Goal: Task Accomplishment & Management: Manage account settings

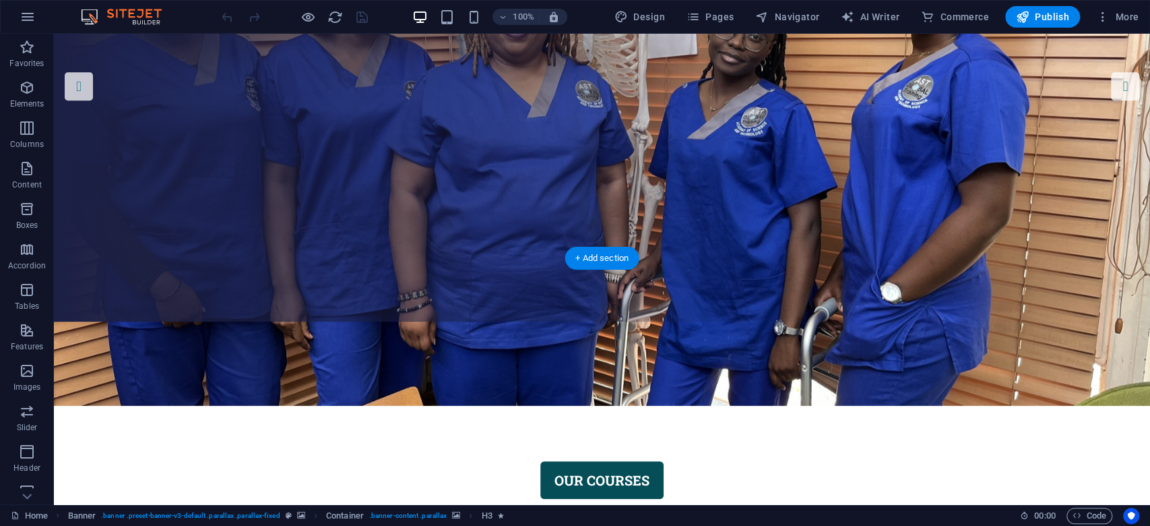
scroll to position [179, 0]
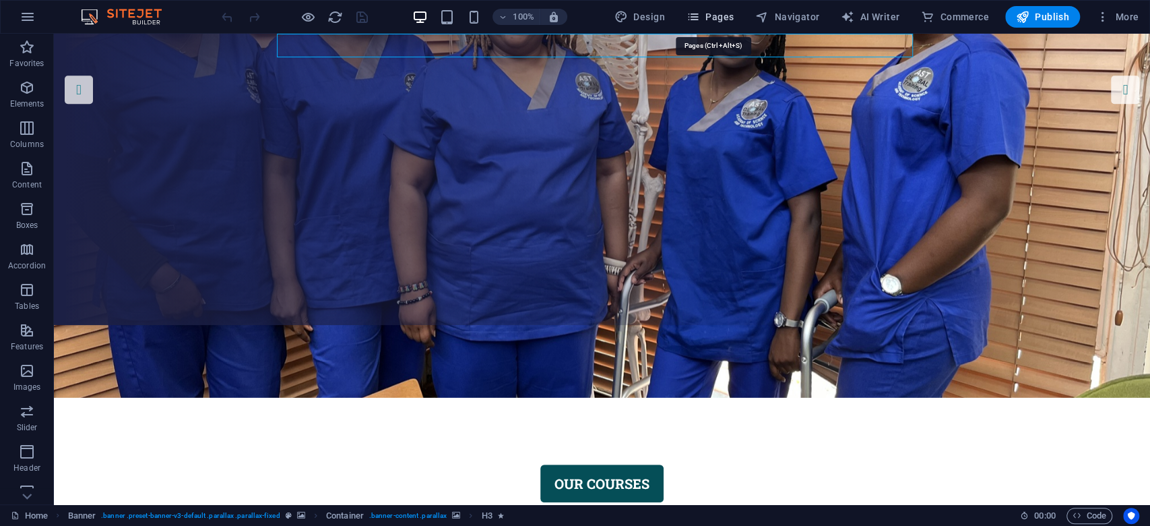
click at [724, 15] on span "Pages" at bounding box center [710, 16] width 47 height 13
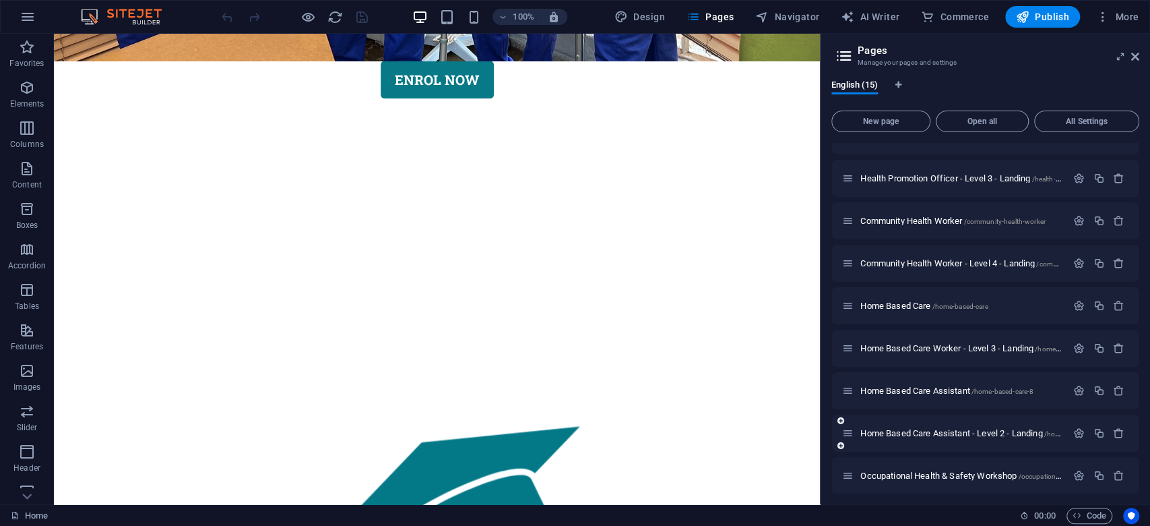
scroll to position [286, 0]
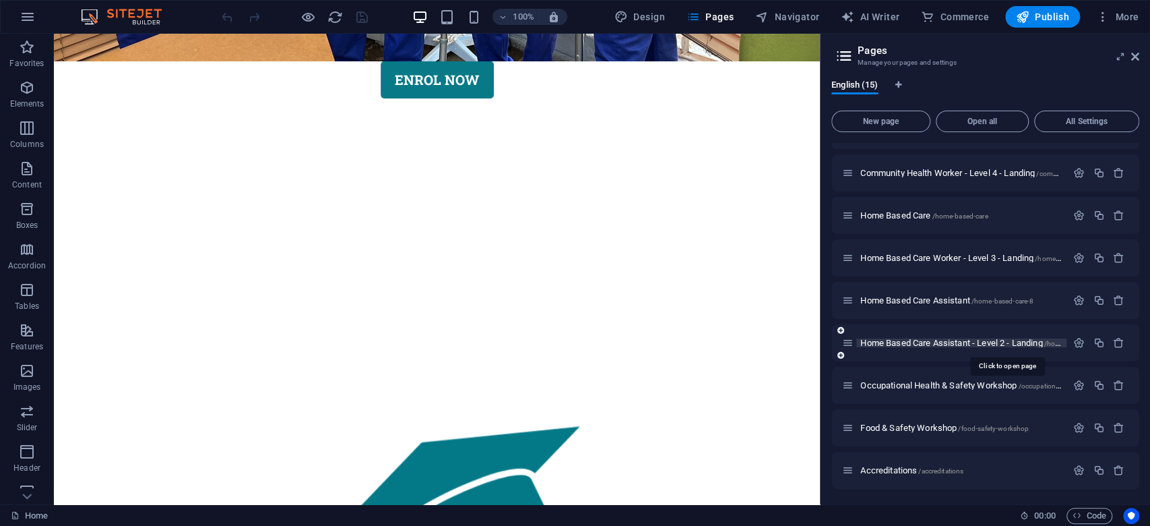
click at [918, 340] on span "Home Based Care Assistant - Level 2 - Landing /home-based-care-assistant-level-2" at bounding box center [1006, 343] width 290 height 10
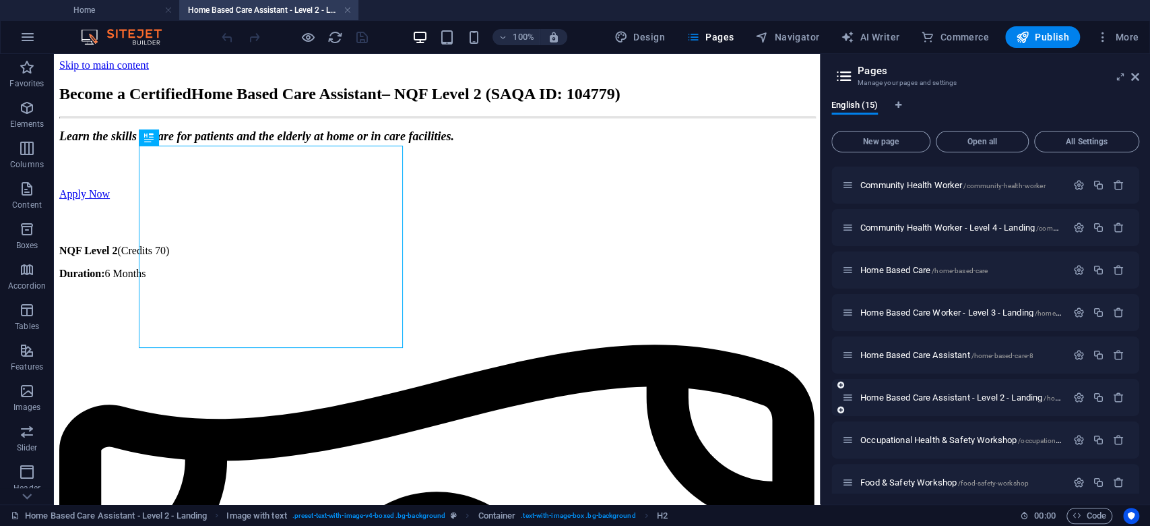
scroll to position [0, 0]
click at [1098, 396] on icon "button" at bounding box center [1098, 397] width 11 height 11
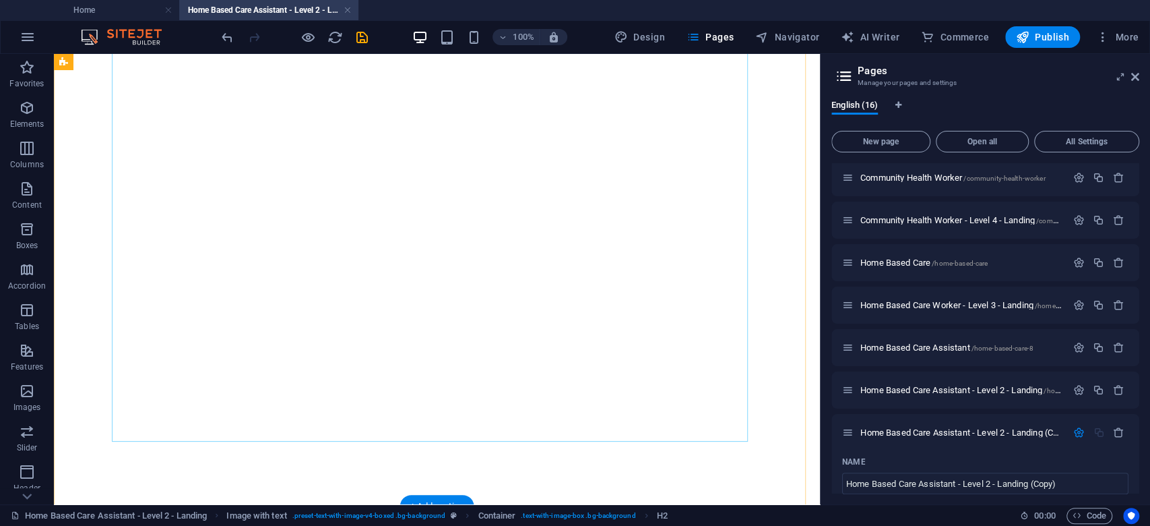
scroll to position [2143, 0]
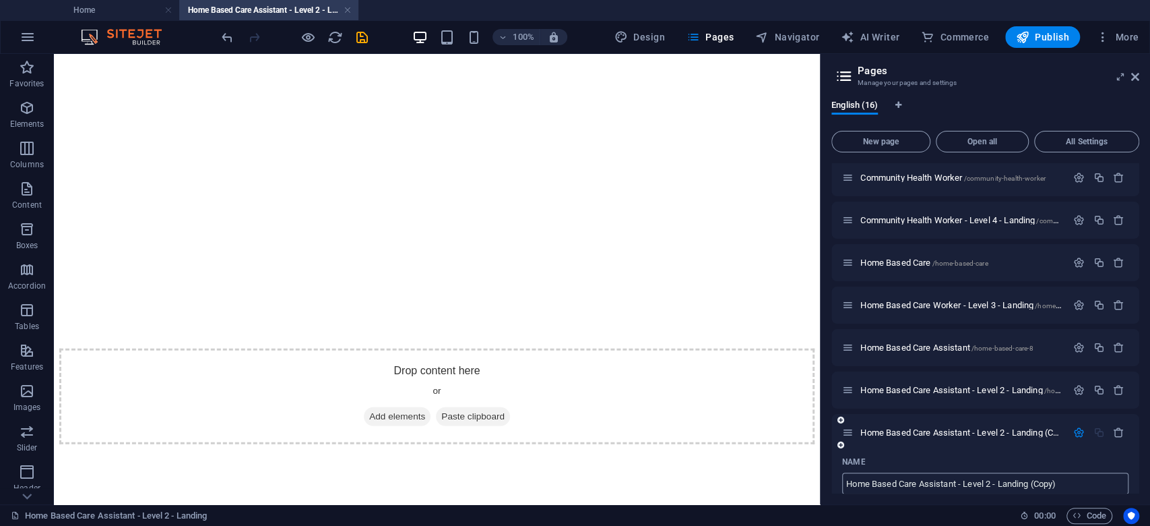
click at [944, 484] on input "Home Based Care Assistant - Level 2 - Landing (Copy)" at bounding box center [985, 483] width 286 height 22
drag, startPoint x: 848, startPoint y: 480, endPoint x: 958, endPoint y: 476, distance: 109.9
click at [958, 476] on input "Home Based Care Assistant - Level 2 - Landing (Copy)" at bounding box center [985, 483] width 286 height 22
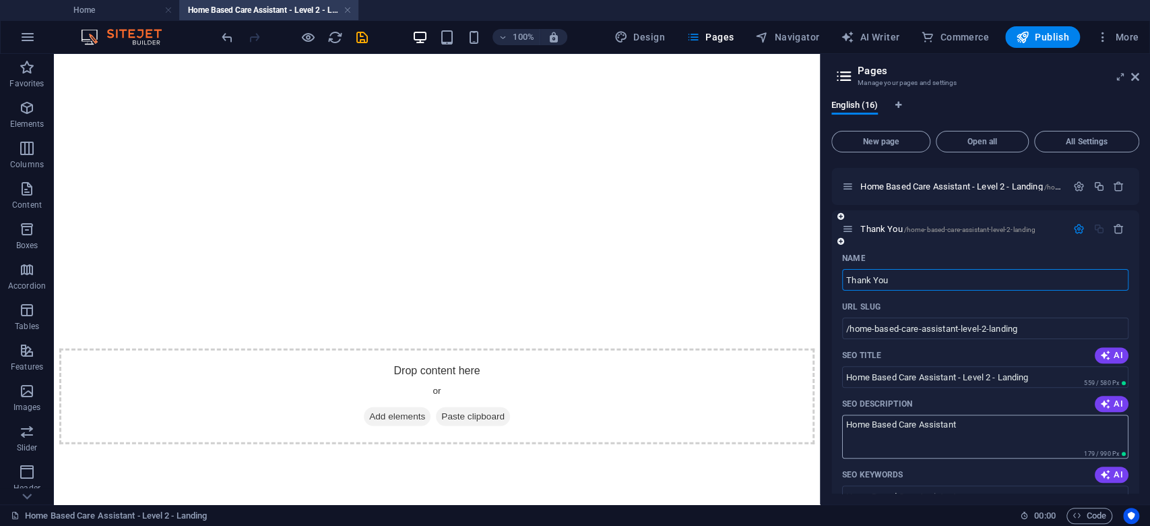
scroll to position [439, 0]
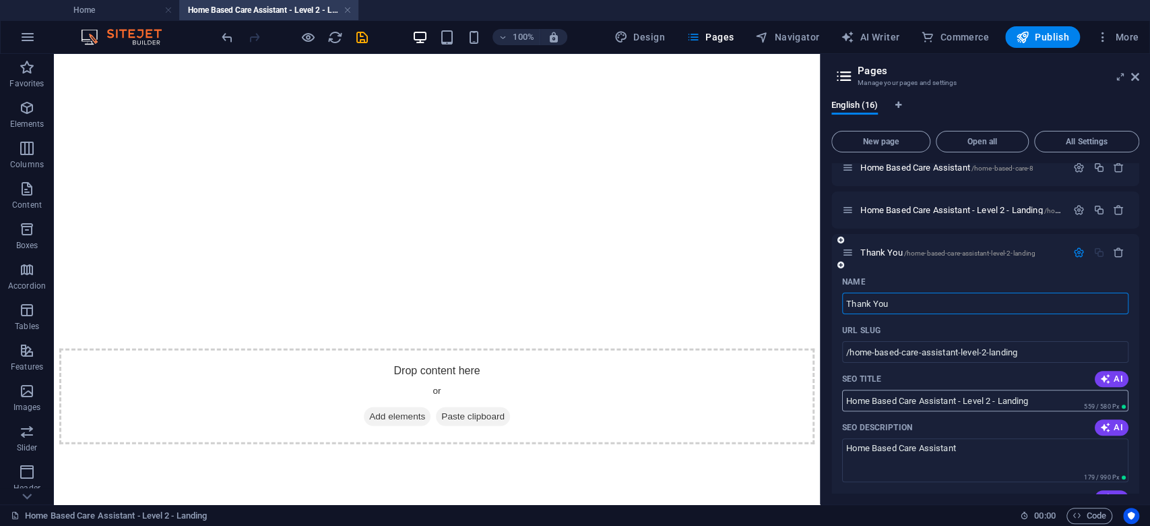
type input "Thank You"
click at [952, 354] on input "/home-based-care-assistant-level-2-landing" at bounding box center [985, 352] width 286 height 22
drag, startPoint x: 850, startPoint y: 356, endPoint x: 1028, endPoint y: 351, distance: 178.0
click at [1028, 351] on input "/home-based-care-assistant-level-2-landing" at bounding box center [985, 352] width 286 height 22
type input "/thank-you"
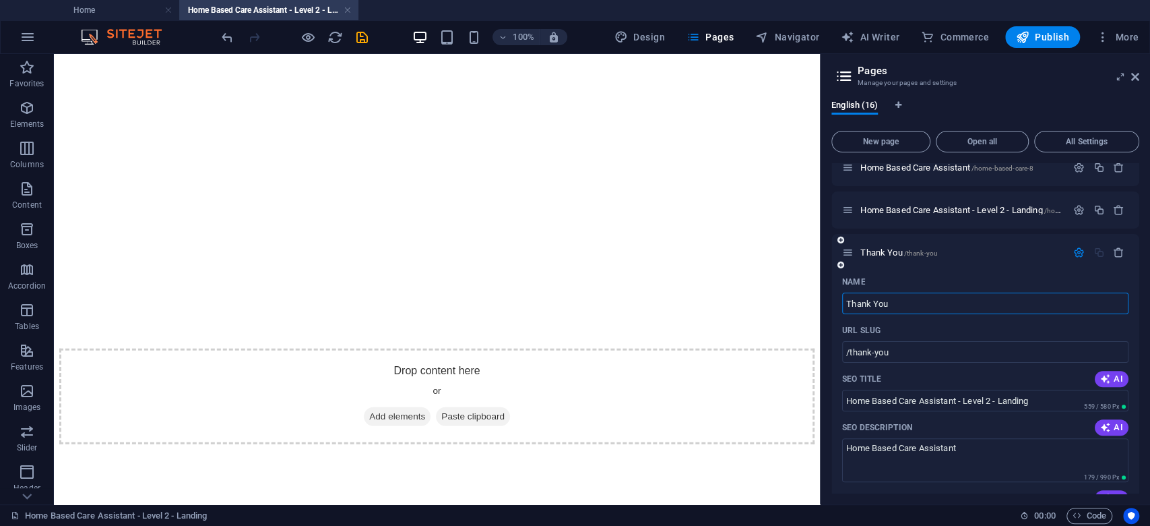
click at [934, 305] on input "Thank You" at bounding box center [985, 303] width 286 height 22
click at [943, 392] on input "Home Based Care Assistant - Level 2 - Landing" at bounding box center [985, 401] width 286 height 22
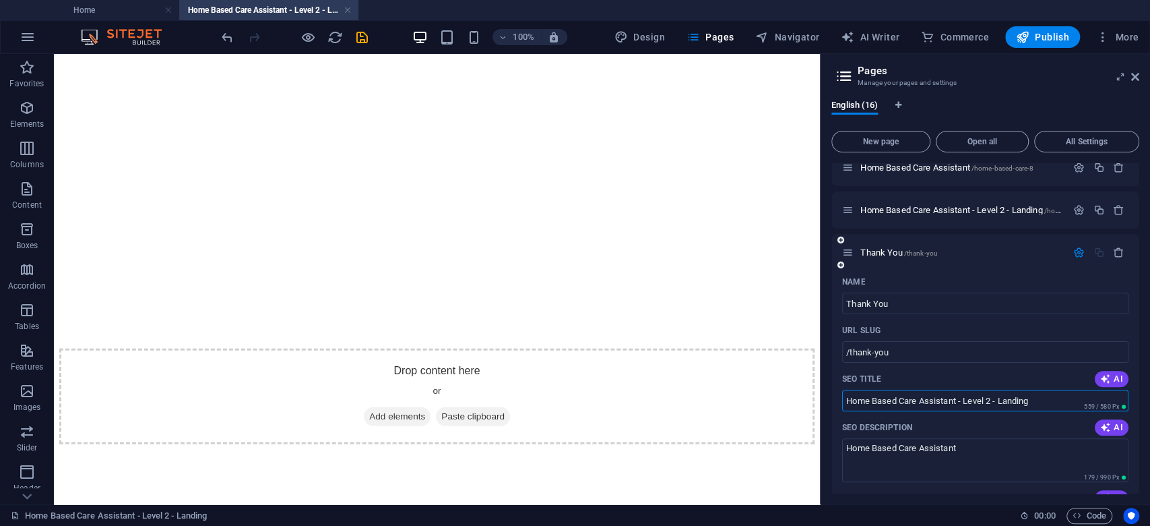
paste input "Thank You"
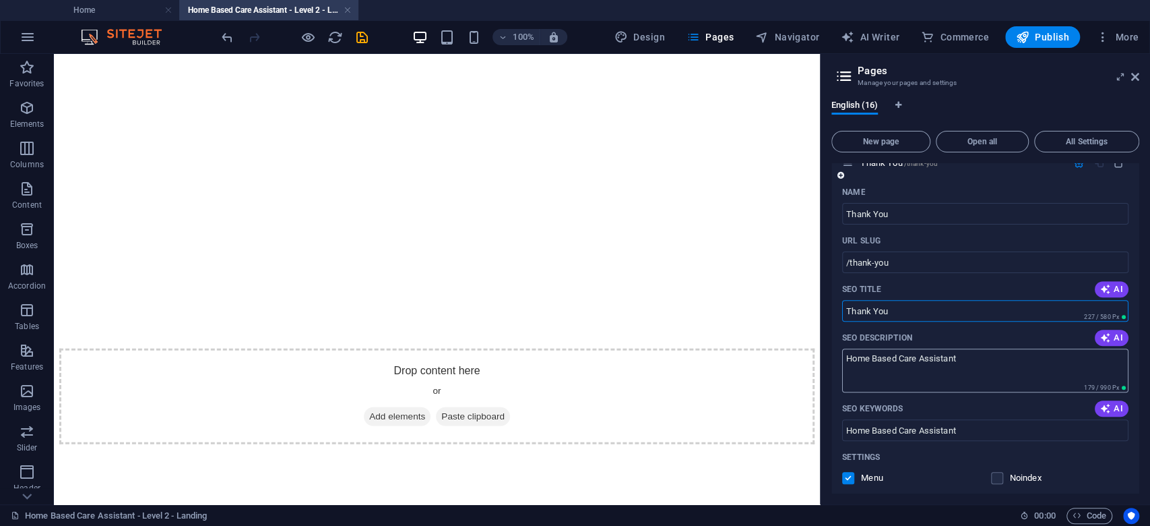
type input "Thank You"
click at [950, 363] on textarea "Home Based Care Assistant" at bounding box center [985, 370] width 286 height 44
paste textarea "Thank You"
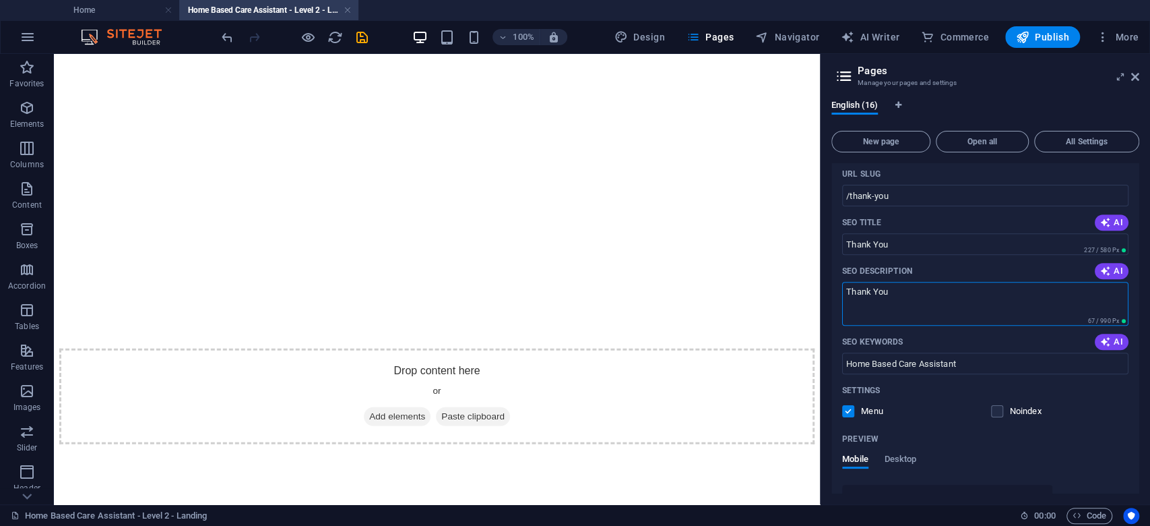
scroll to position [619, 0]
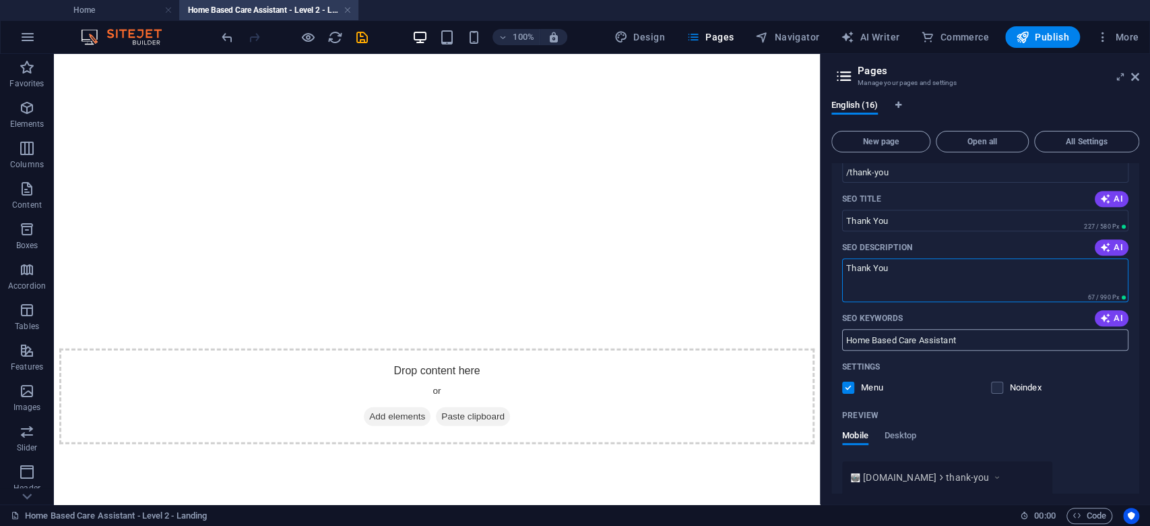
type textarea "Thank You"
click at [942, 334] on input "Home Based Care Assistant" at bounding box center [985, 340] width 286 height 22
paste input "Thank You"
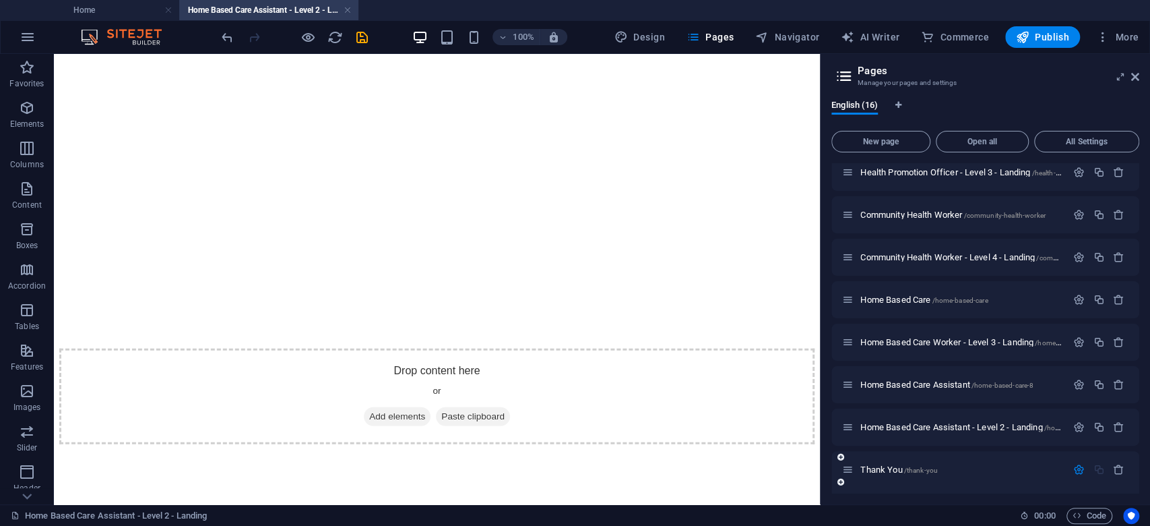
scroll to position [402, 0]
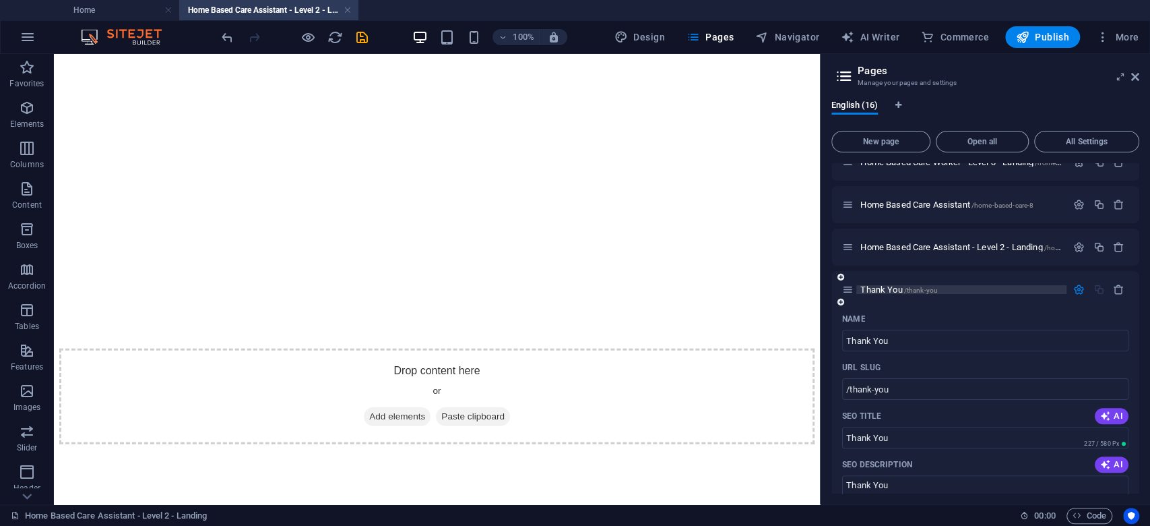
type input "Thank You"
click at [958, 286] on p "Thank You /thank-you" at bounding box center [962, 289] width 202 height 9
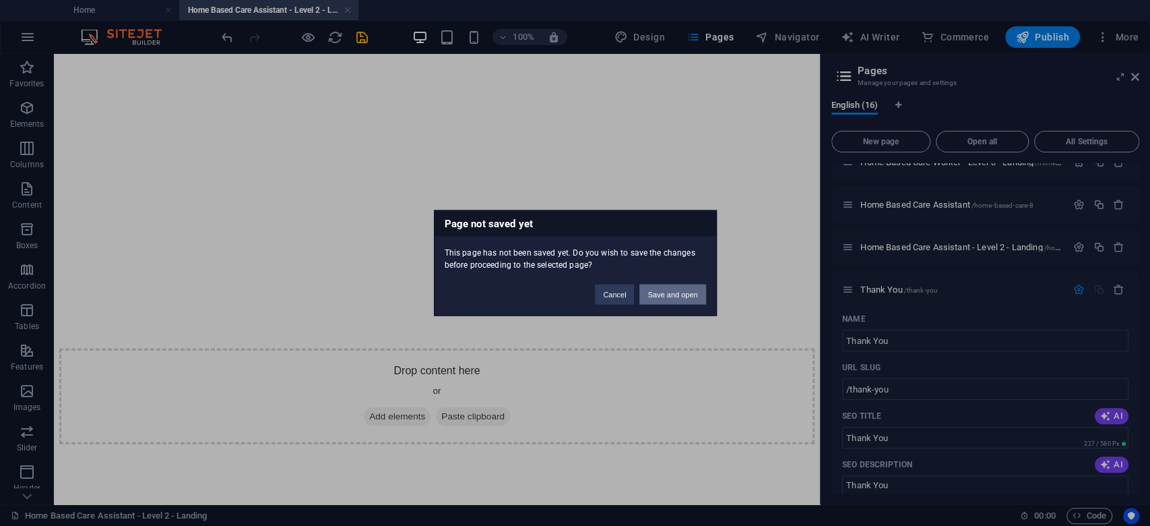
click at [689, 294] on button "Save and open" at bounding box center [673, 294] width 66 height 20
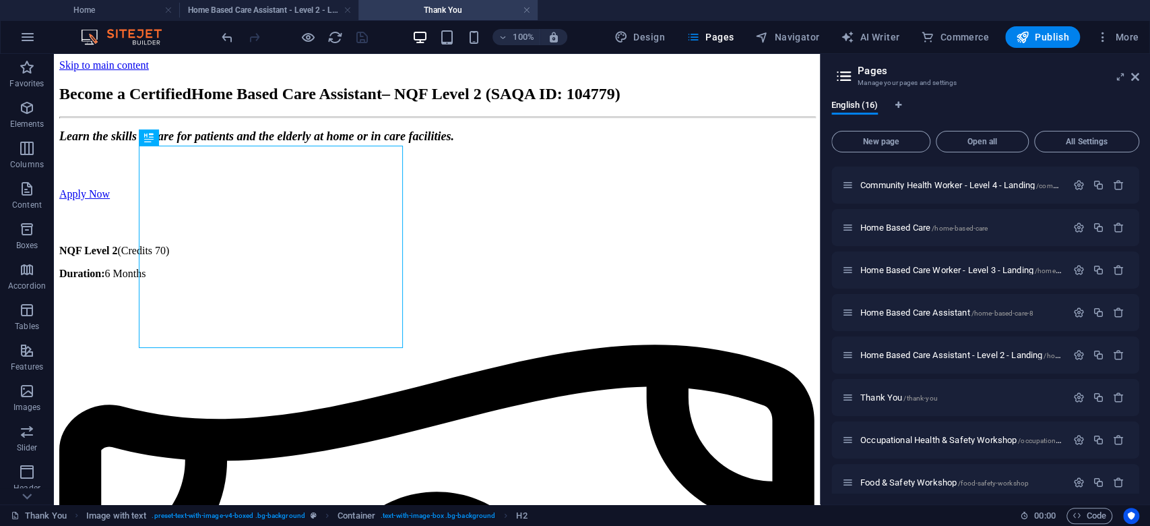
scroll to position [0, 0]
click at [253, 103] on div "Become a Certified Home Based Care Assistant – NQF Level 2 (SAQA ID: 104779)" at bounding box center [436, 94] width 755 height 18
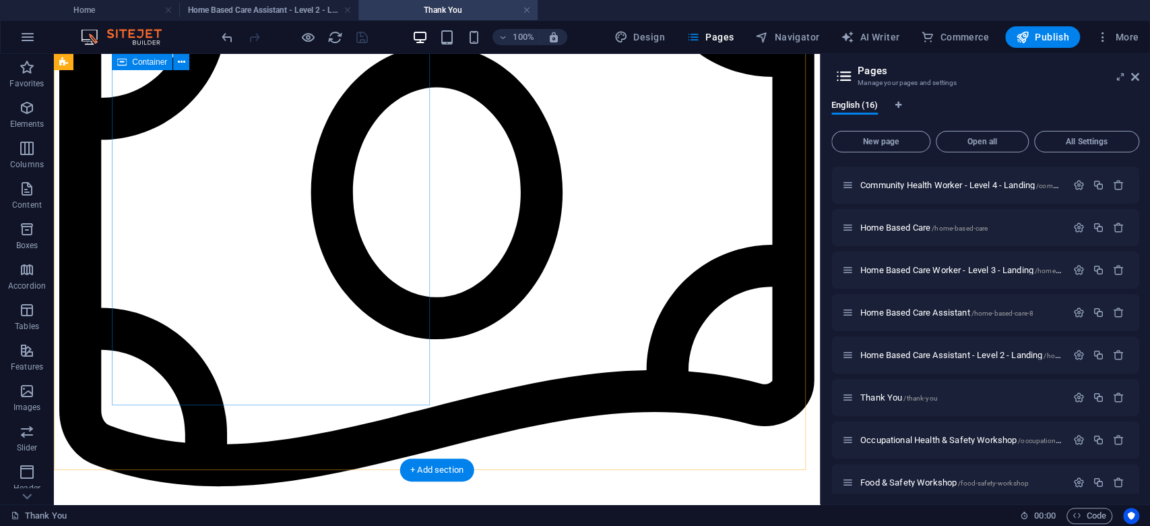
scroll to position [359, 0]
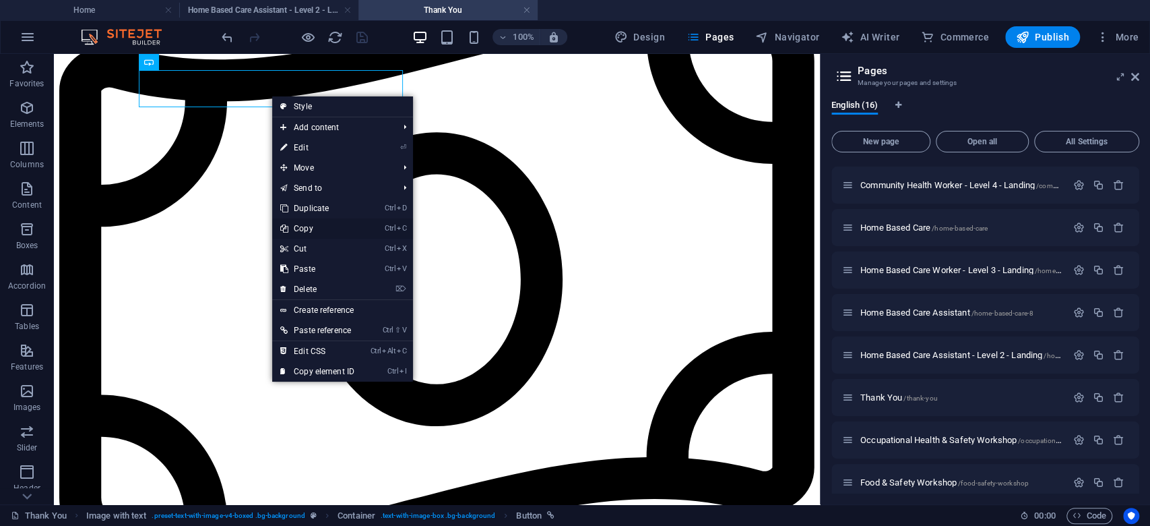
click at [323, 224] on link "Ctrl C Copy" at bounding box center [317, 228] width 90 height 20
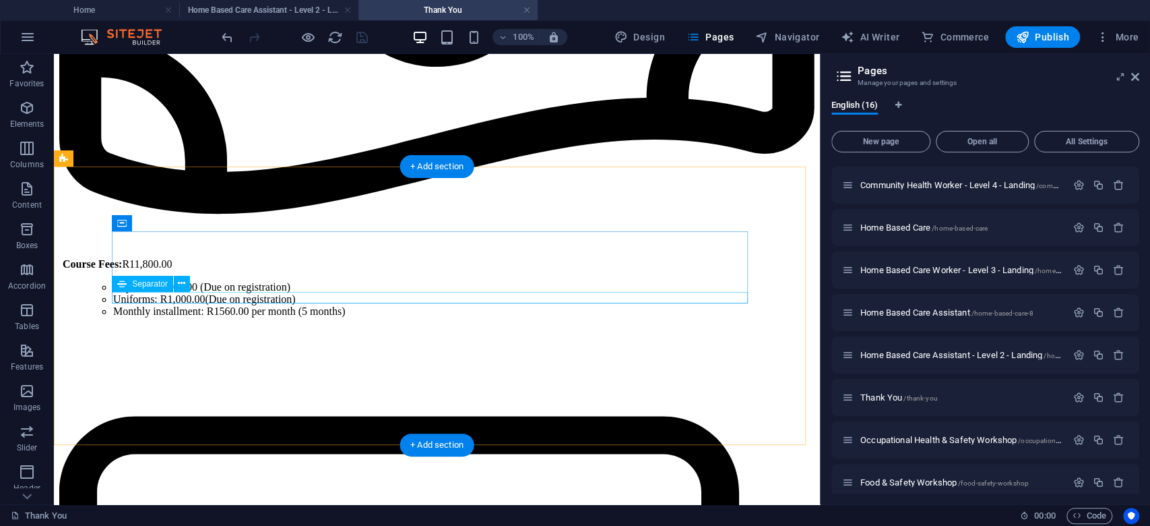
scroll to position [809, 0]
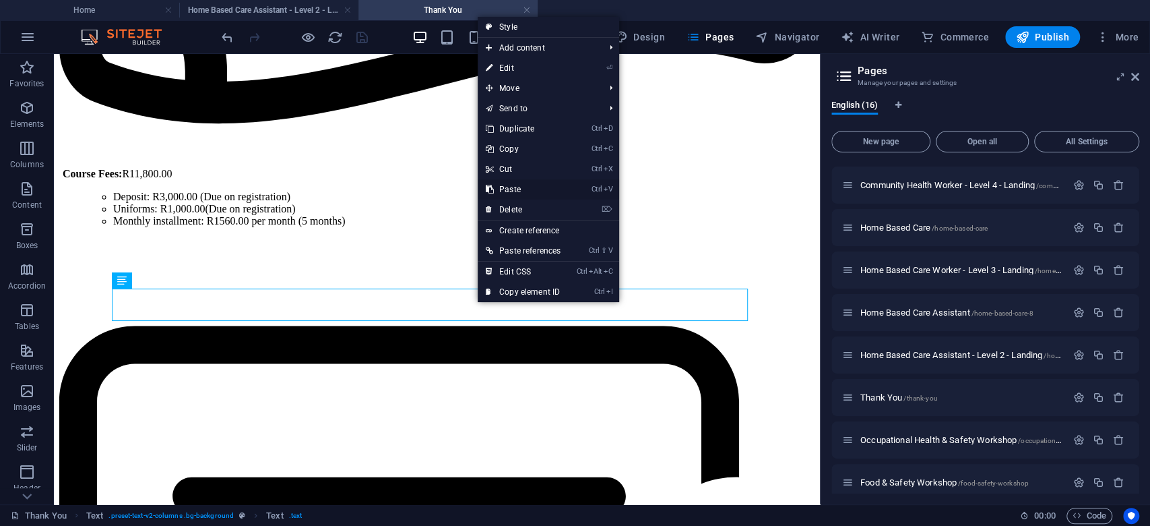
click at [514, 187] on link "Ctrl V Paste" at bounding box center [523, 189] width 91 height 20
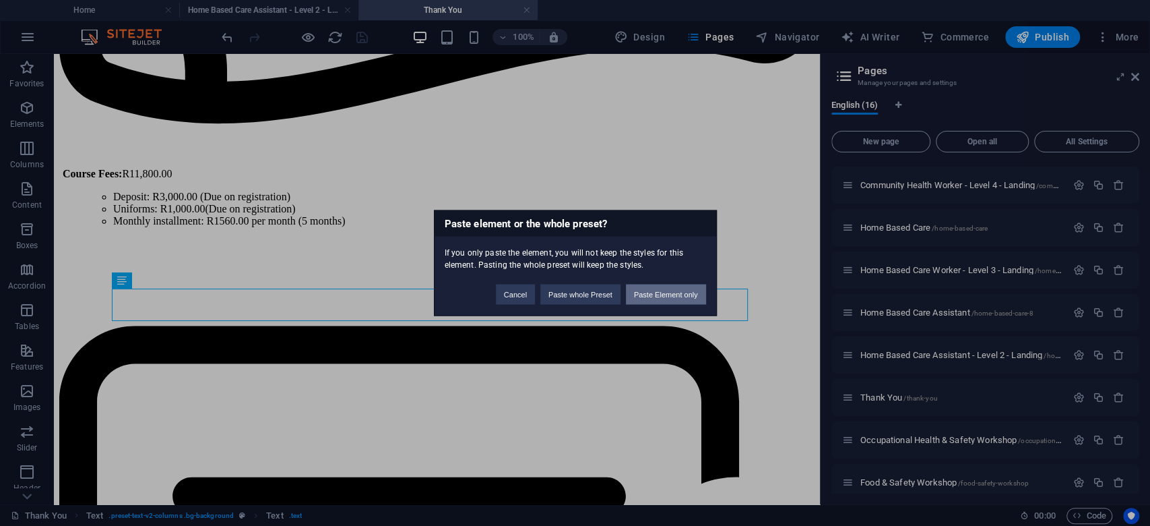
click at [669, 297] on button "Paste Element only" at bounding box center [666, 294] width 80 height 20
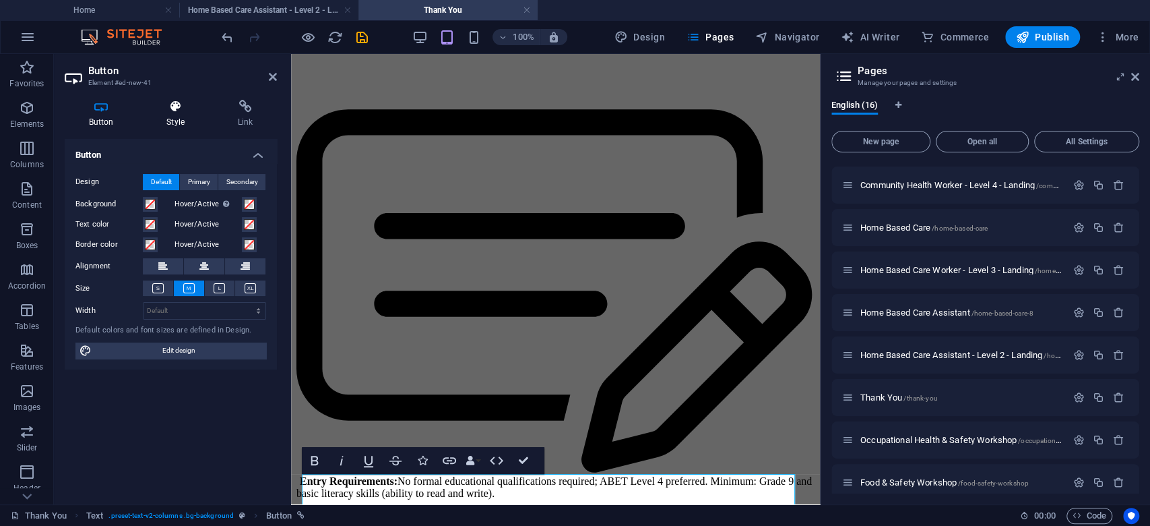
click at [183, 103] on icon at bounding box center [176, 106] width 66 height 13
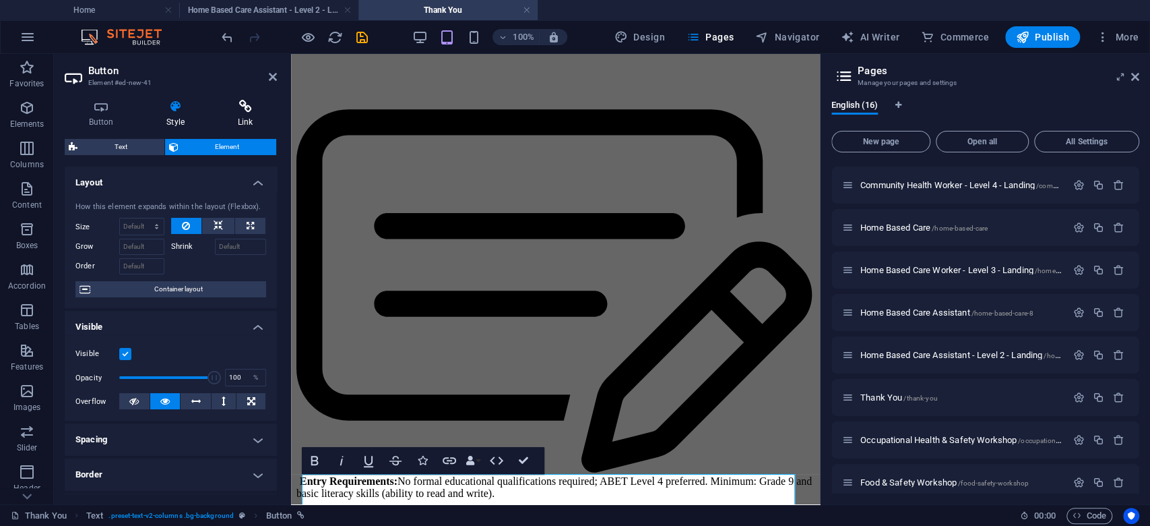
click at [231, 102] on icon at bounding box center [245, 106] width 63 height 13
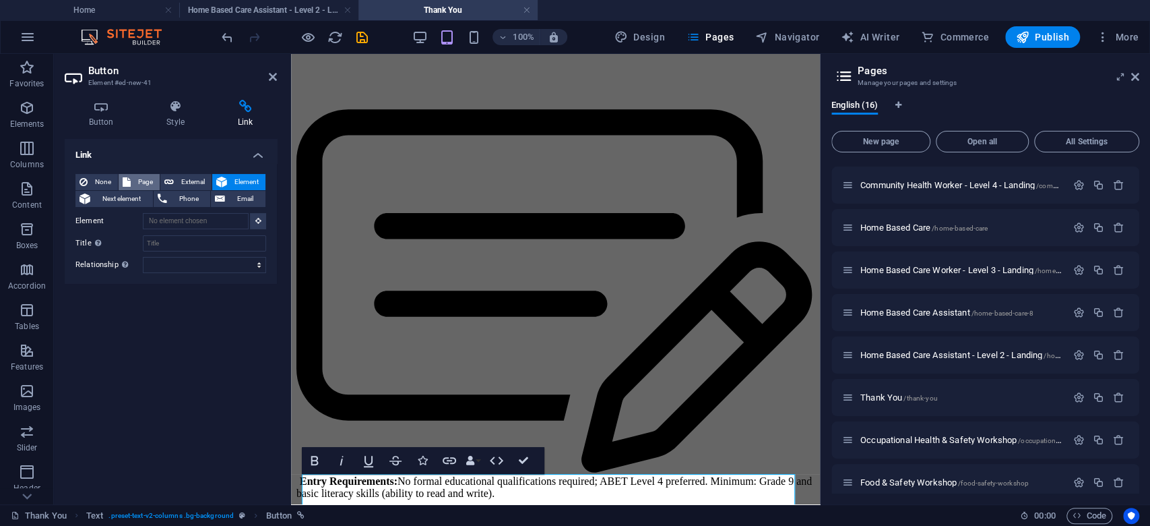
click at [139, 177] on span "Page" at bounding box center [145, 182] width 21 height 16
click at [210, 219] on select "Home Subpage Legal notice Privacy Health Promotion Officer Health Promotion Off…" at bounding box center [204, 221] width 123 height 16
select select "0"
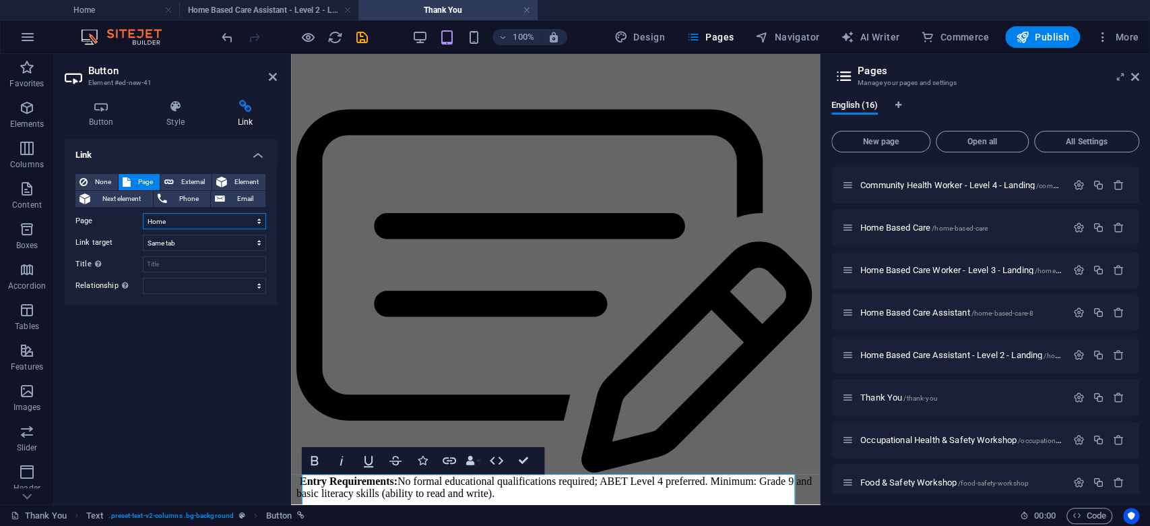
click at [143, 213] on select "Home Subpage Legal notice Privacy Health Promotion Officer Health Promotion Off…" at bounding box center [204, 221] width 123 height 16
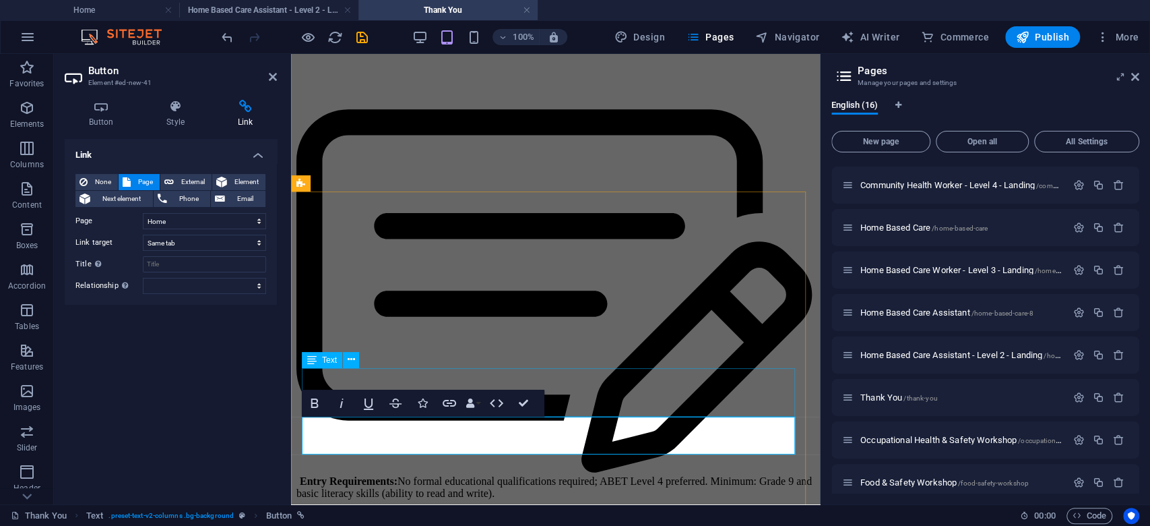
scroll to position [898, 0]
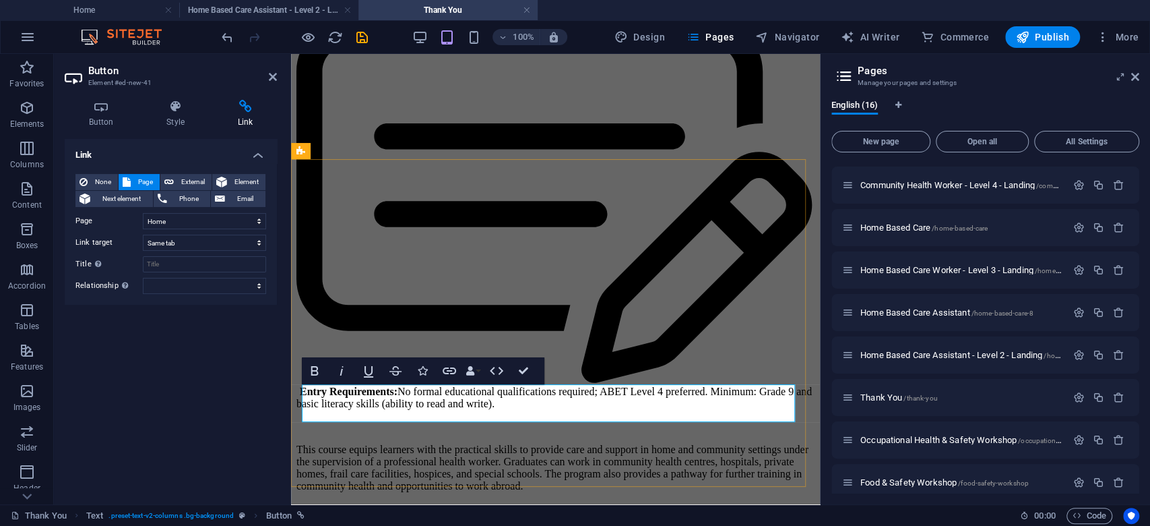
click at [164, 128] on div "Button Style Link Button Design Default Primary Secondary Background Hover/Acti…" at bounding box center [171, 297] width 212 height 394
click at [173, 115] on h4 "Style" at bounding box center [178, 114] width 71 height 28
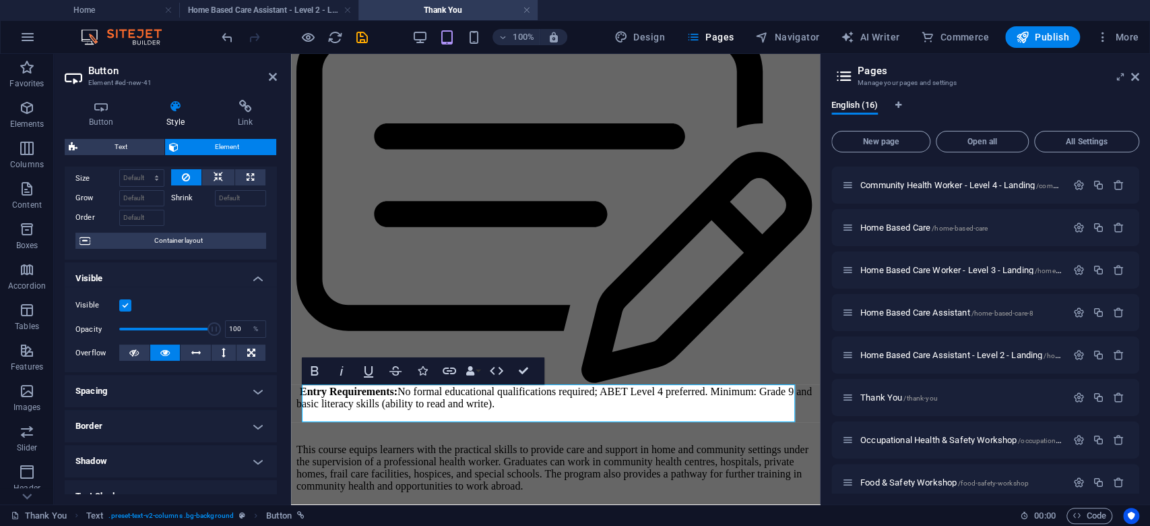
scroll to position [0, 0]
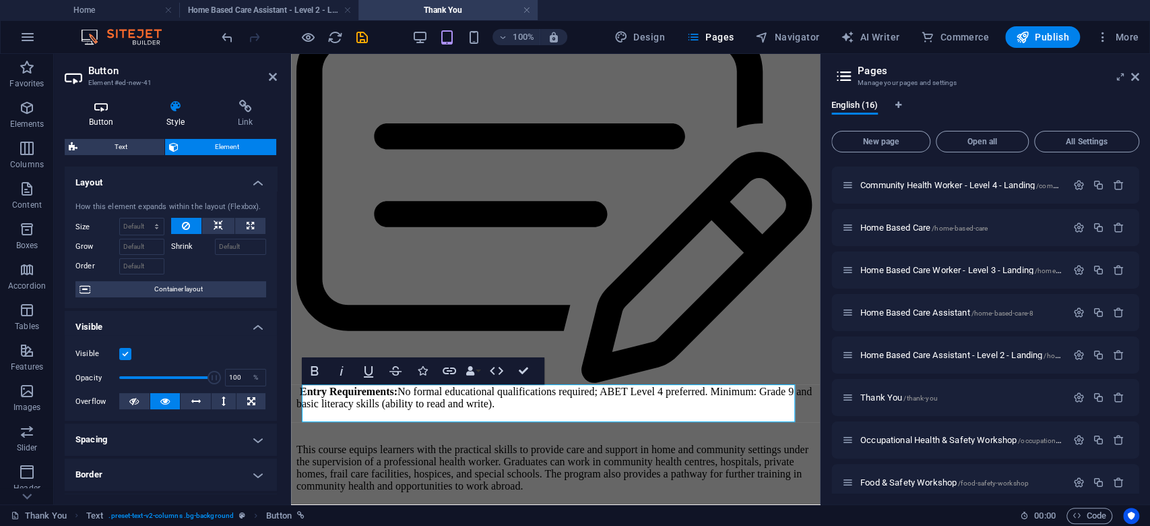
click at [109, 111] on icon at bounding box center [101, 106] width 73 height 13
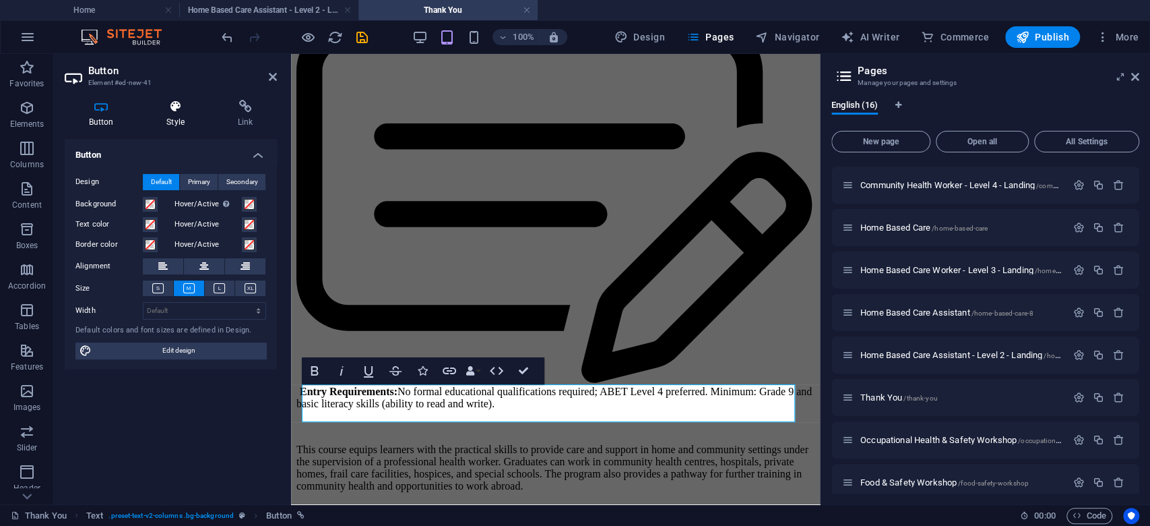
click at [176, 100] on icon at bounding box center [176, 106] width 66 height 13
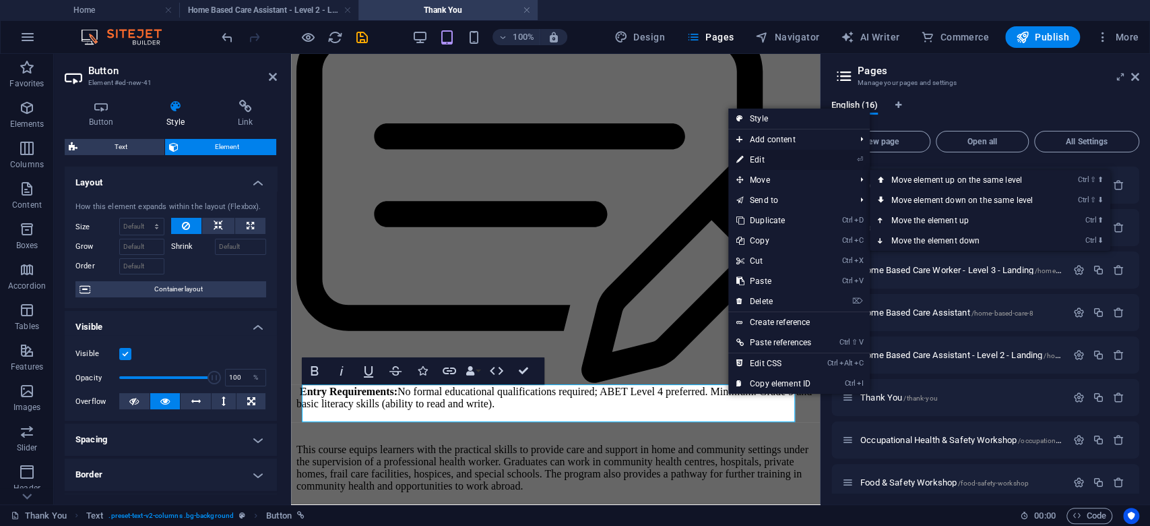
click at [762, 158] on link "⏎ Edit" at bounding box center [773, 160] width 91 height 20
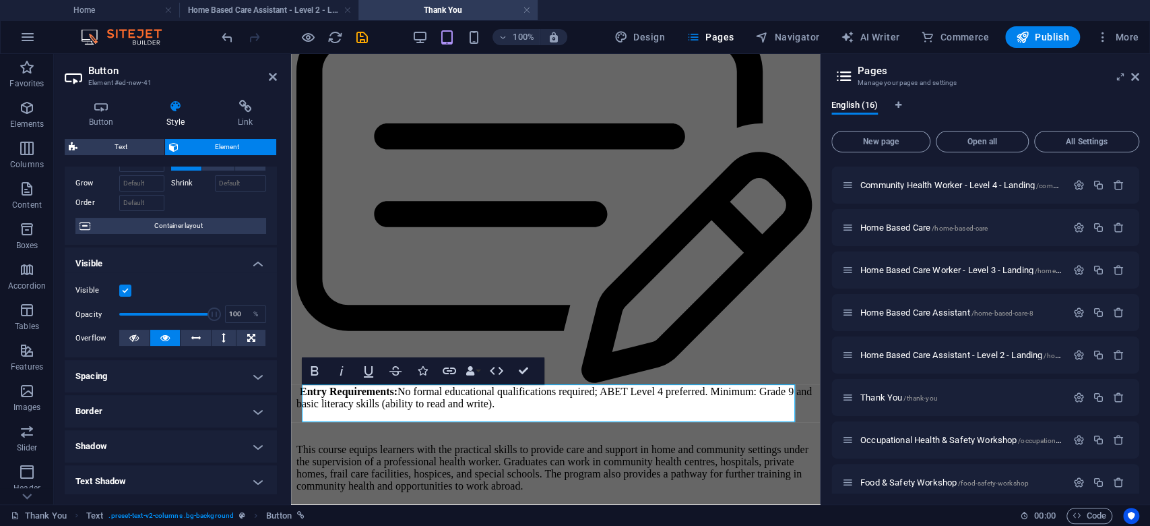
scroll to position [90, 0]
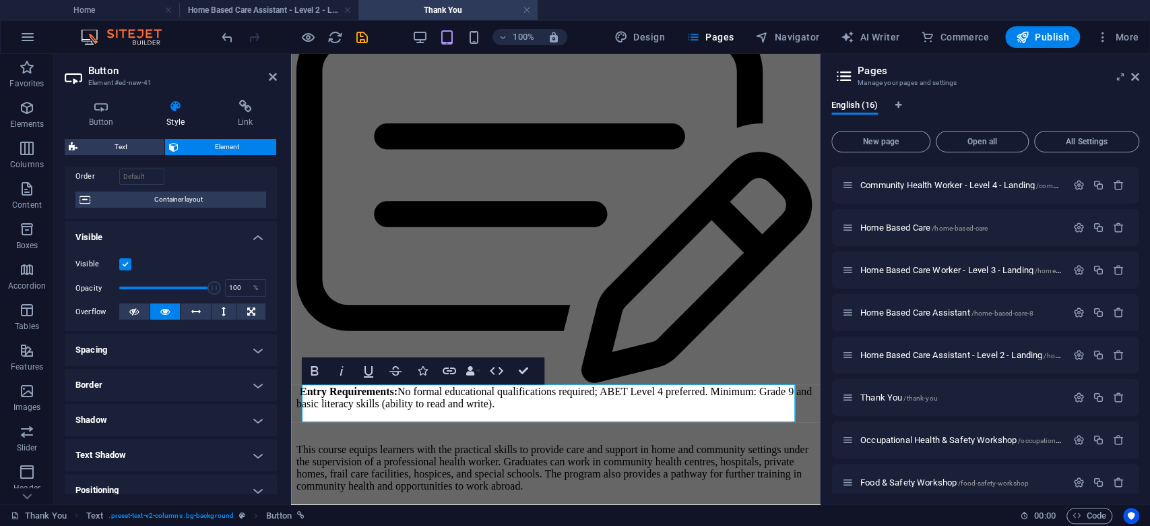
click at [187, 353] on h4 "Spacing" at bounding box center [171, 350] width 212 height 32
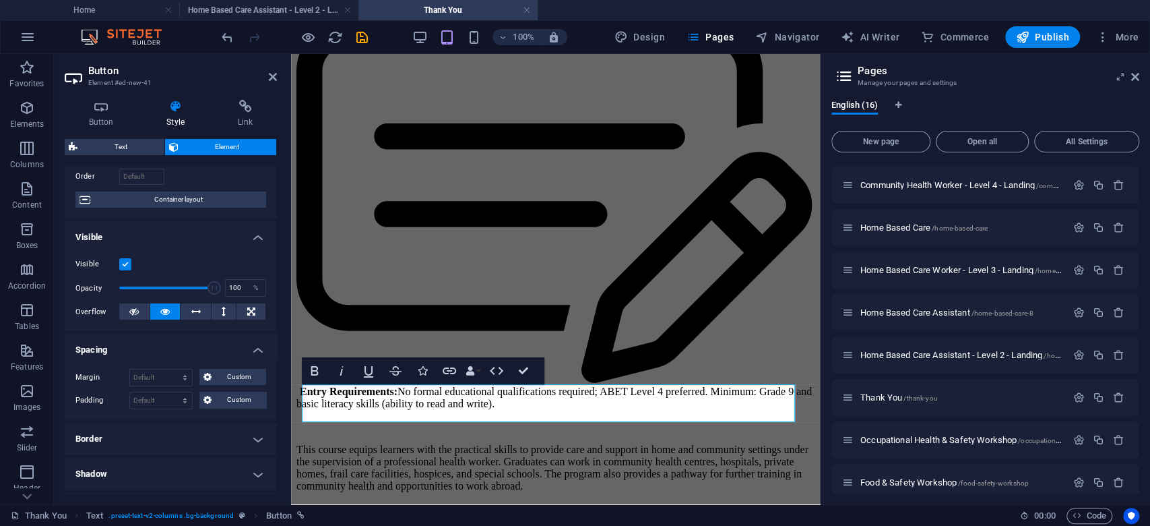
click at [187, 353] on h4 "Spacing" at bounding box center [171, 346] width 212 height 24
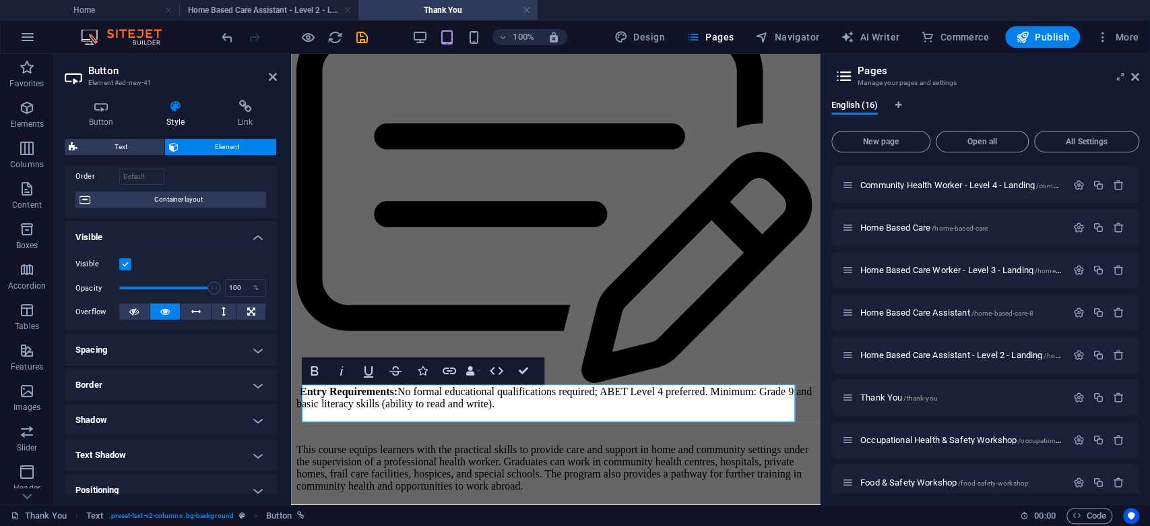
scroll to position [179, 0]
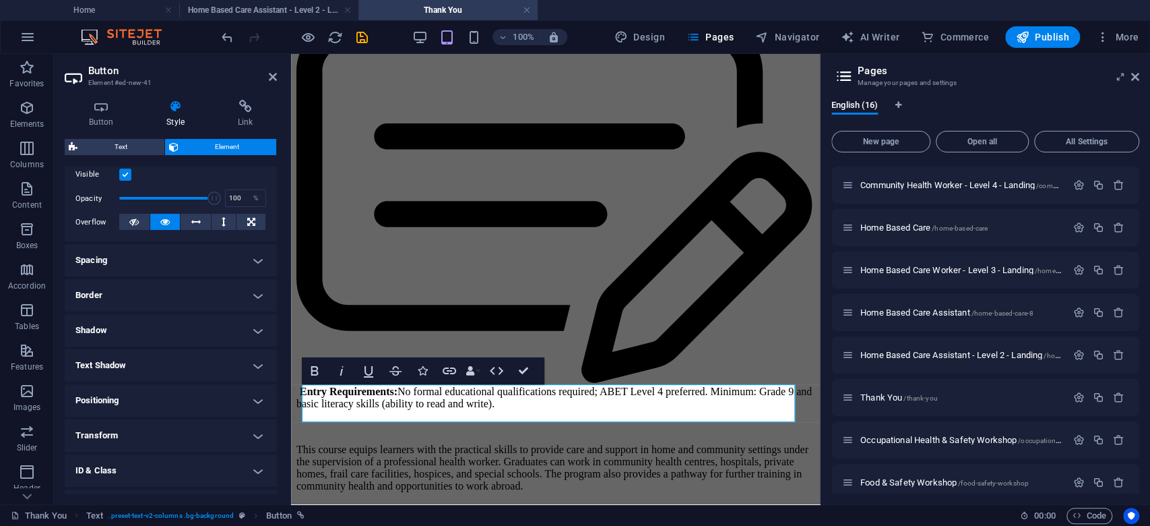
click at [179, 395] on h4 "Positioning" at bounding box center [171, 400] width 212 height 32
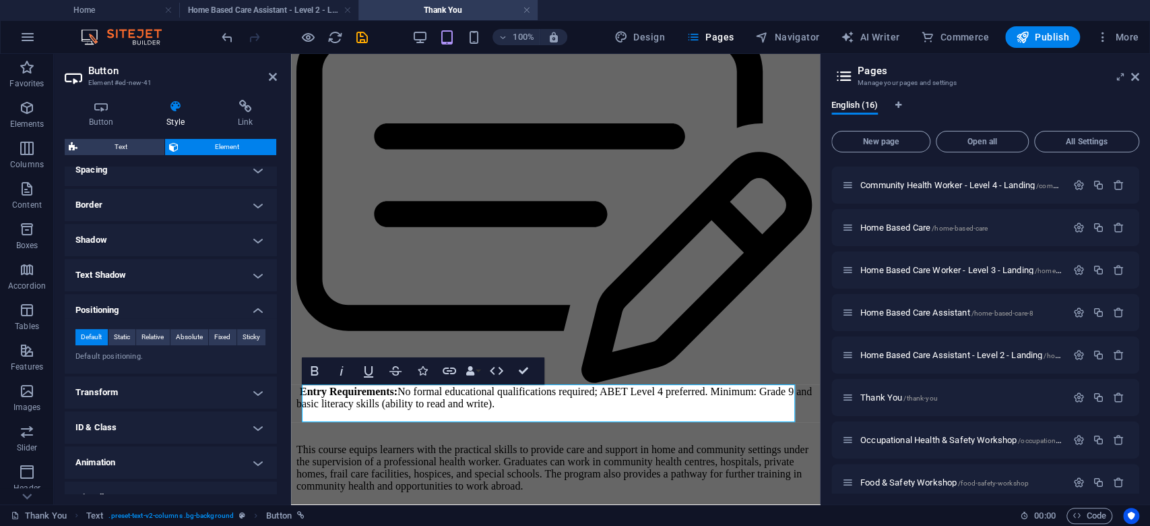
scroll to position [288, 0]
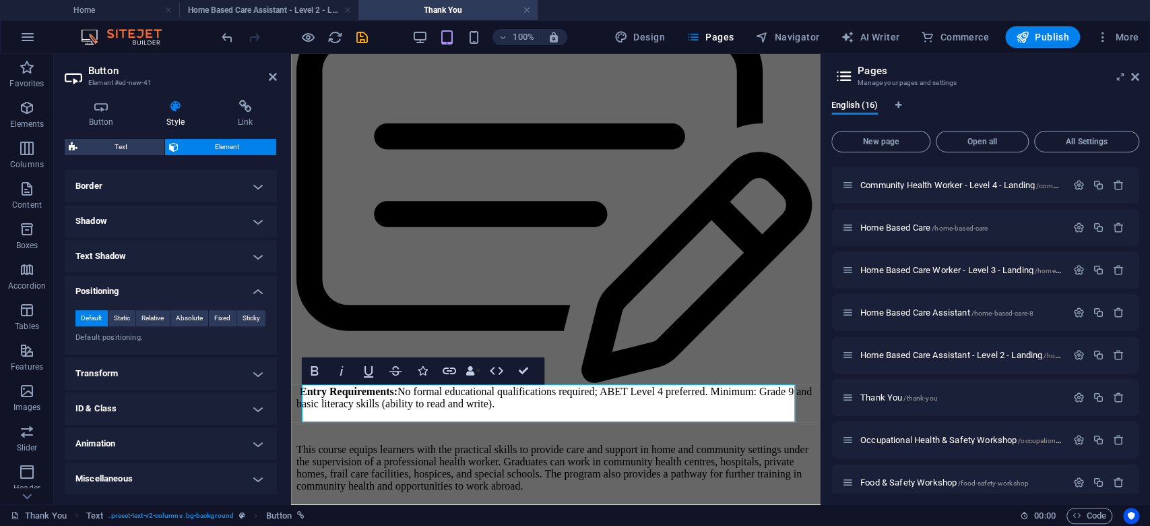
click at [169, 375] on h4 "Transform" at bounding box center [171, 373] width 212 height 32
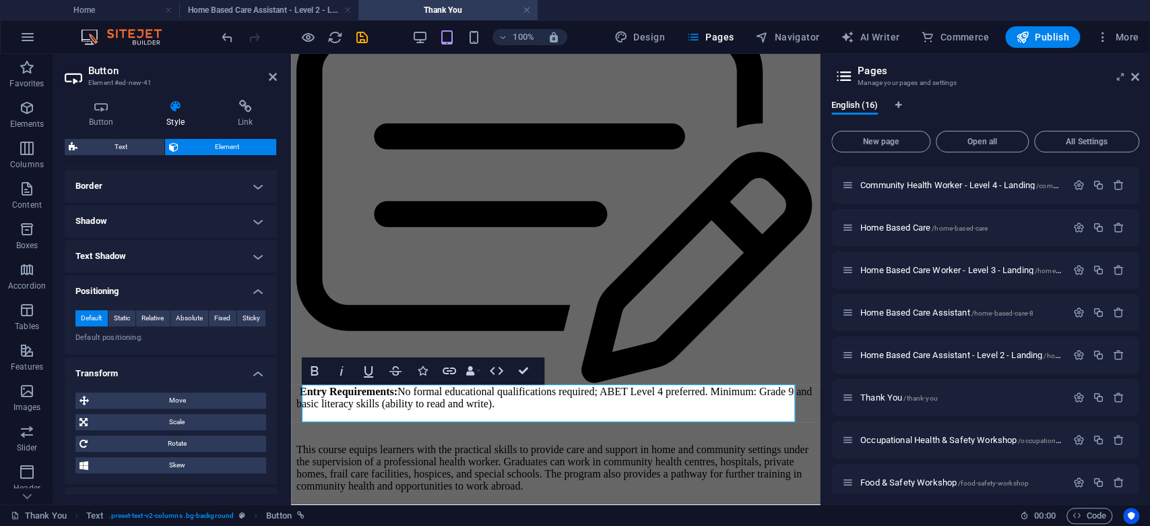
click at [169, 375] on h4 "Transform" at bounding box center [171, 369] width 212 height 24
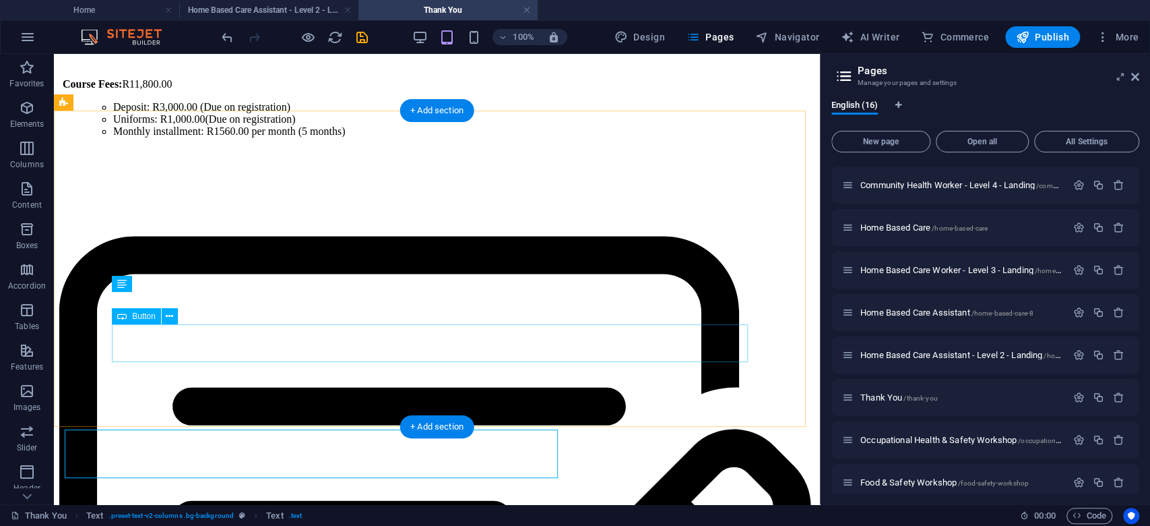
scroll to position [805, 0]
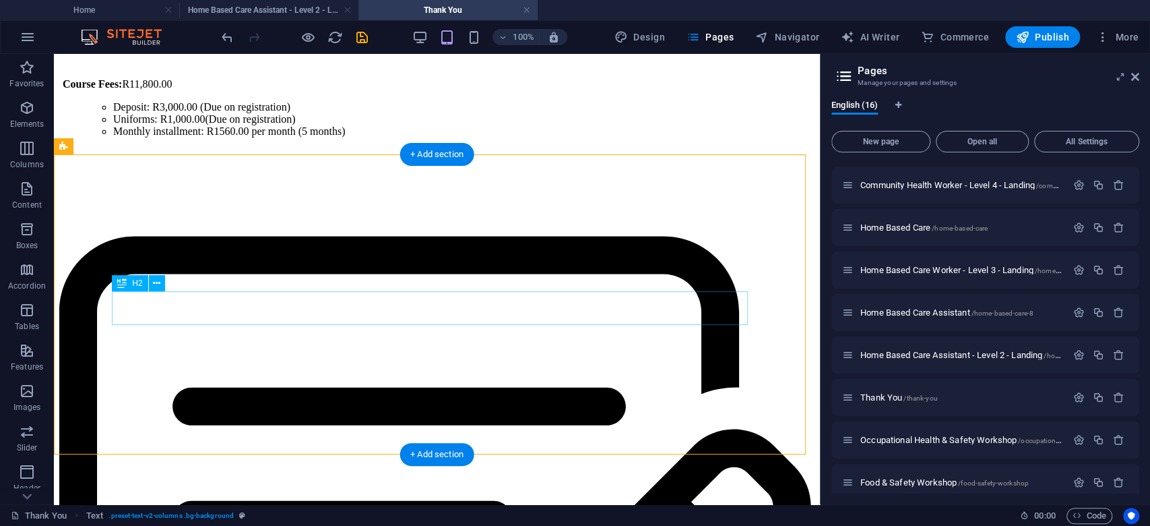
scroll to position [761, 0]
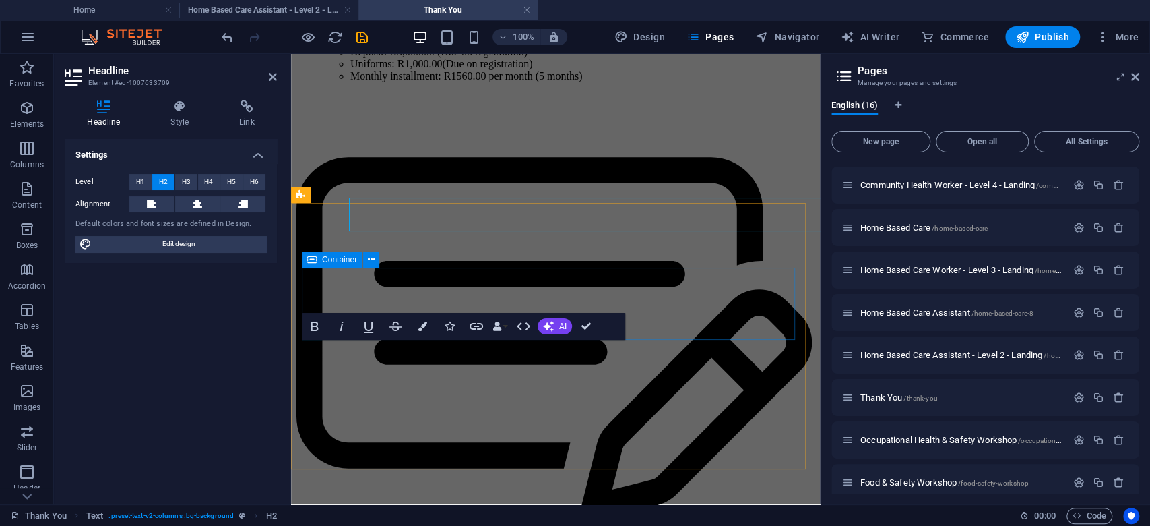
scroll to position [855, 0]
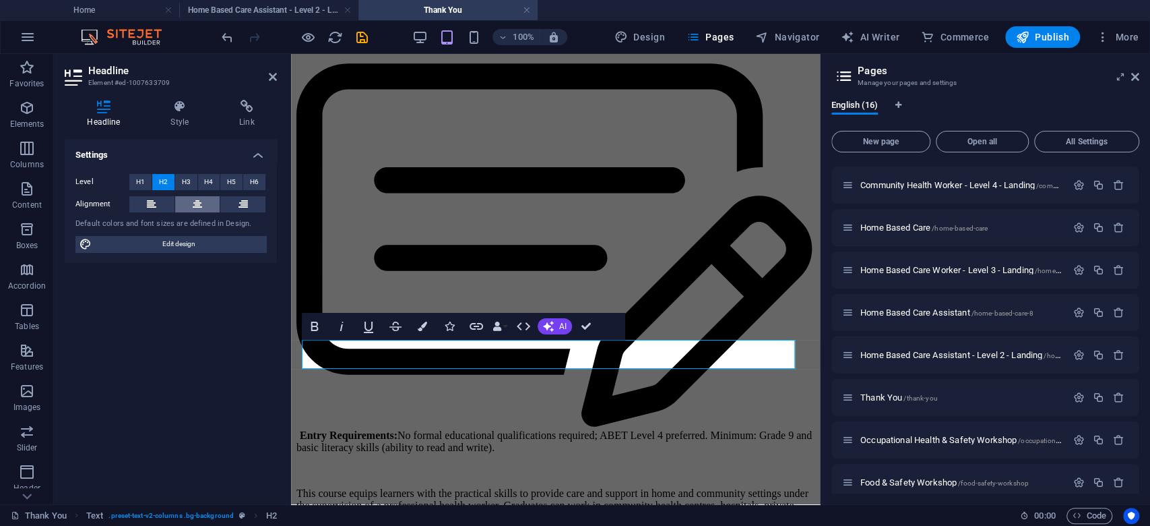
click at [198, 197] on icon at bounding box center [197, 204] width 9 height 16
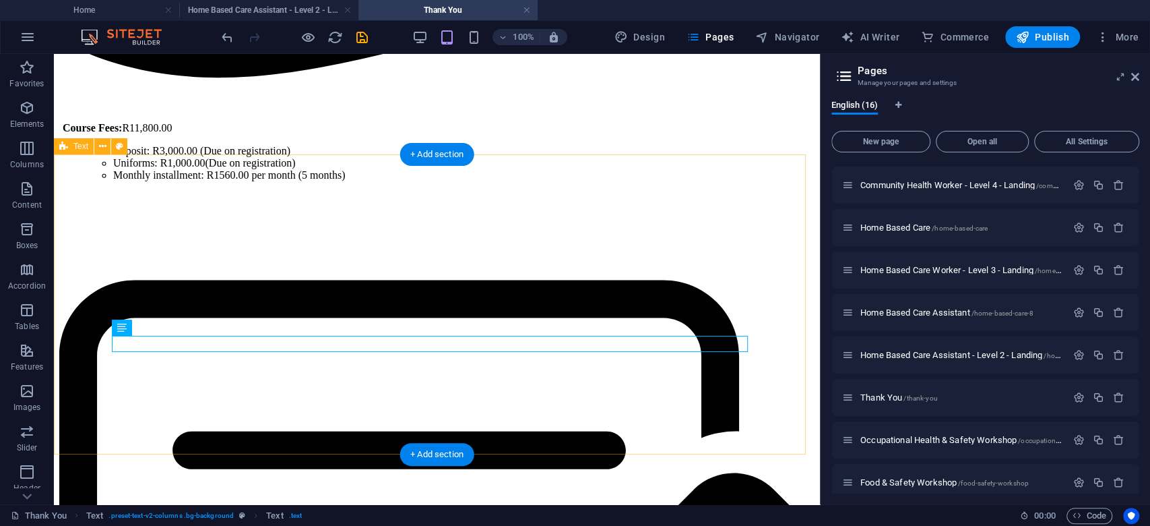
scroll to position [761, 0]
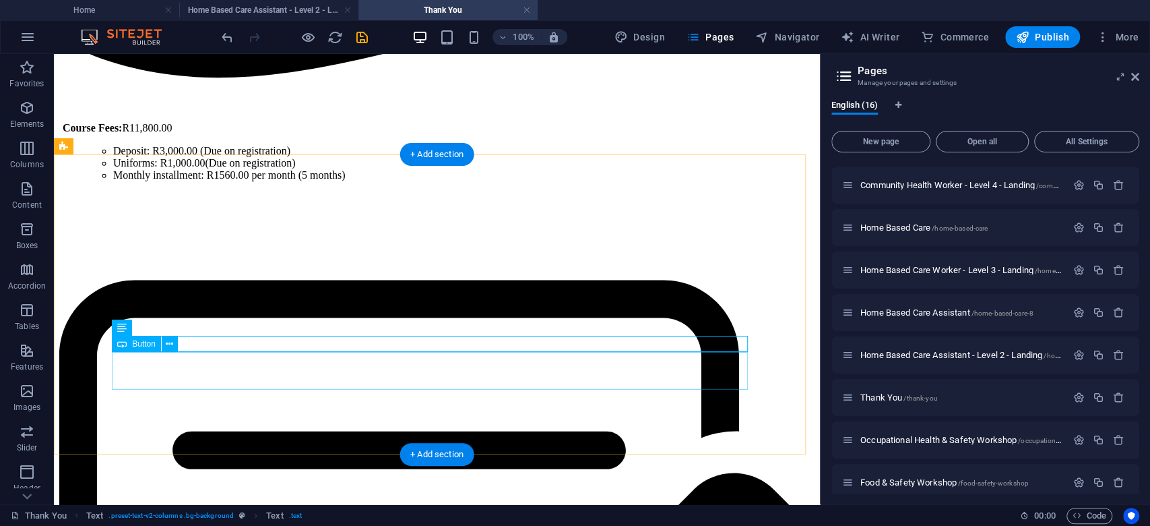
scroll to position [761, 0]
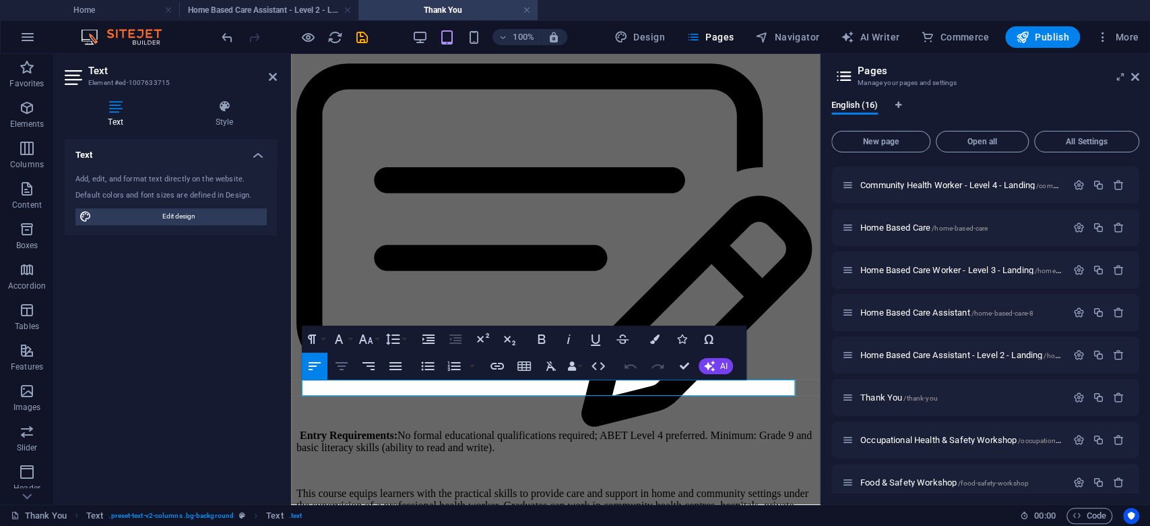
click at [342, 364] on icon "button" at bounding box center [342, 366] width 16 height 16
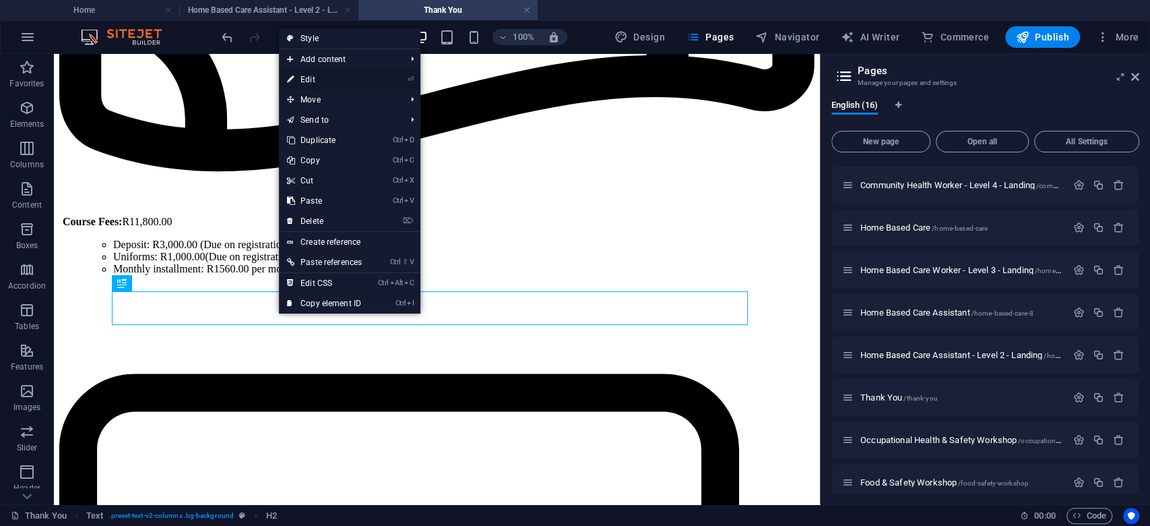
click at [311, 81] on link "⏎ Edit" at bounding box center [324, 79] width 91 height 20
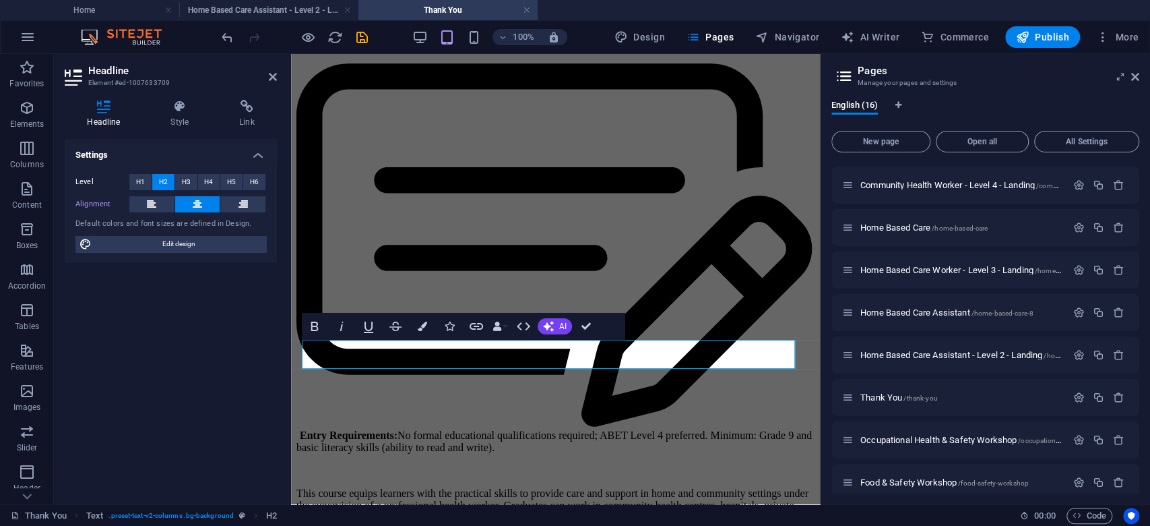
click at [190, 202] on button at bounding box center [197, 204] width 45 height 16
click at [180, 115] on h4 "Style" at bounding box center [182, 114] width 69 height 28
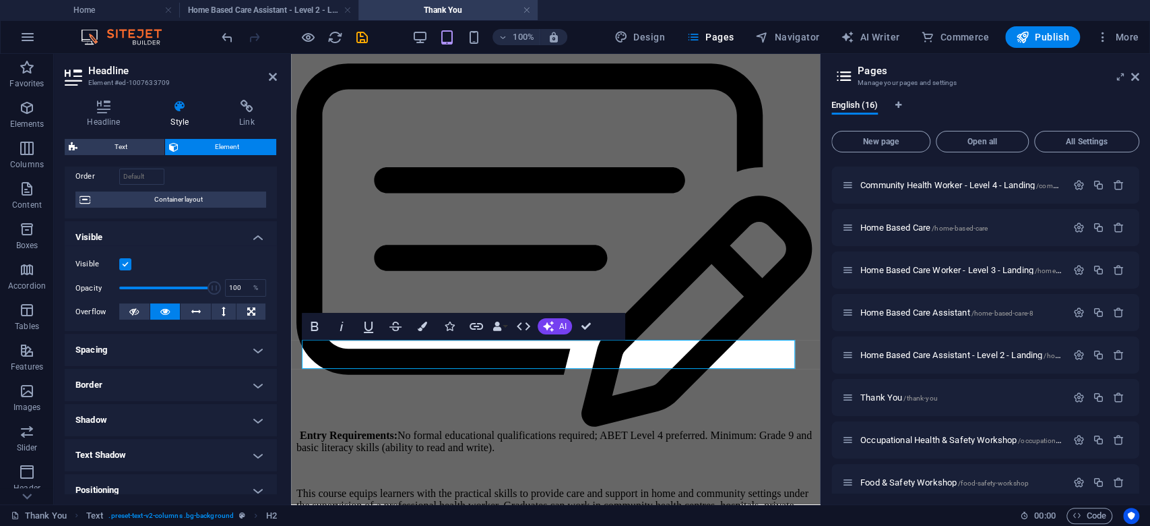
scroll to position [179, 0]
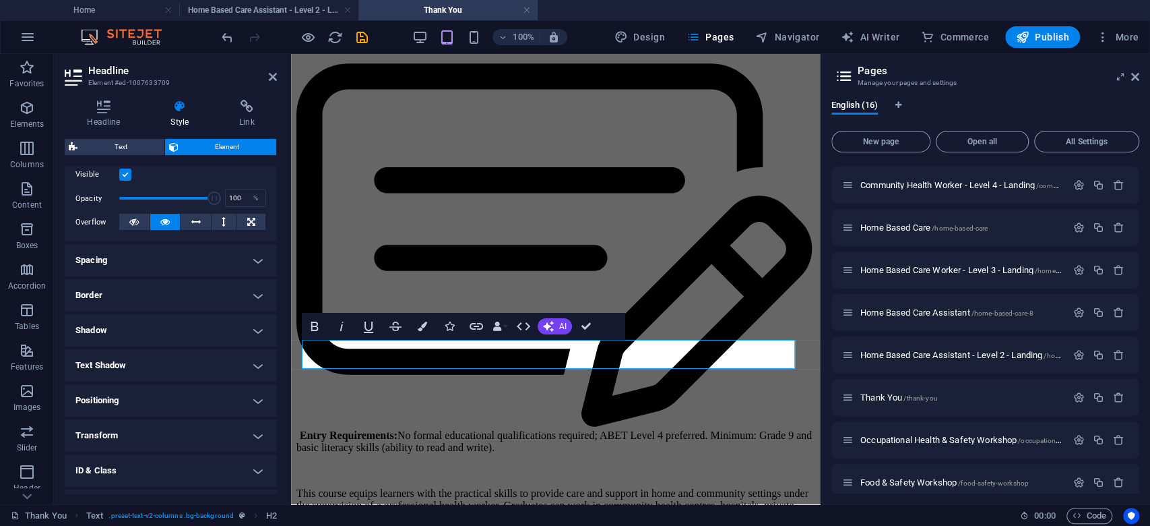
click at [178, 260] on h4 "Spacing" at bounding box center [171, 260] width 212 height 32
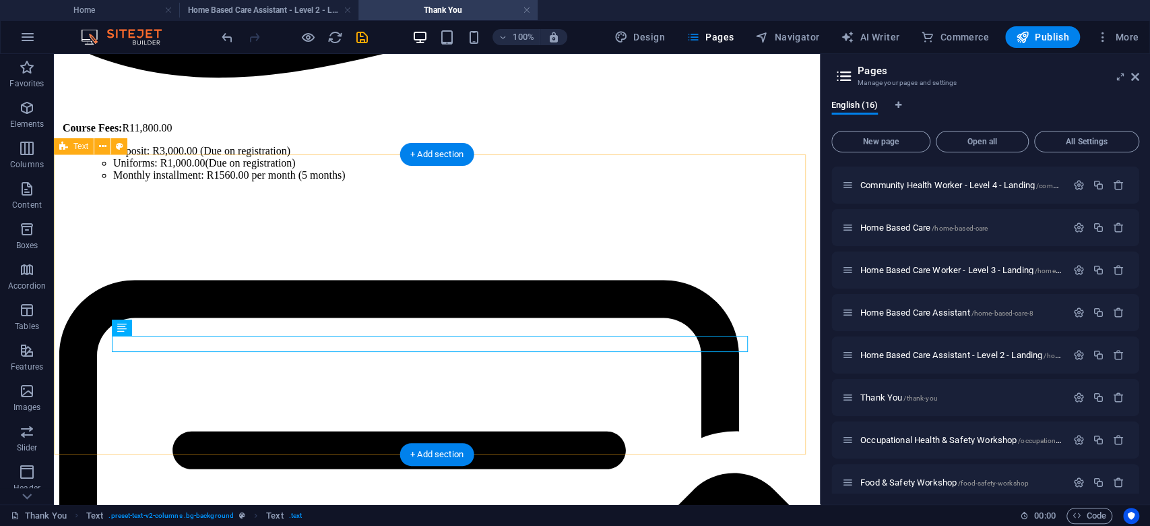
scroll to position [761, 0]
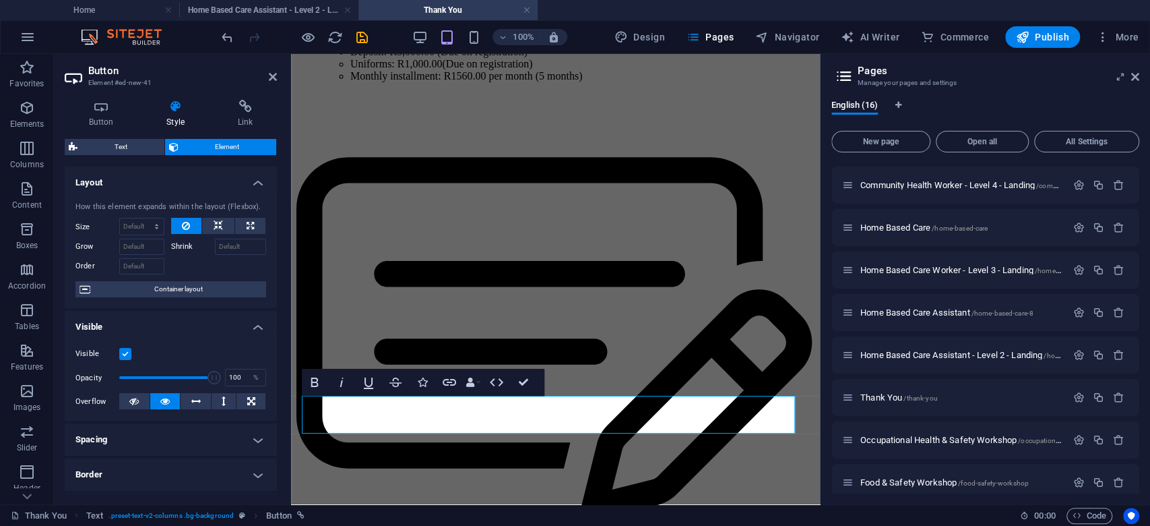
scroll to position [855, 0]
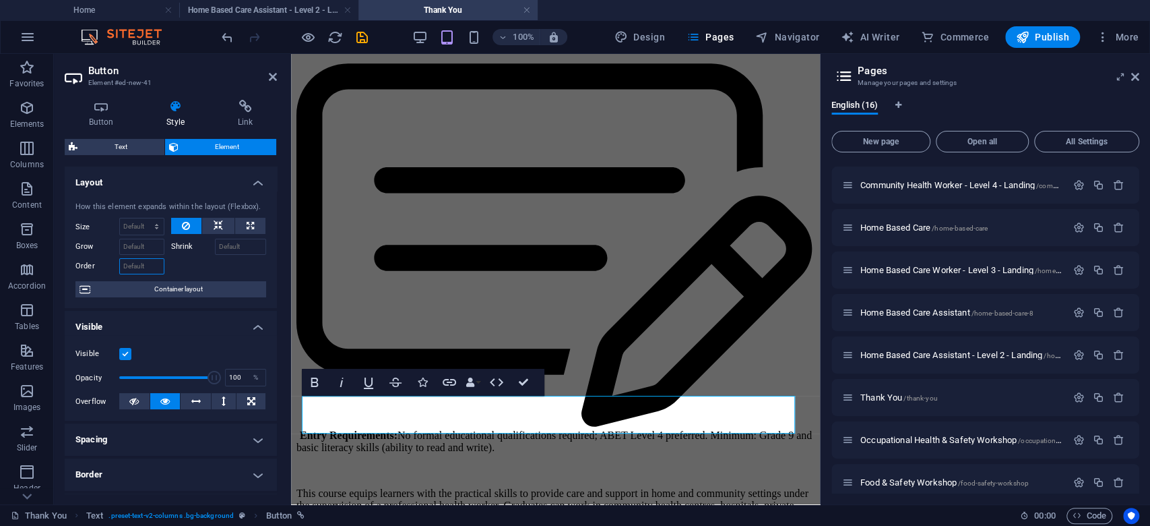
click at [139, 270] on input "Order" at bounding box center [141, 266] width 45 height 16
click at [92, 106] on icon at bounding box center [101, 106] width 73 height 13
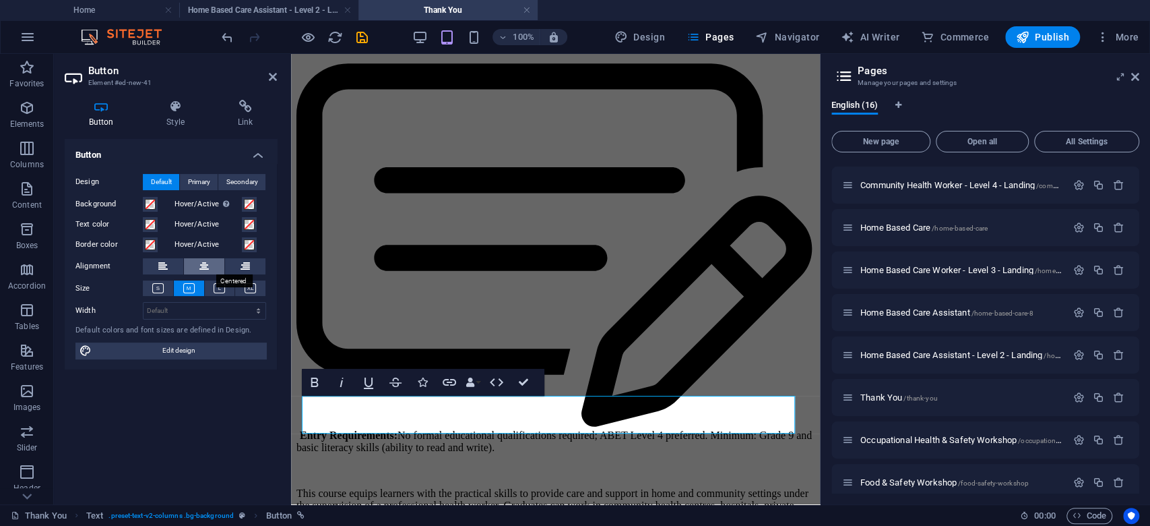
click at [204, 267] on icon at bounding box center [203, 266] width 9 height 16
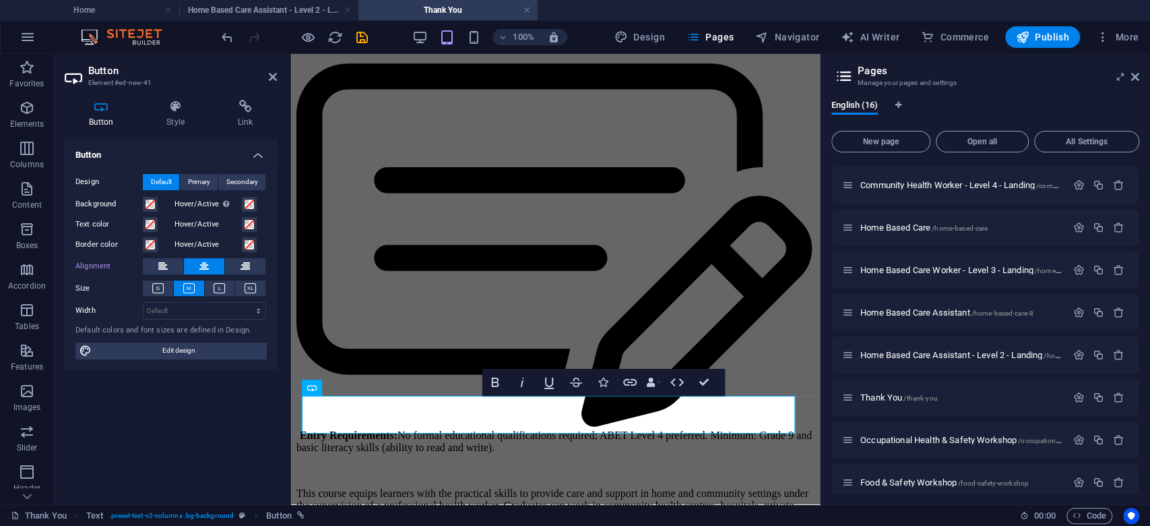
click at [154, 384] on div "Button Design Default Primary Secondary Background Hover/Active Switch to previ…" at bounding box center [171, 316] width 212 height 354
click at [532, 38] on h6 "100%" at bounding box center [524, 37] width 22 height 16
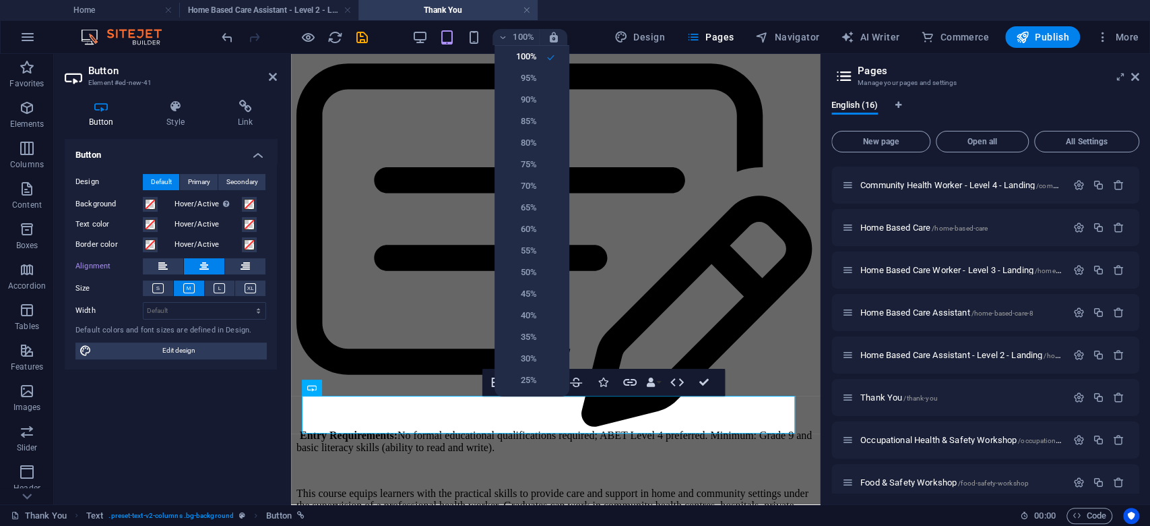
click at [400, 161] on div at bounding box center [575, 263] width 1150 height 526
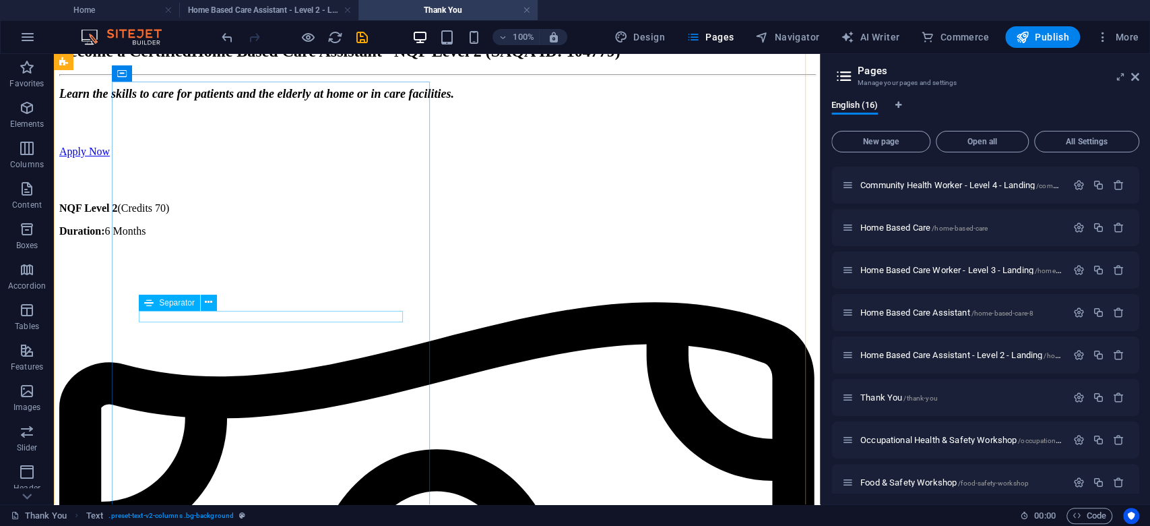
scroll to position [0, 0]
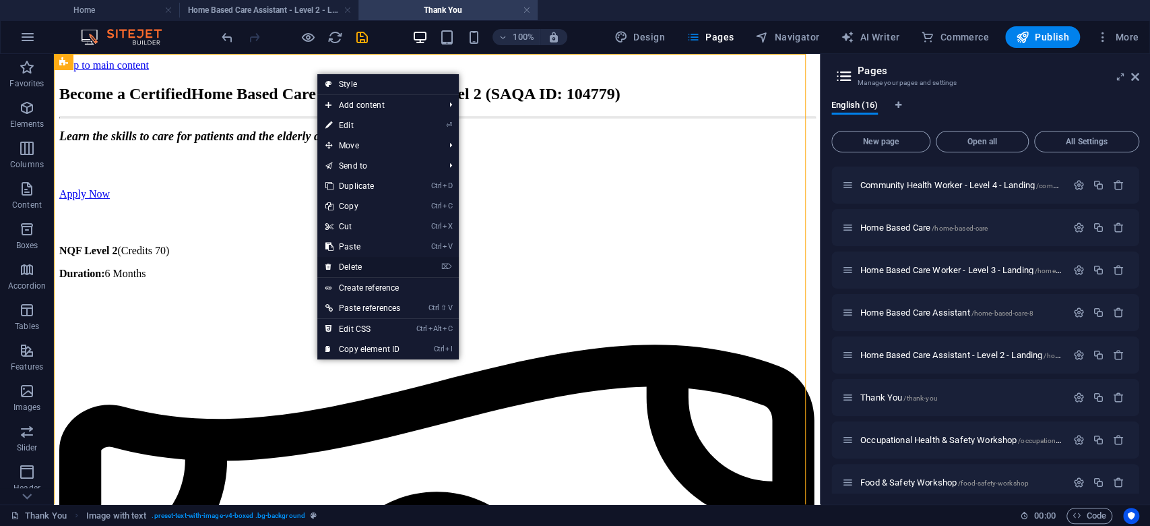
click at [375, 267] on link "⌦ Delete" at bounding box center [362, 267] width 91 height 20
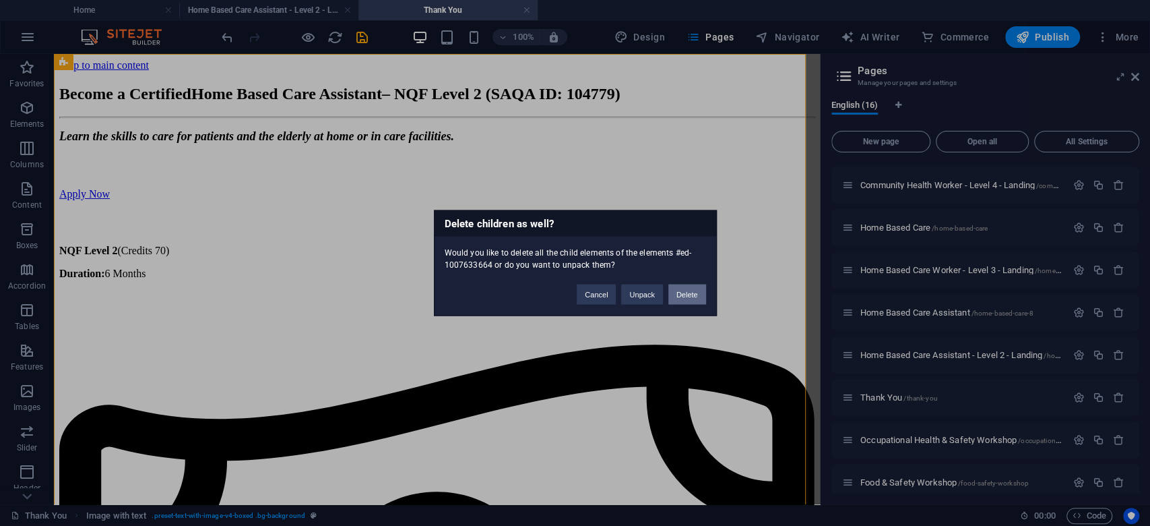
click at [698, 297] on button "Delete" at bounding box center [688, 294] width 38 height 20
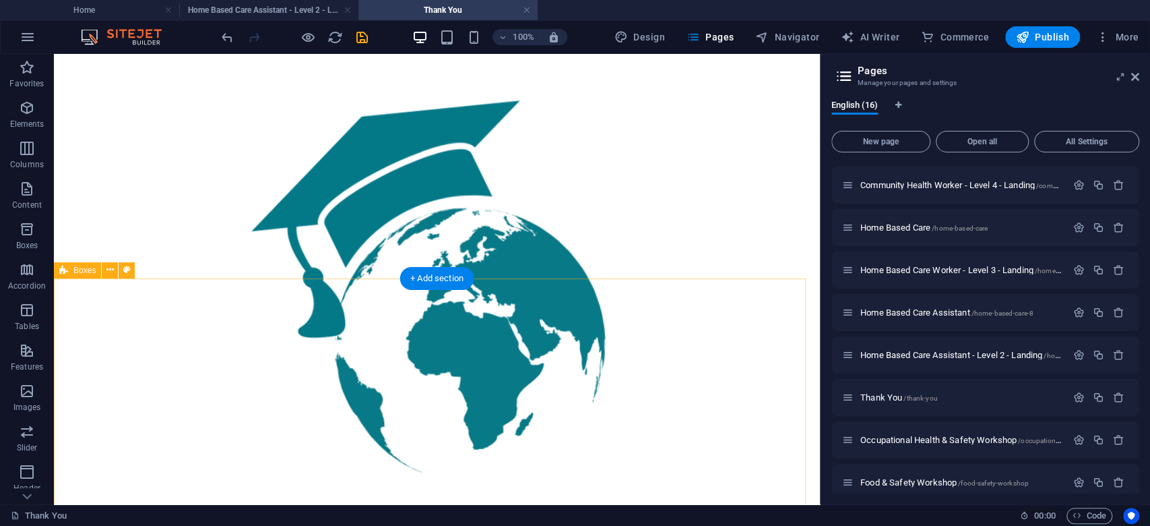
scroll to position [179, 0]
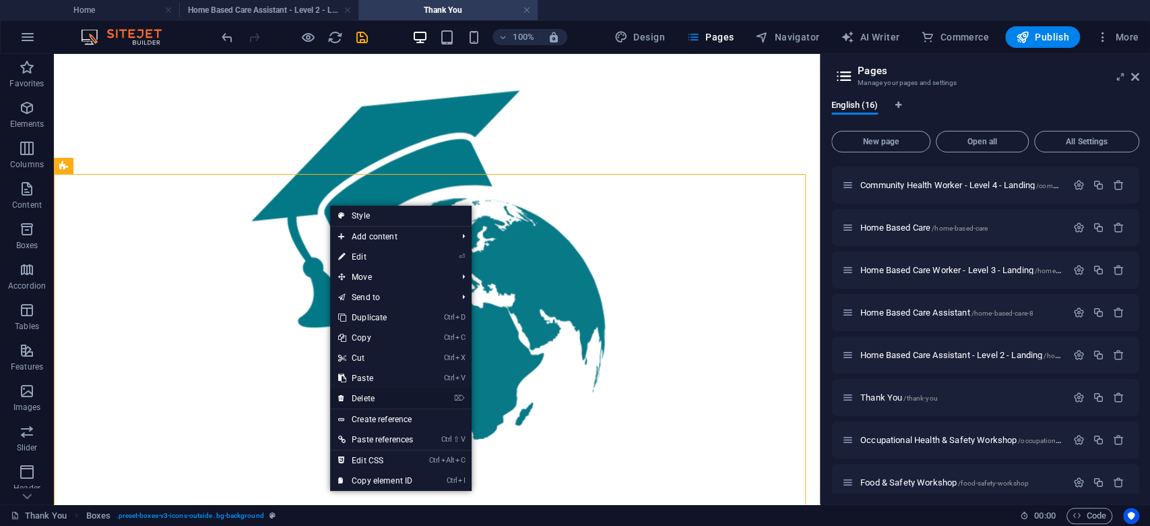
click at [390, 395] on link "⌦ Delete" at bounding box center [375, 398] width 91 height 20
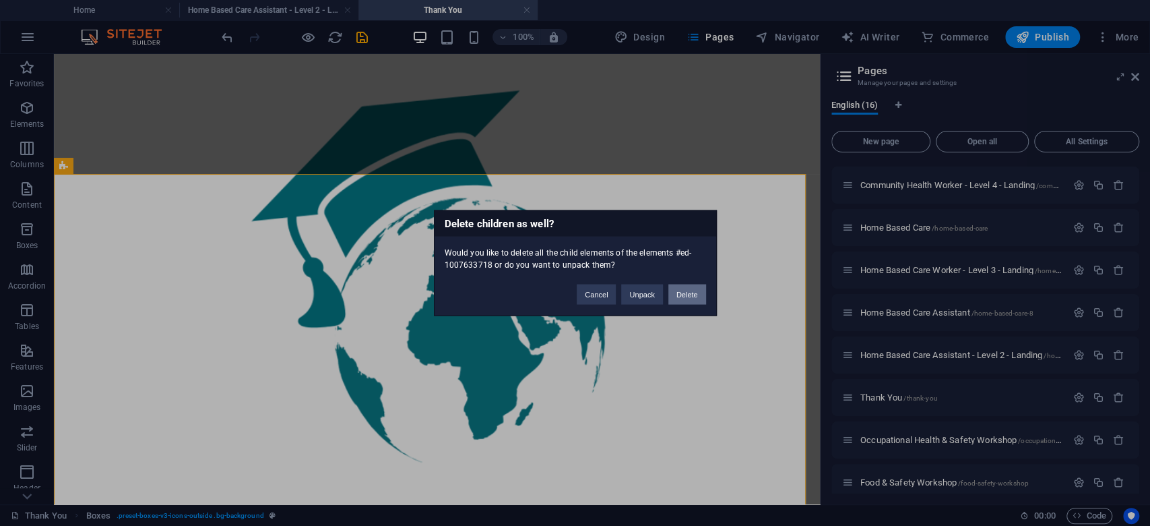
click at [685, 299] on button "Delete" at bounding box center [688, 294] width 38 height 20
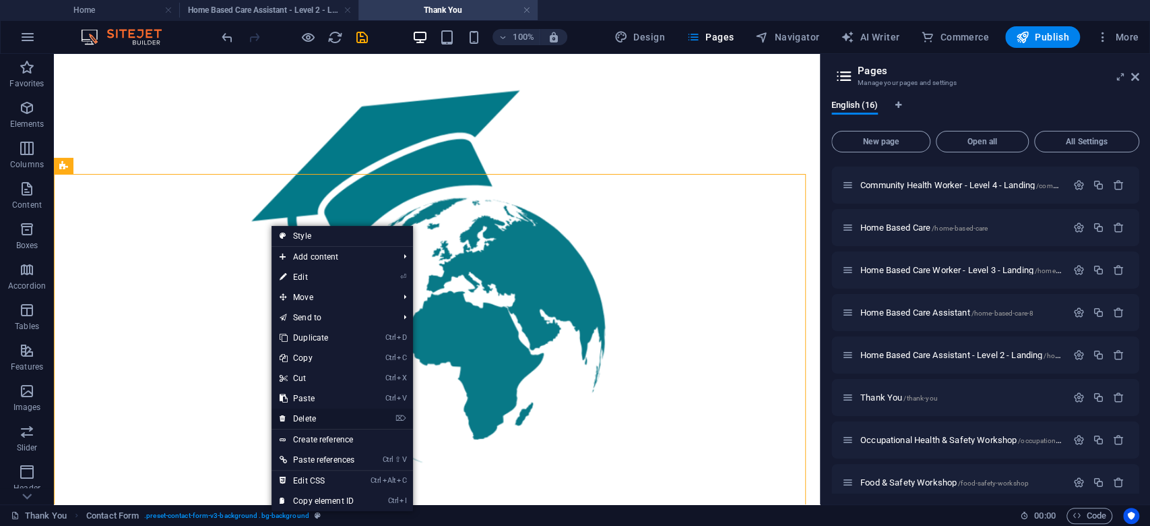
click at [308, 412] on link "⌦ Delete" at bounding box center [317, 418] width 91 height 20
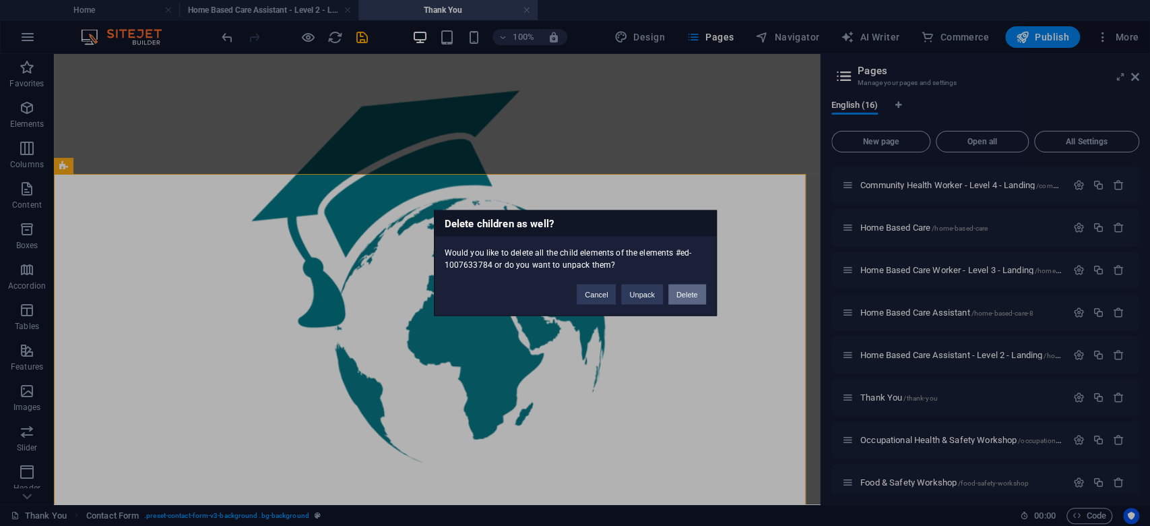
click at [682, 289] on button "Delete" at bounding box center [688, 294] width 38 height 20
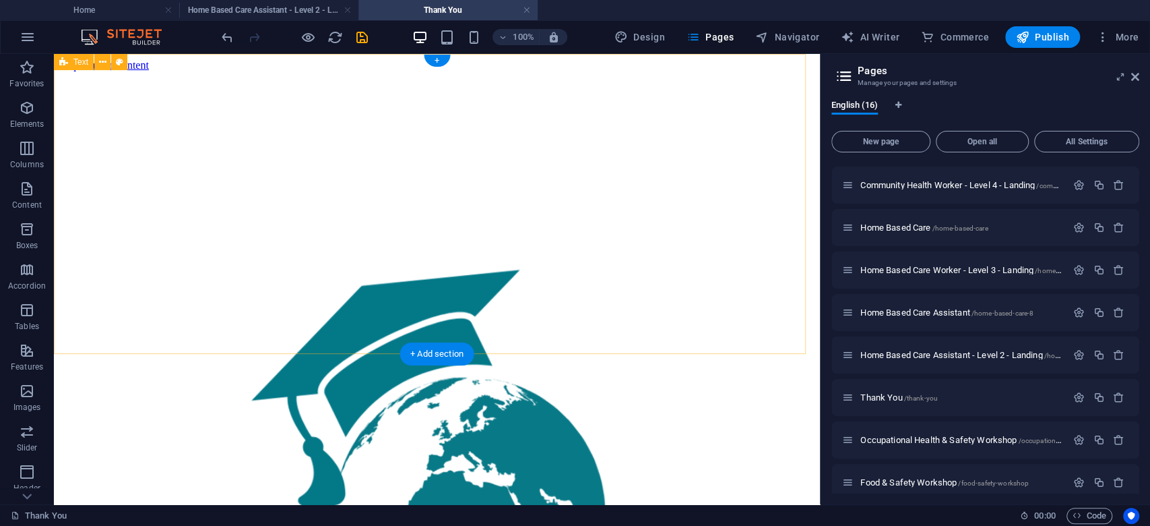
scroll to position [0, 0]
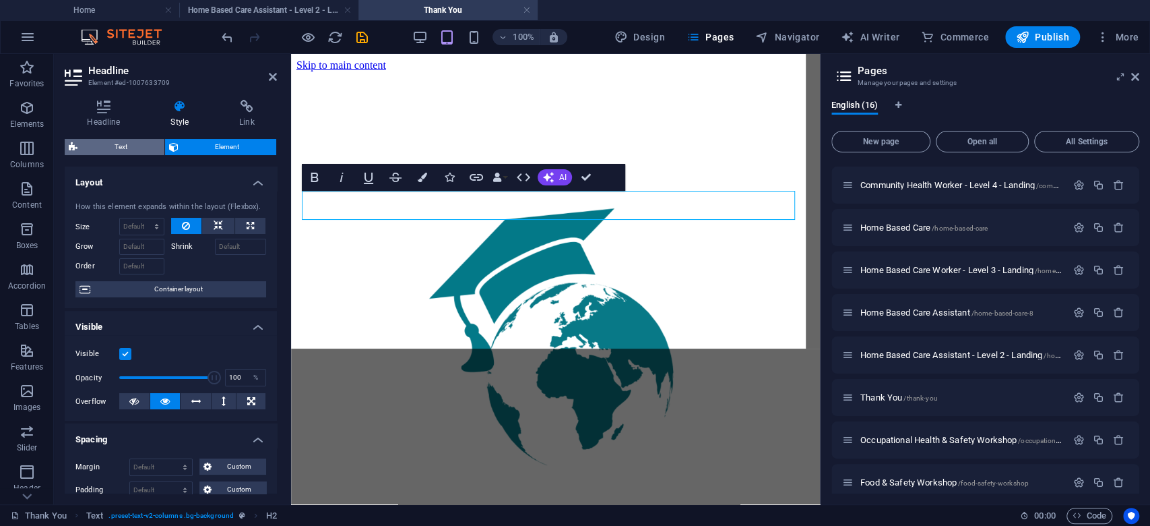
click at [130, 143] on span "Text" at bounding box center [121, 147] width 79 height 16
select select "preset-text-v2-columns"
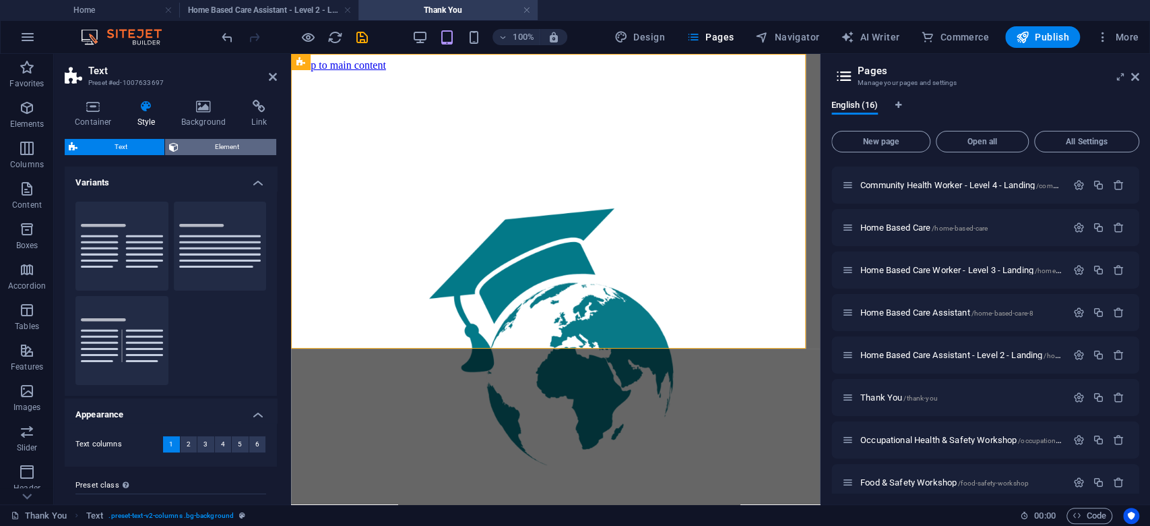
click at [216, 142] on span "Element" at bounding box center [228, 147] width 90 height 16
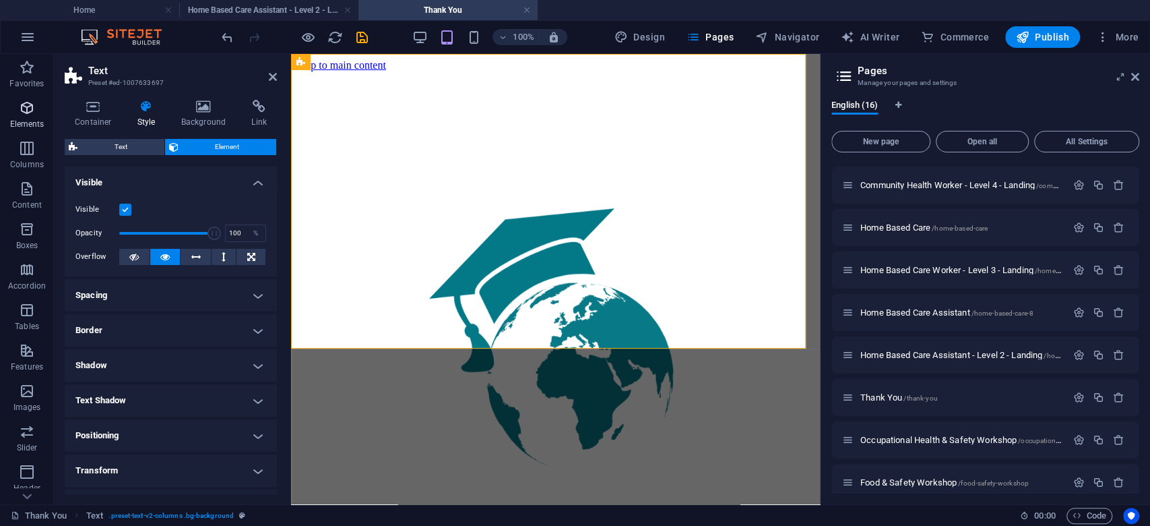
click at [30, 107] on icon "button" at bounding box center [27, 108] width 16 height 16
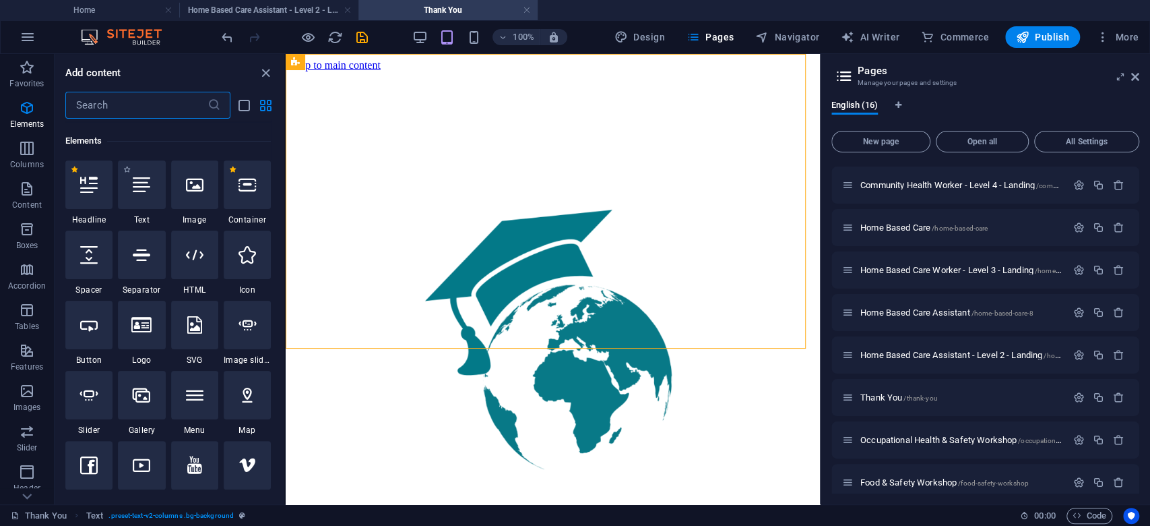
scroll to position [144, 0]
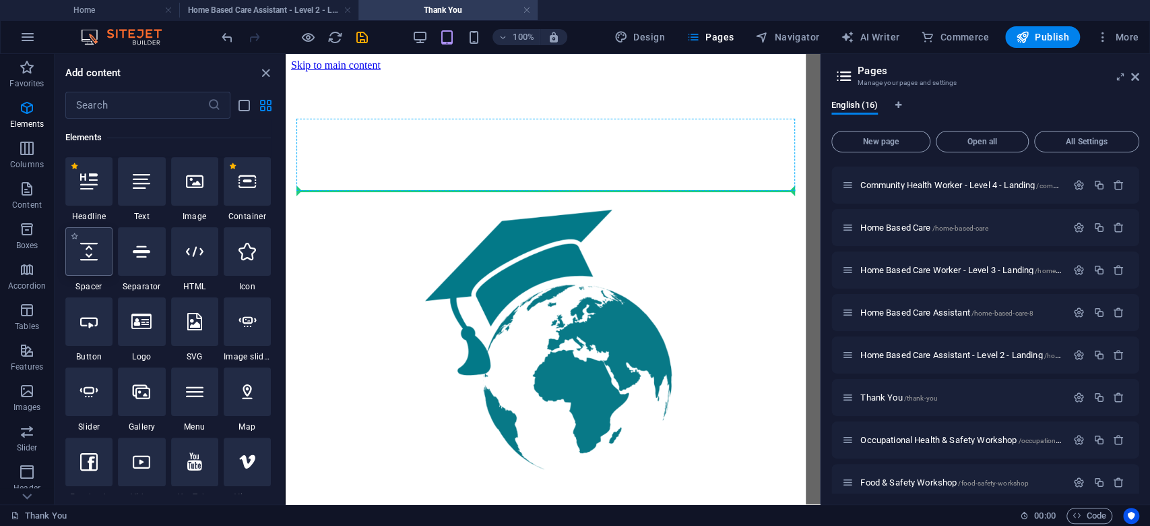
select select "px"
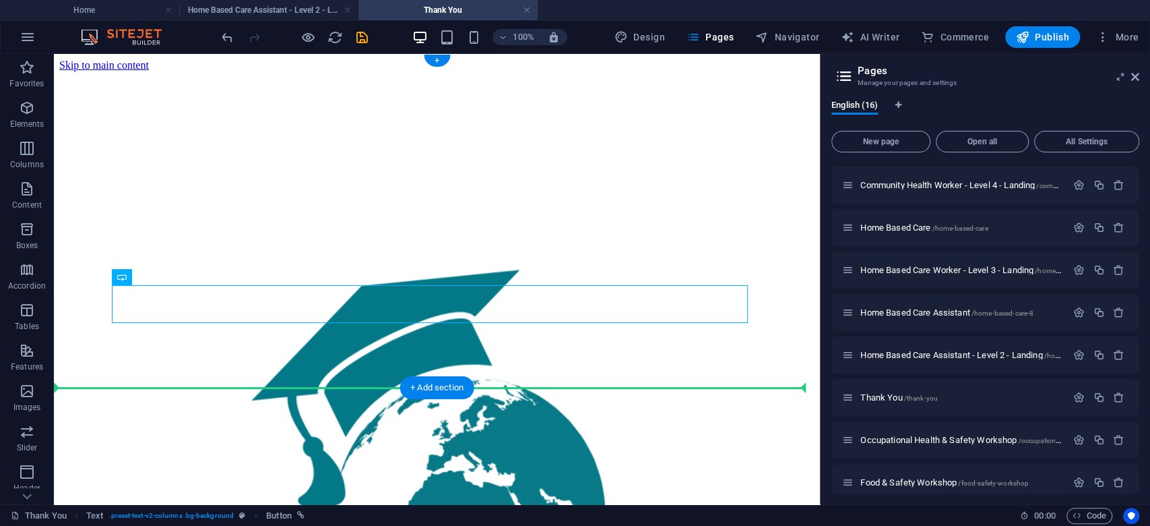
drag, startPoint x: 323, startPoint y: 297, endPoint x: 555, endPoint y: 359, distance: 240.1
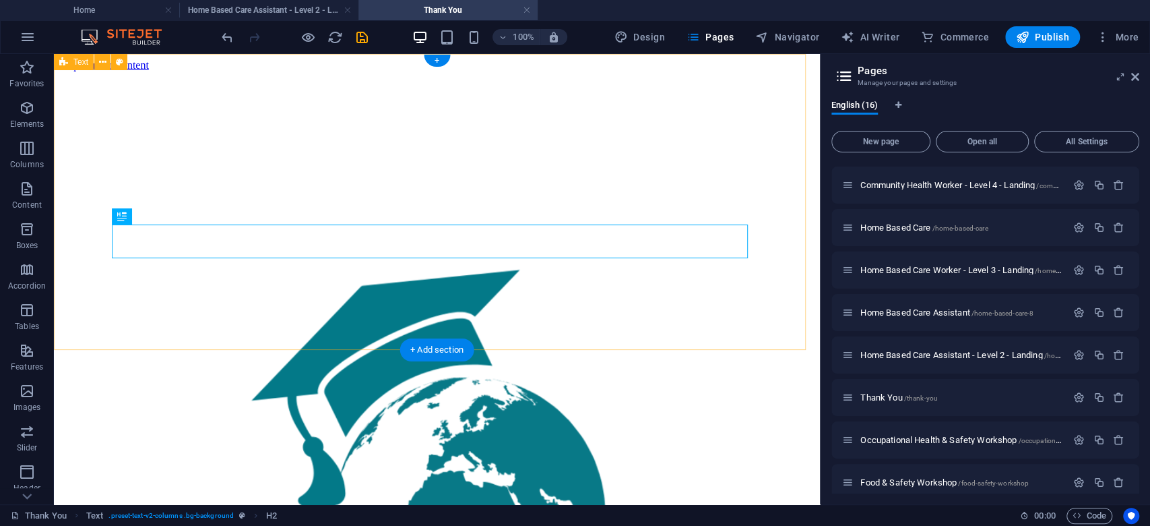
click at [385, 71] on div "thank you Your submission has been received and is being attended to, someone w…" at bounding box center [436, 518] width 755 height 894
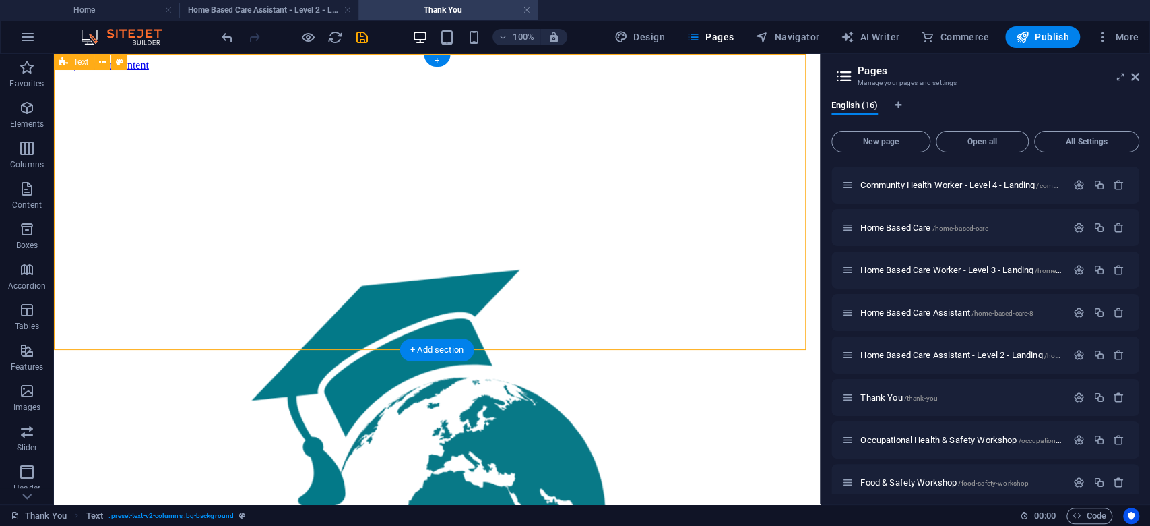
click at [385, 95] on div "thank you Your submission has been received and is being attended to, someone w…" at bounding box center [436, 518] width 755 height 894
click at [386, 117] on div "thank you Your submission has been received and is being attended to, someone w…" at bounding box center [436, 518] width 755 height 894
click at [388, 135] on div at bounding box center [436, 478] width 755 height 815
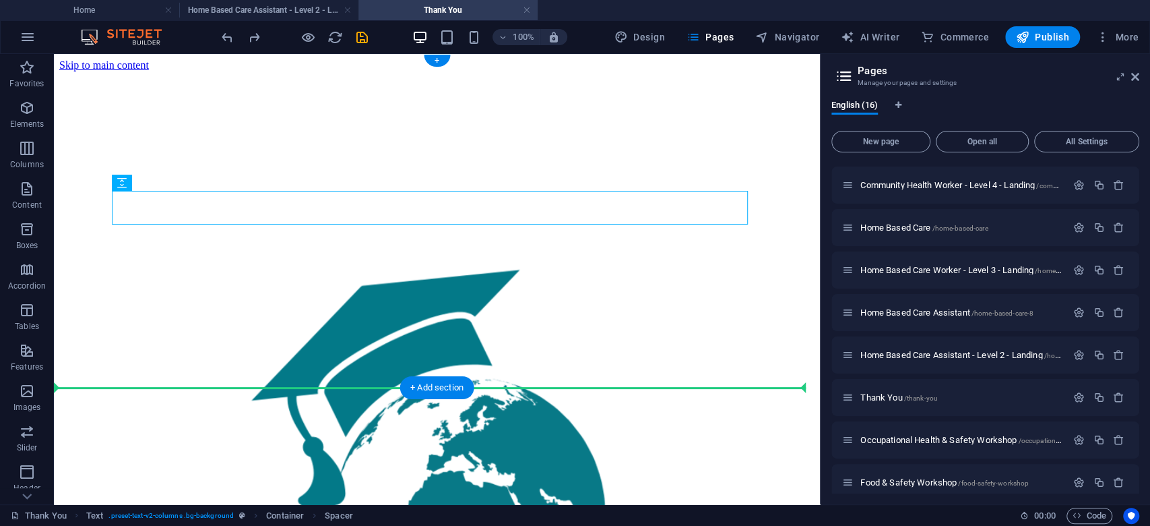
drag, startPoint x: 319, startPoint y: 199, endPoint x: 307, endPoint y: 352, distance: 153.4
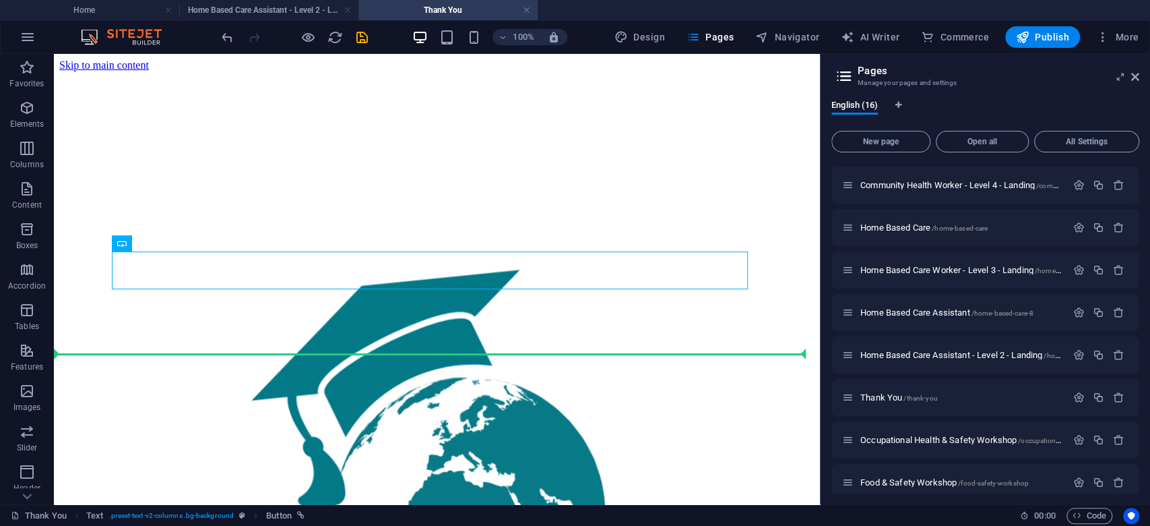
drag, startPoint x: 262, startPoint y: 263, endPoint x: 268, endPoint y: 356, distance: 92.5
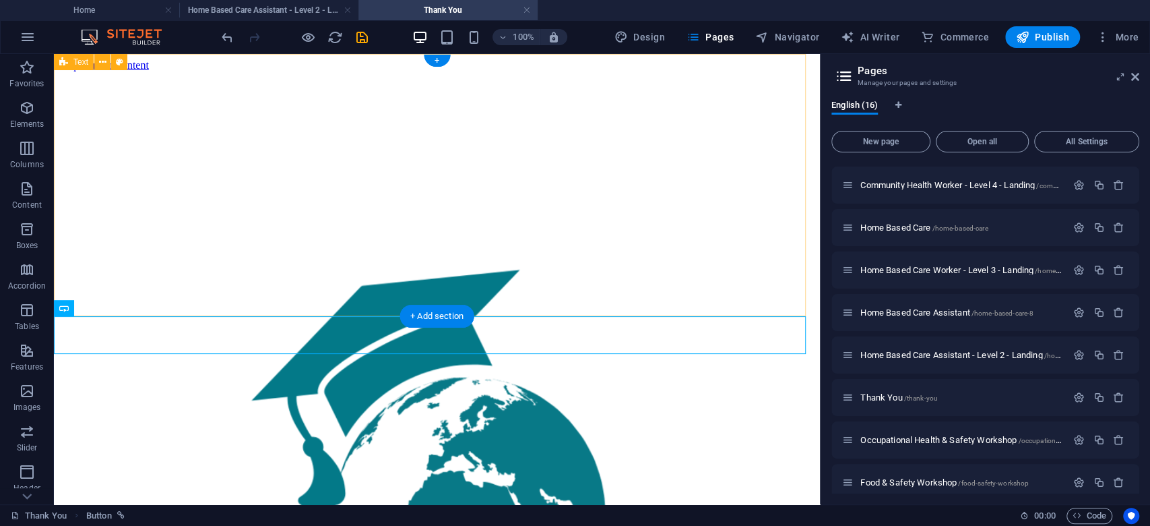
click at [280, 257] on div "thank you Your submission has been received and is being attended to, someone w…" at bounding box center [436, 498] width 755 height 855
click at [333, 315] on div "thank you Your submission has been received and is being attended to, someone w…" at bounding box center [436, 498] width 755 height 855
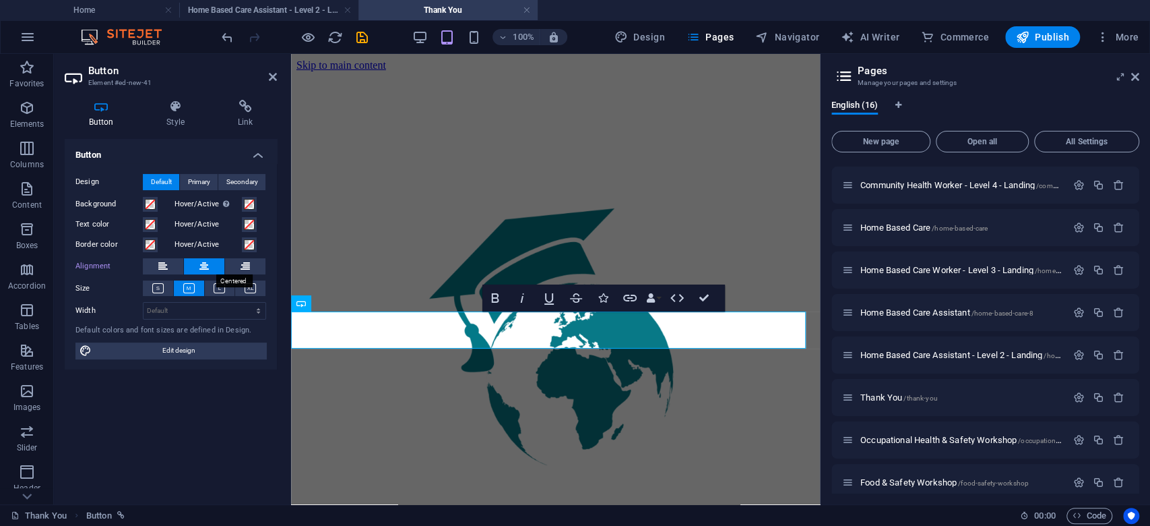
click at [209, 263] on button at bounding box center [204, 266] width 40 height 16
click at [545, 262] on div "thank you Your submission has been received and is being attended to, someone w…" at bounding box center [556, 380] width 518 height 618
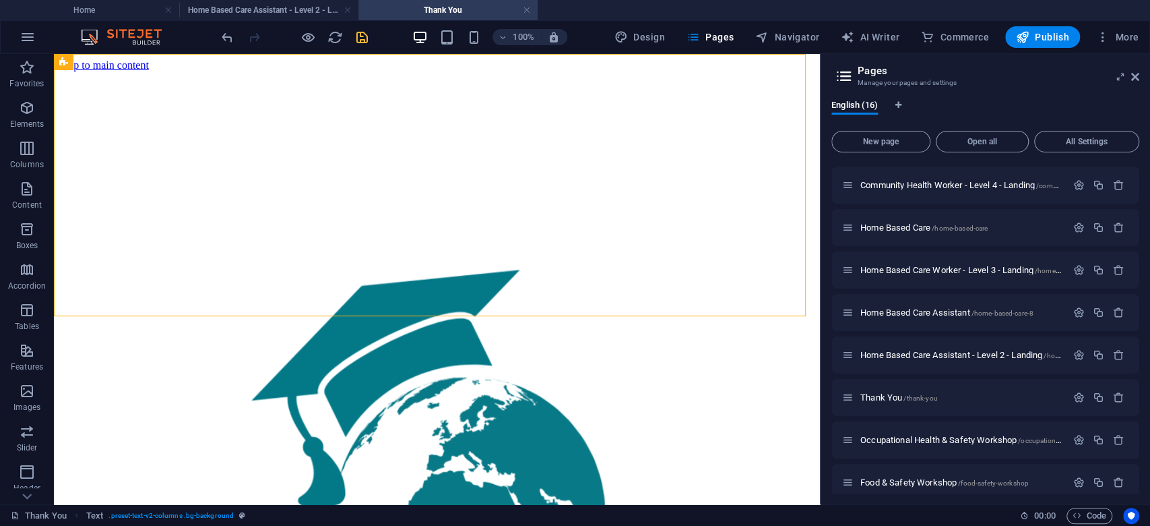
click at [364, 33] on icon "save" at bounding box center [361, 37] width 15 height 15
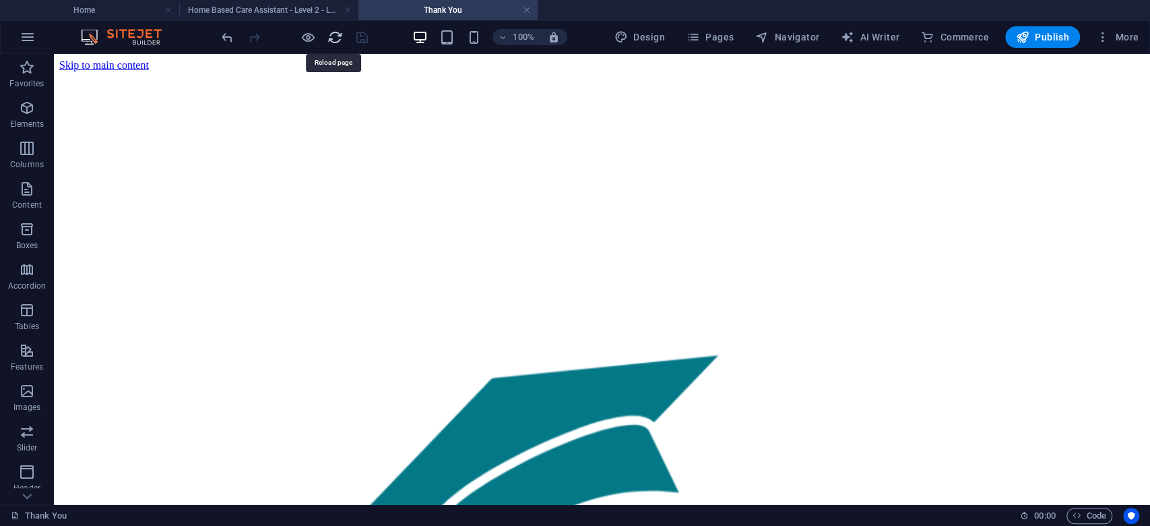
click at [336, 38] on icon "reload" at bounding box center [335, 37] width 15 height 15
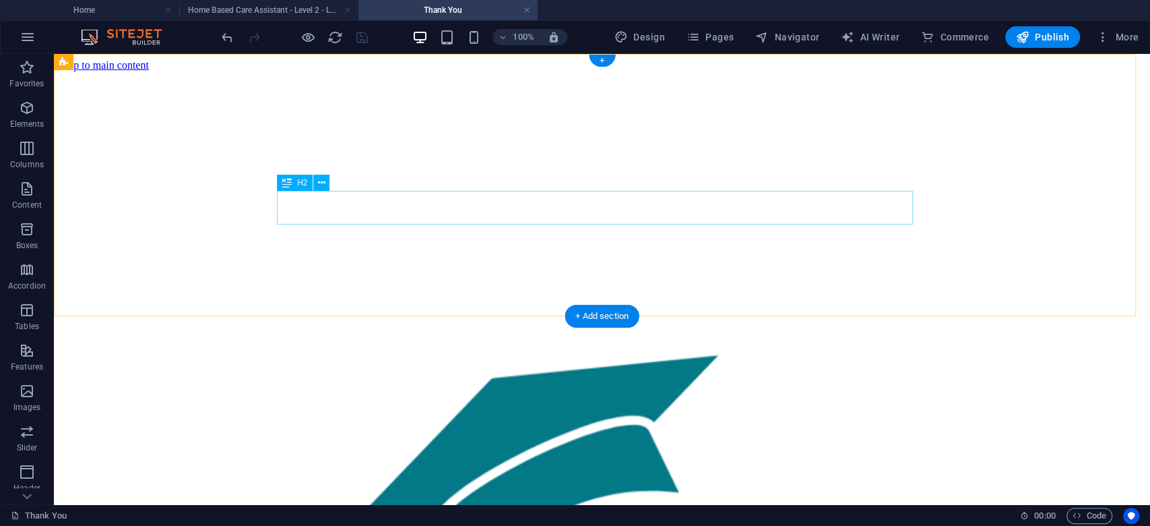
scroll to position [0, 0]
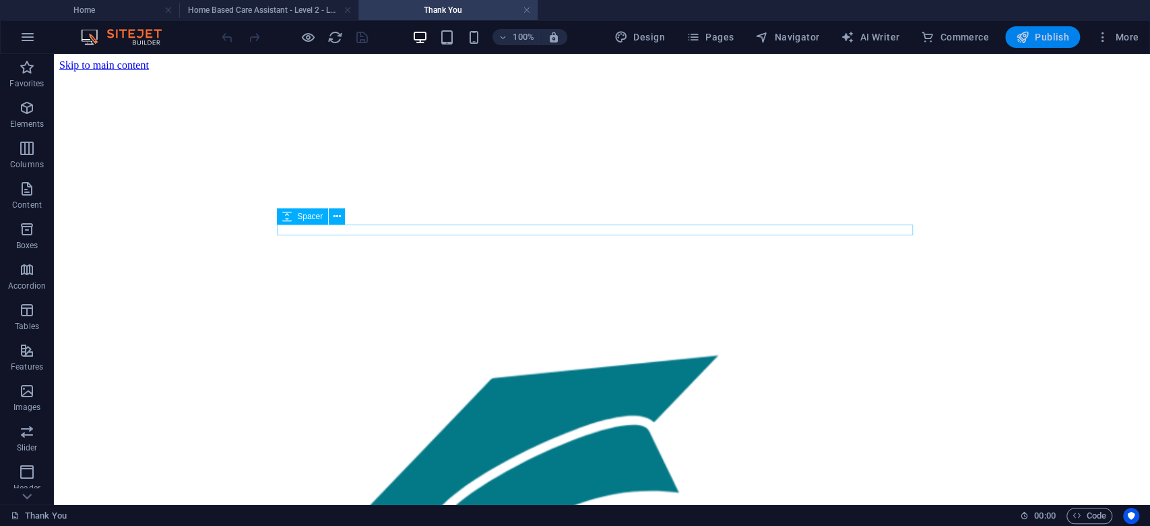
click at [1036, 42] on span "Publish" at bounding box center [1042, 36] width 53 height 13
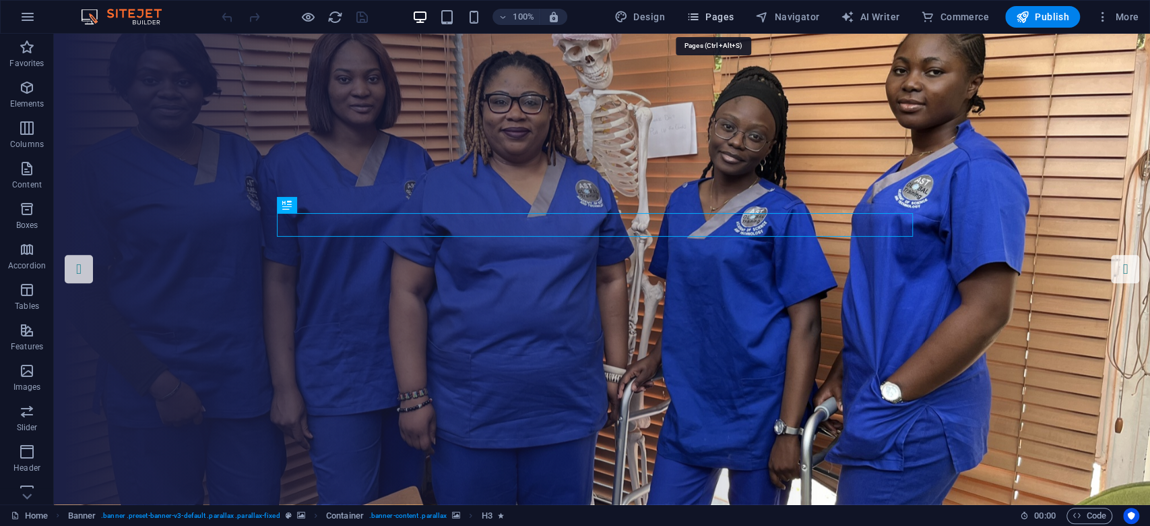
click at [700, 15] on icon "button" at bounding box center [693, 16] width 13 height 13
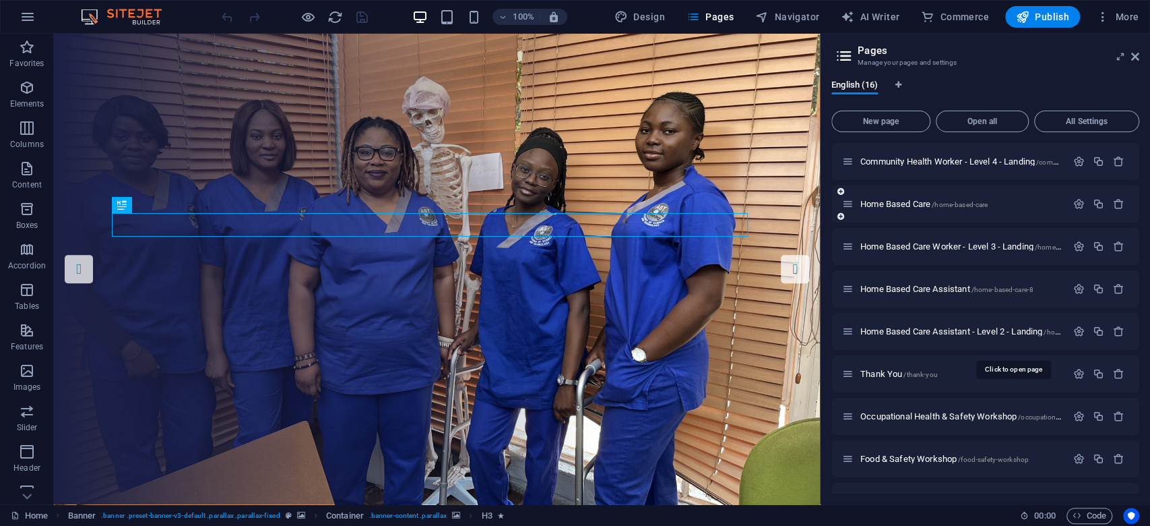
scroll to position [328, 0]
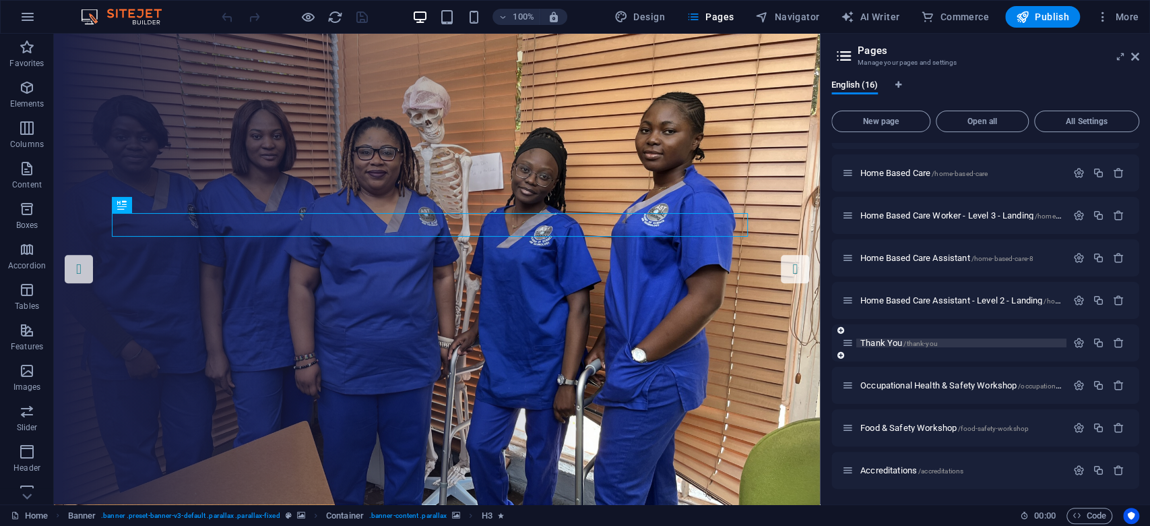
click at [920, 342] on span "/thank-you" at bounding box center [921, 343] width 34 height 7
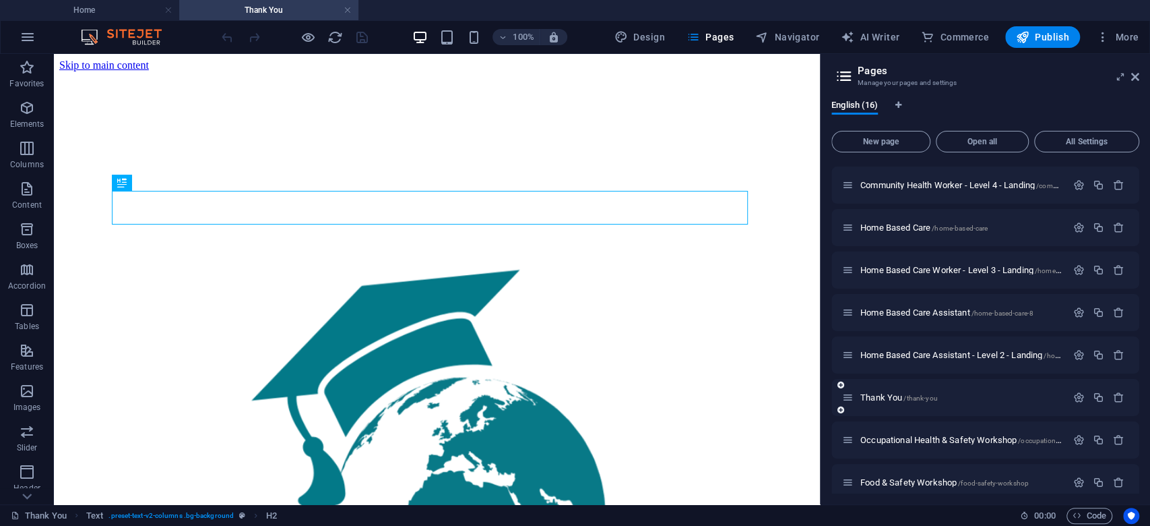
scroll to position [0, 0]
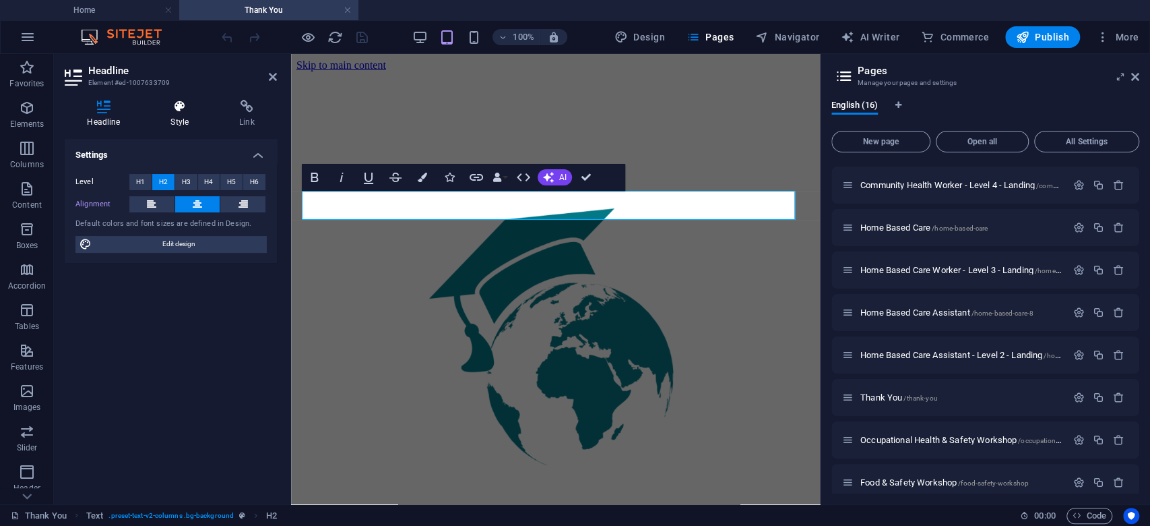
click at [175, 115] on h4 "Style" at bounding box center [182, 114] width 69 height 28
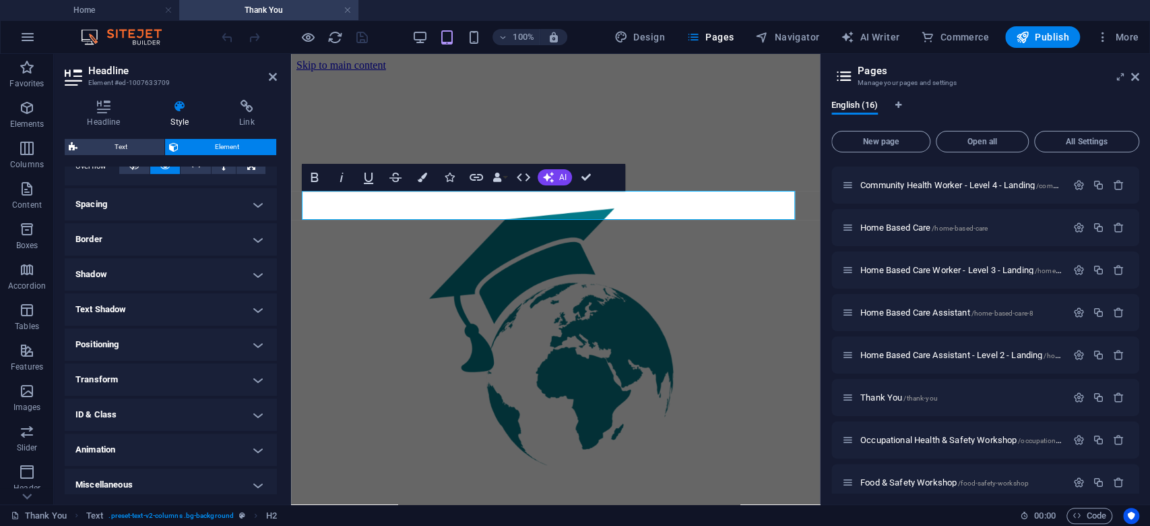
scroll to position [242, 0]
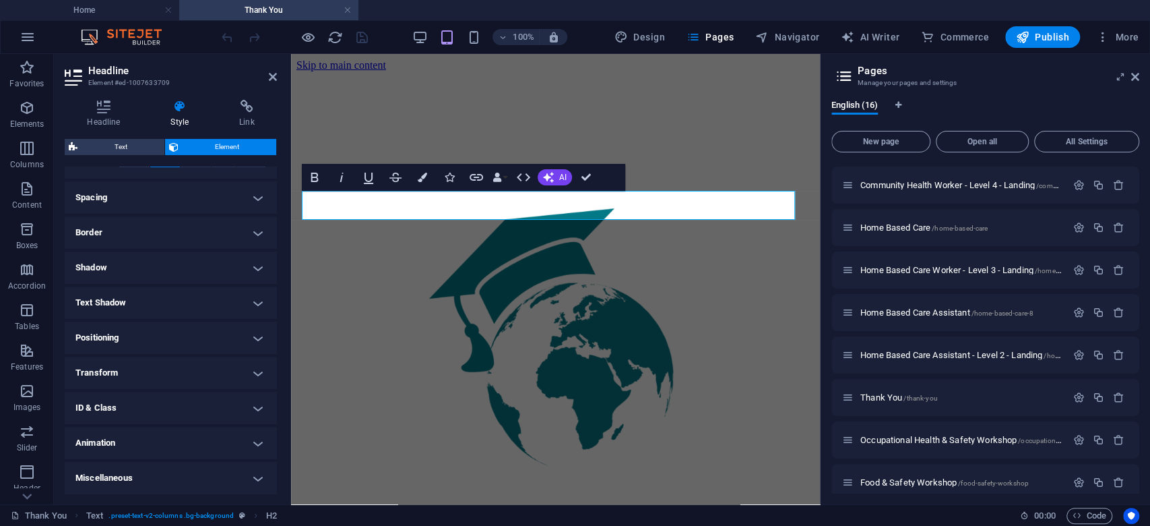
click at [174, 337] on h4 "Positioning" at bounding box center [171, 337] width 212 height 32
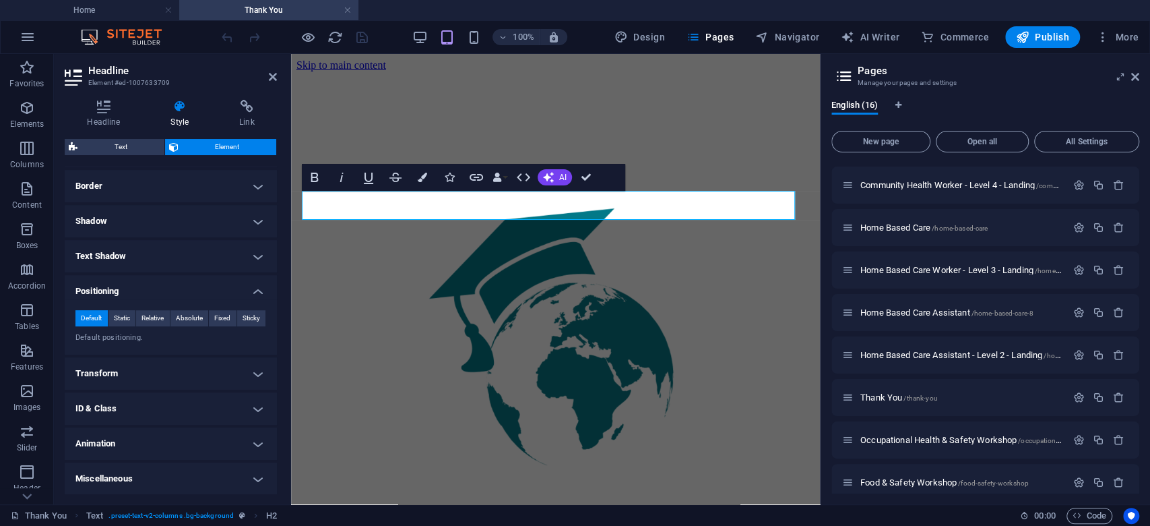
scroll to position [0, 0]
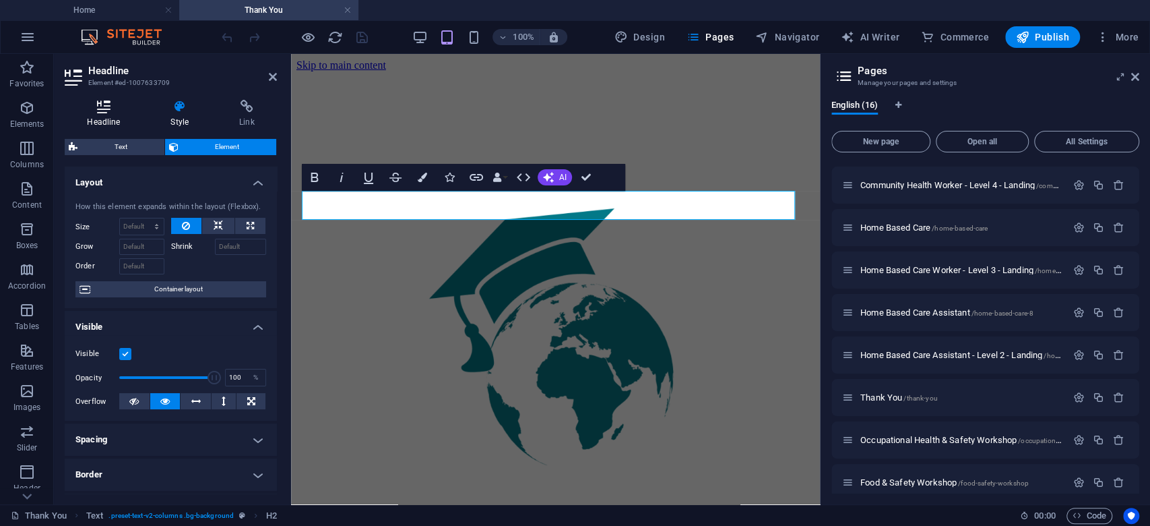
click at [111, 116] on h4 "Headline" at bounding box center [107, 114] width 84 height 28
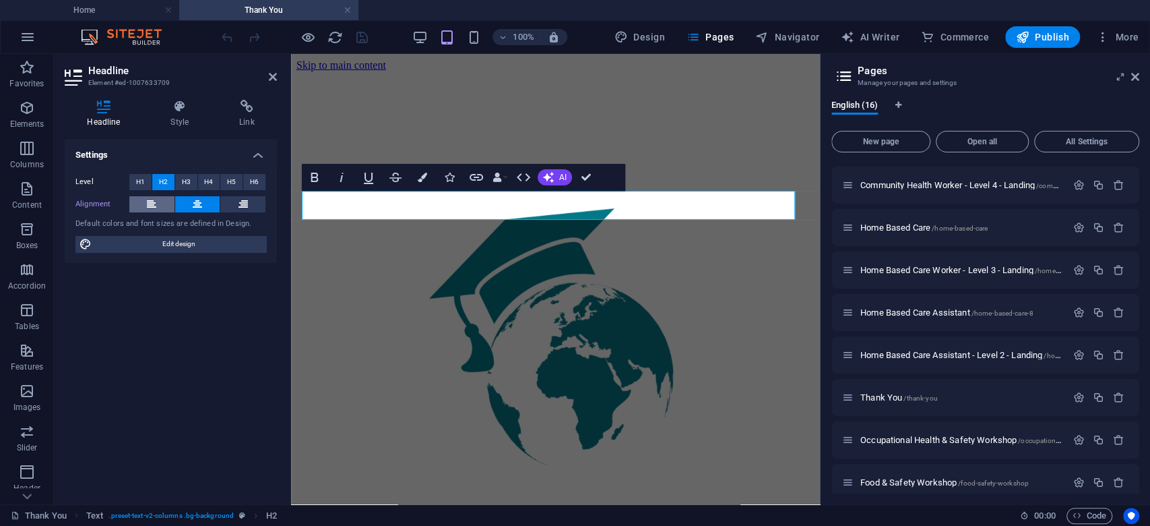
click at [164, 201] on button at bounding box center [151, 204] width 45 height 16
click at [309, 256] on div "thank you Your submission has been received and is being attended to, someone w…" at bounding box center [556, 380] width 518 height 618
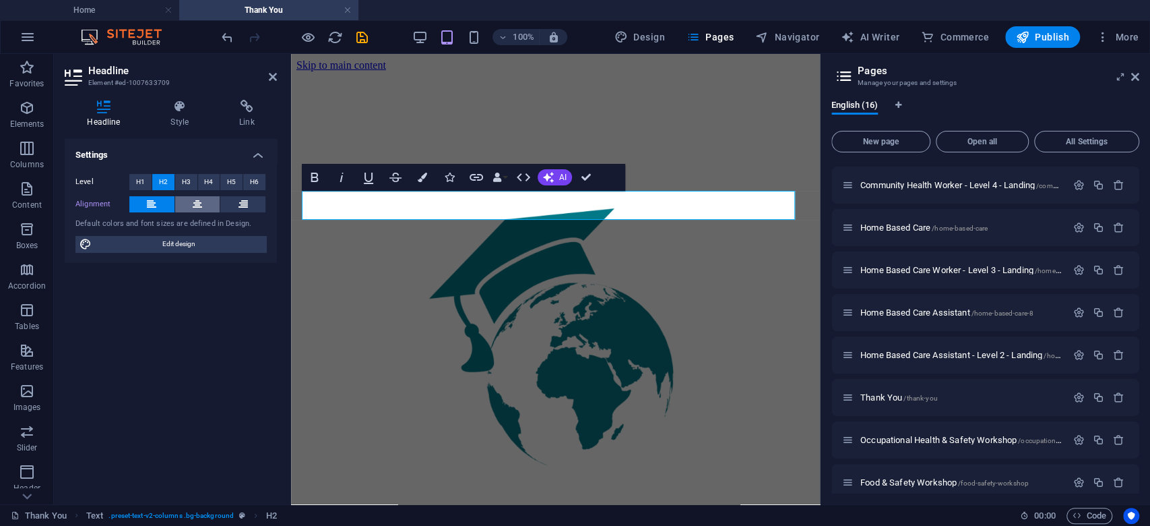
click at [189, 203] on button at bounding box center [197, 204] width 45 height 16
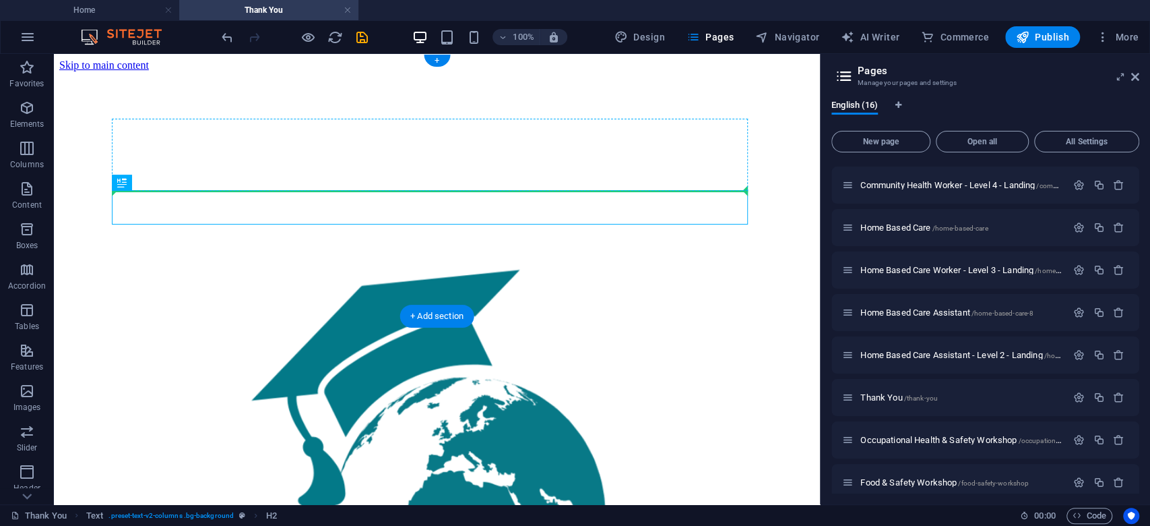
drag, startPoint x: 249, startPoint y: 210, endPoint x: 256, endPoint y: 187, distance: 23.9
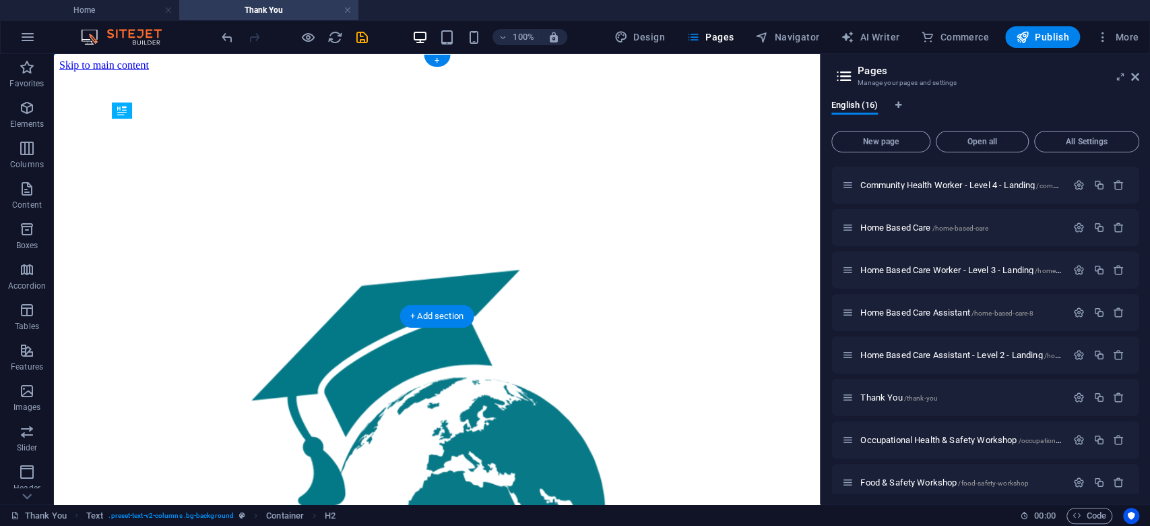
drag, startPoint x: 249, startPoint y: 206, endPoint x: 273, endPoint y: 187, distance: 30.6
drag, startPoint x: 264, startPoint y: 201, endPoint x: 264, endPoint y: 214, distance: 13.5
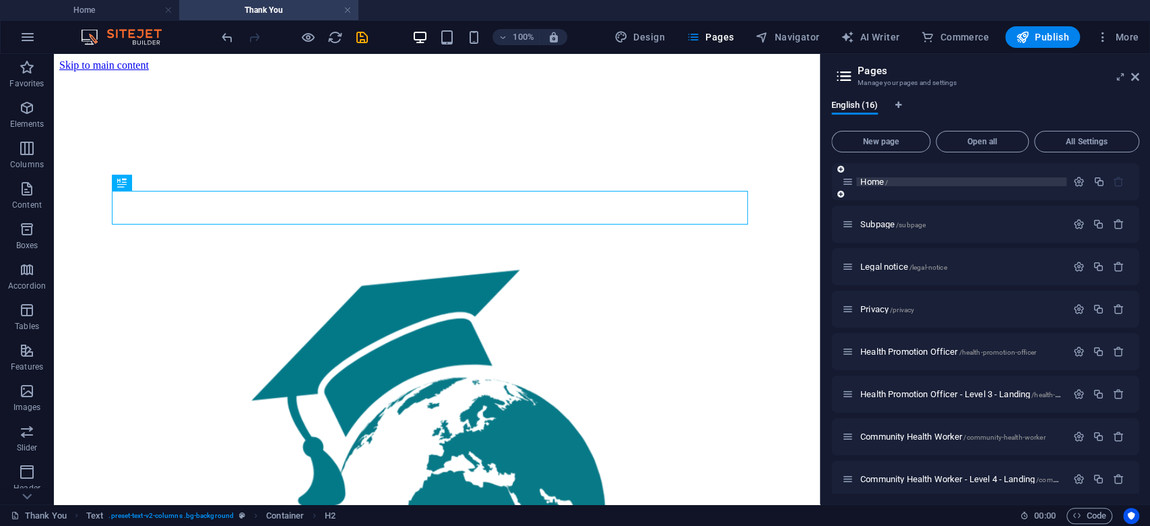
click at [890, 178] on p "Home /" at bounding box center [962, 181] width 202 height 9
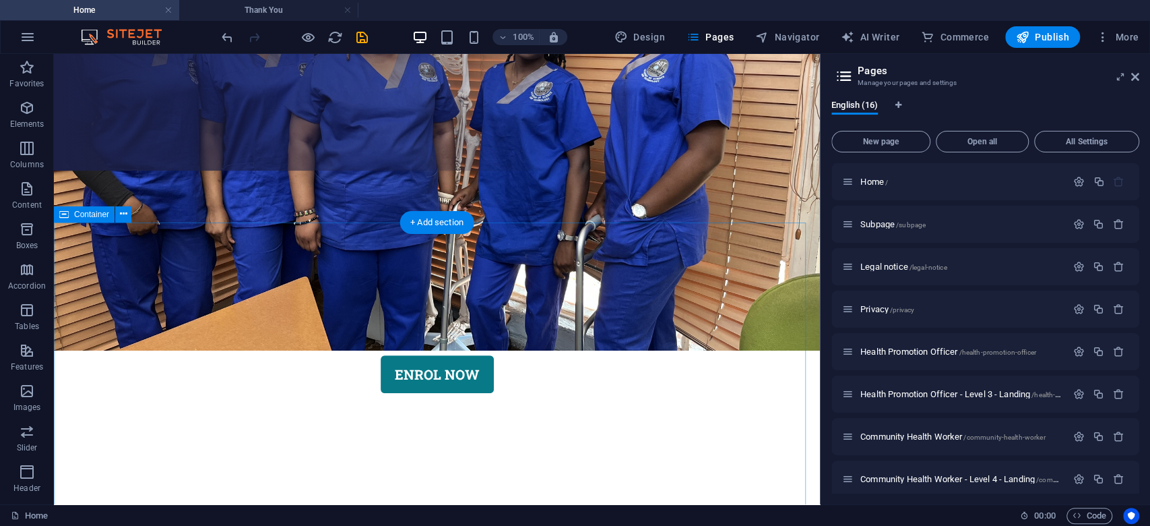
scroll to position [449, 0]
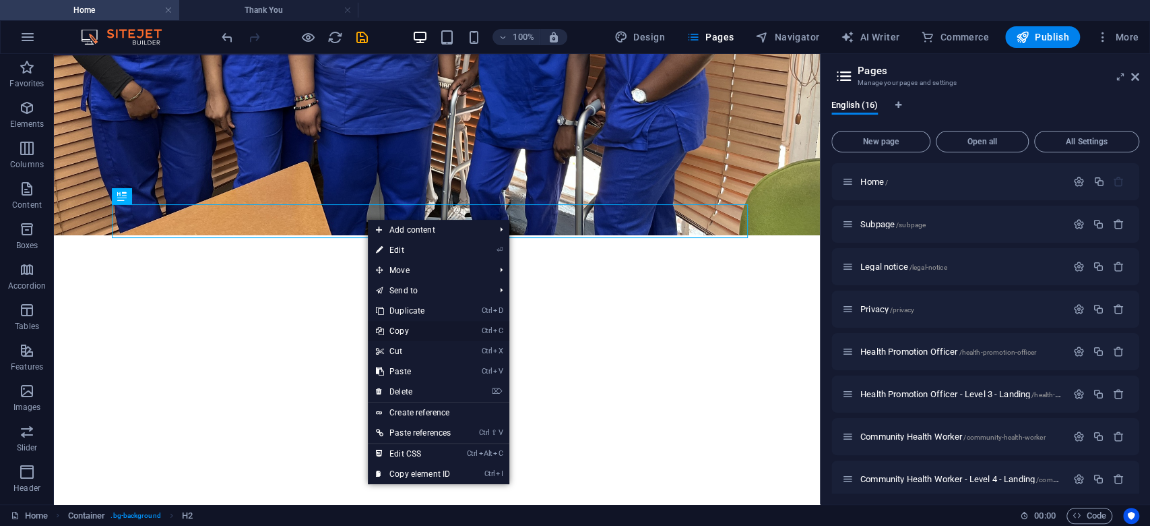
click at [421, 325] on link "Ctrl C Copy" at bounding box center [413, 331] width 91 height 20
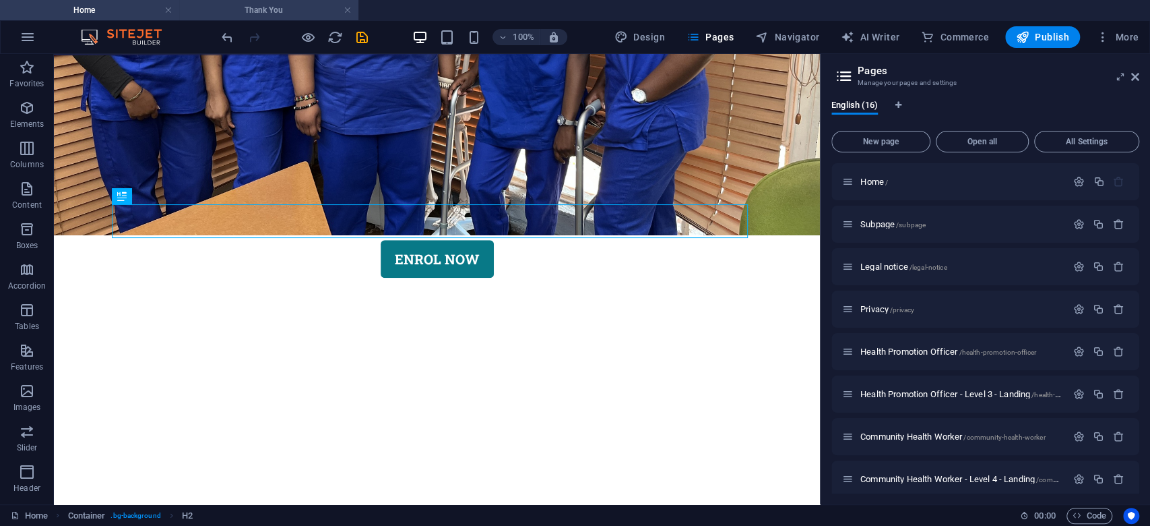
click at [284, 6] on h4 "Thank You" at bounding box center [268, 10] width 179 height 15
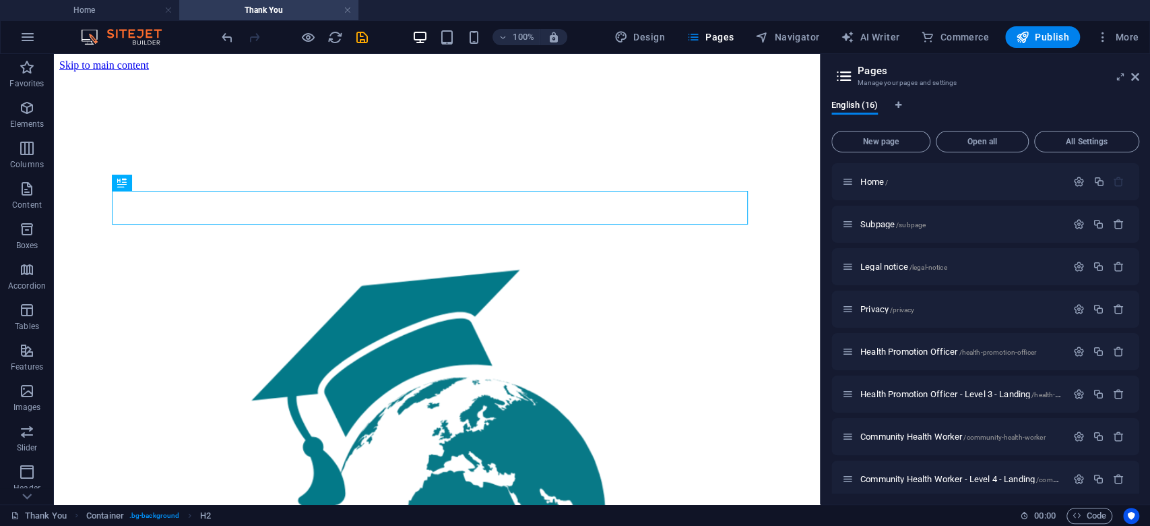
scroll to position [0, 0]
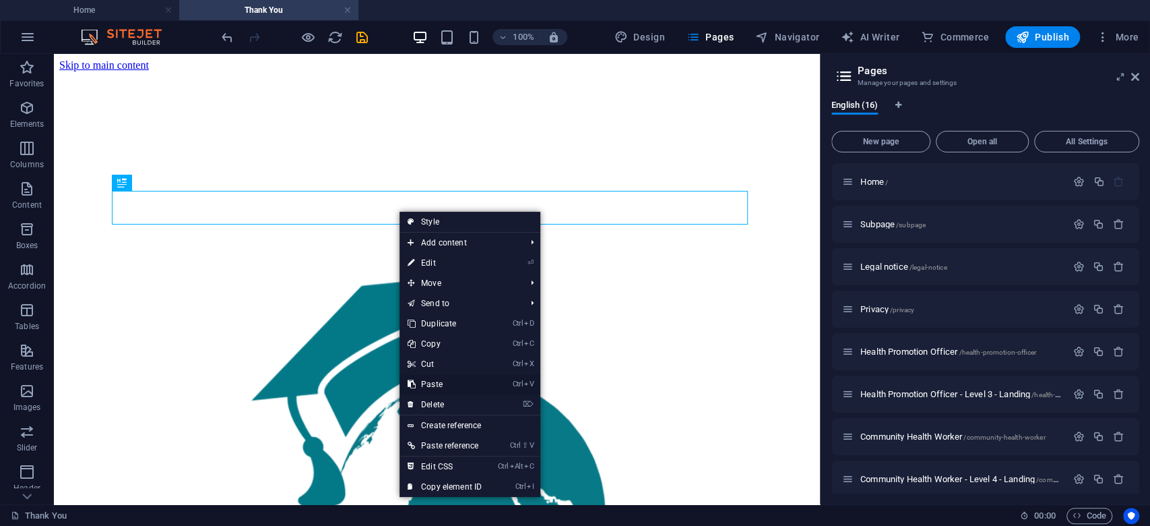
click at [453, 383] on link "Ctrl V Paste" at bounding box center [445, 384] width 90 height 20
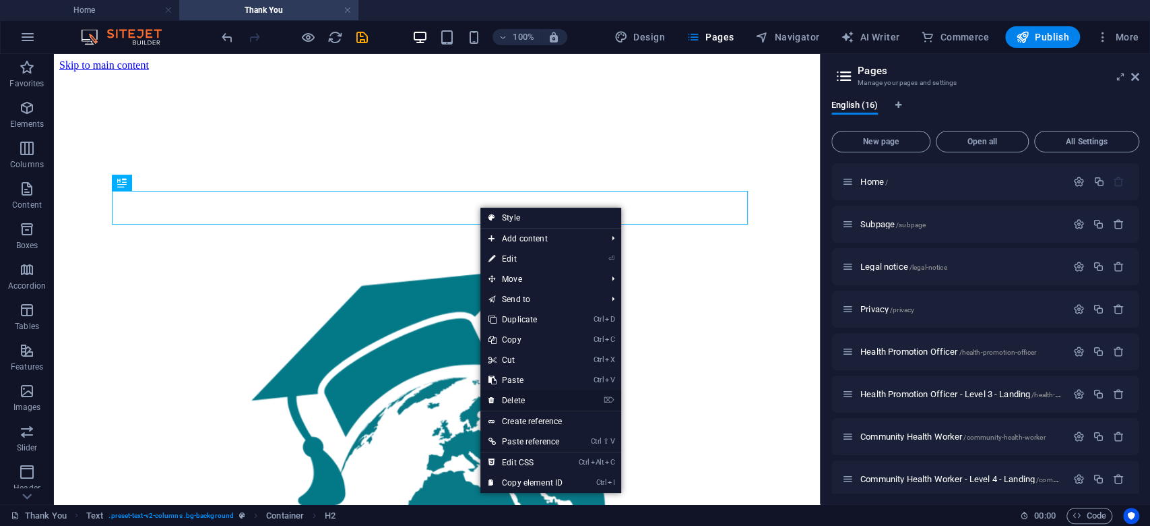
click at [528, 396] on link "⌦ Delete" at bounding box center [525, 400] width 90 height 20
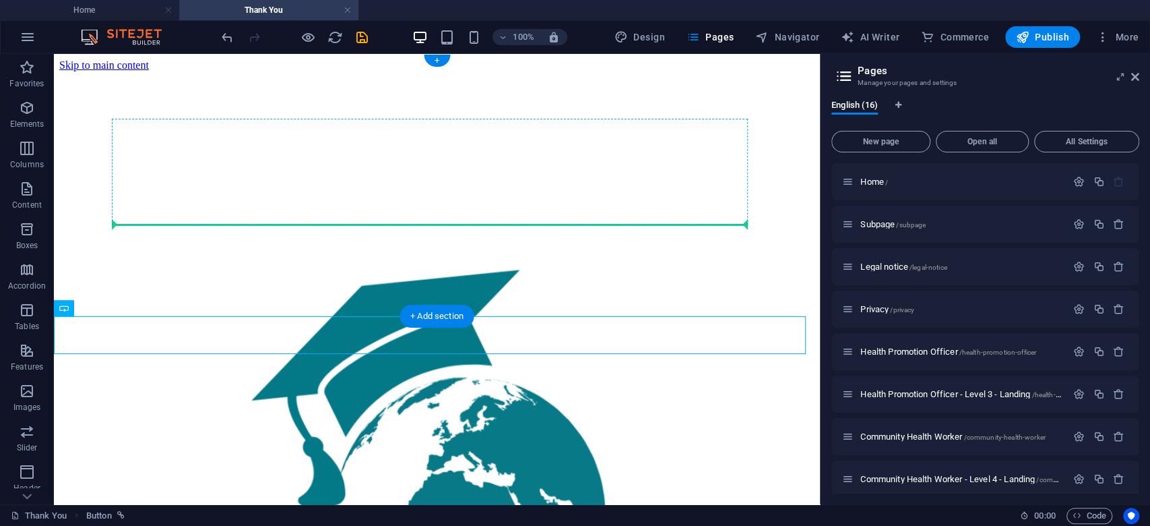
drag, startPoint x: 142, startPoint y: 333, endPoint x: 429, endPoint y: 218, distance: 309.1
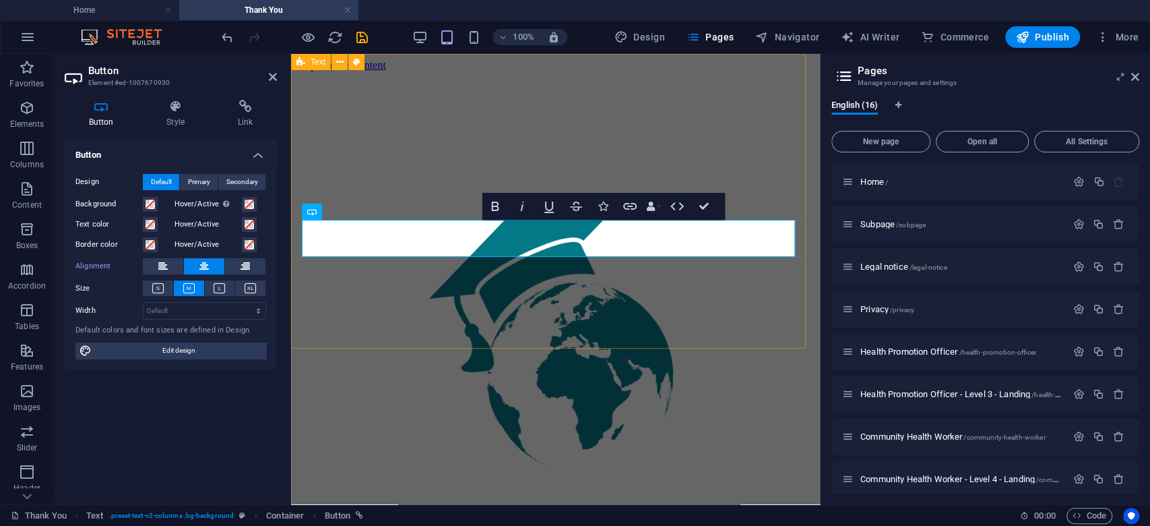
click at [590, 321] on div "THANK YOU! BACK TO HOME Your submission has been received and is being attended…" at bounding box center [556, 386] width 518 height 630
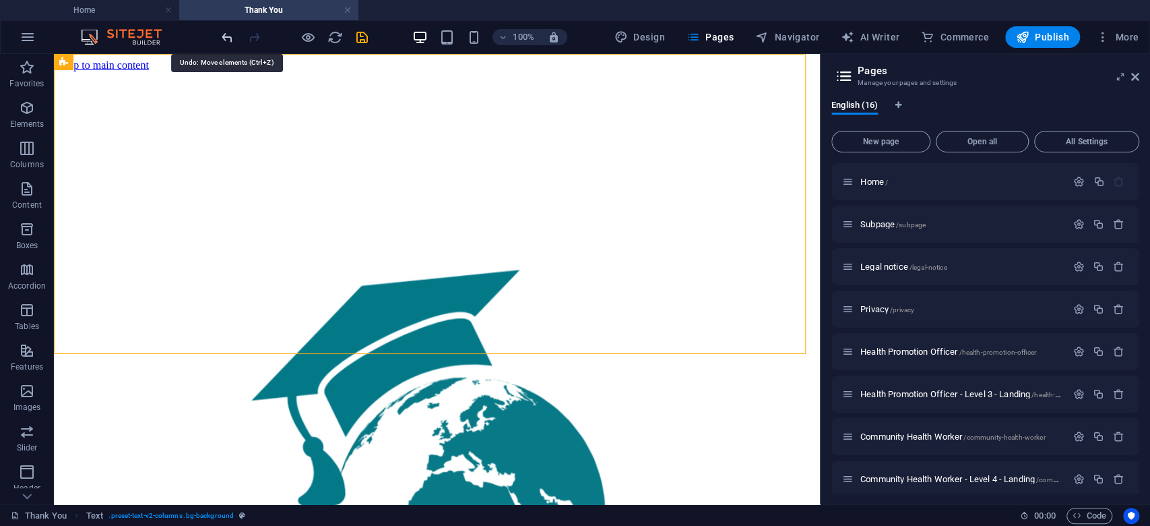
click at [231, 32] on icon "undo" at bounding box center [227, 37] width 15 height 15
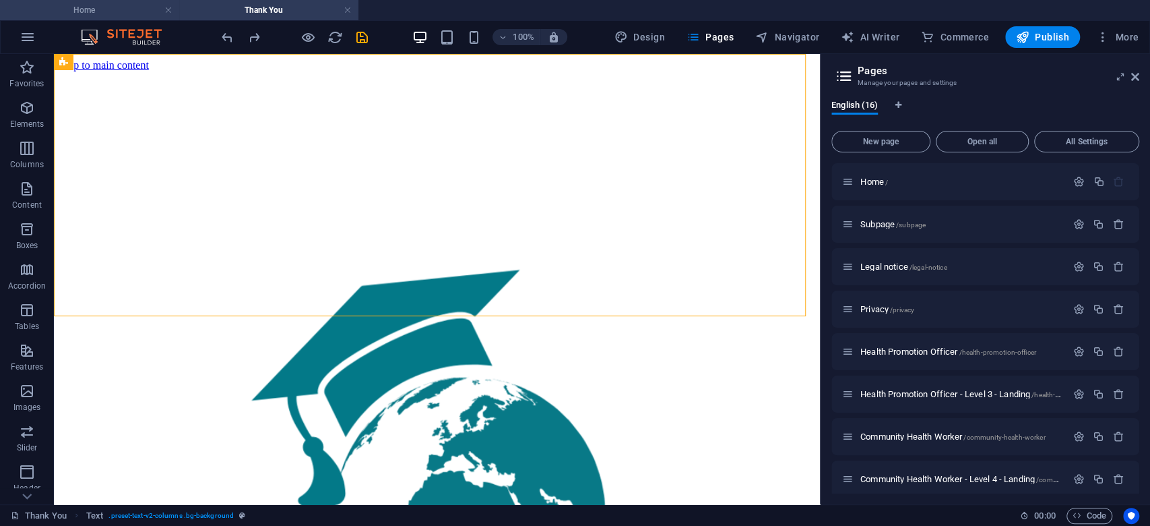
click at [95, 4] on h4 "Home" at bounding box center [89, 10] width 179 height 15
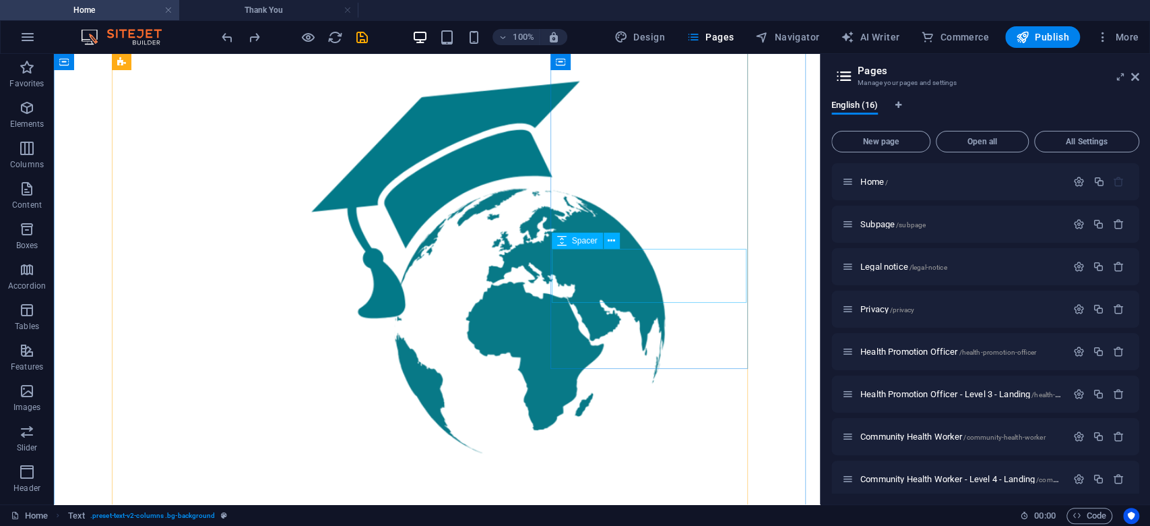
scroll to position [988, 0]
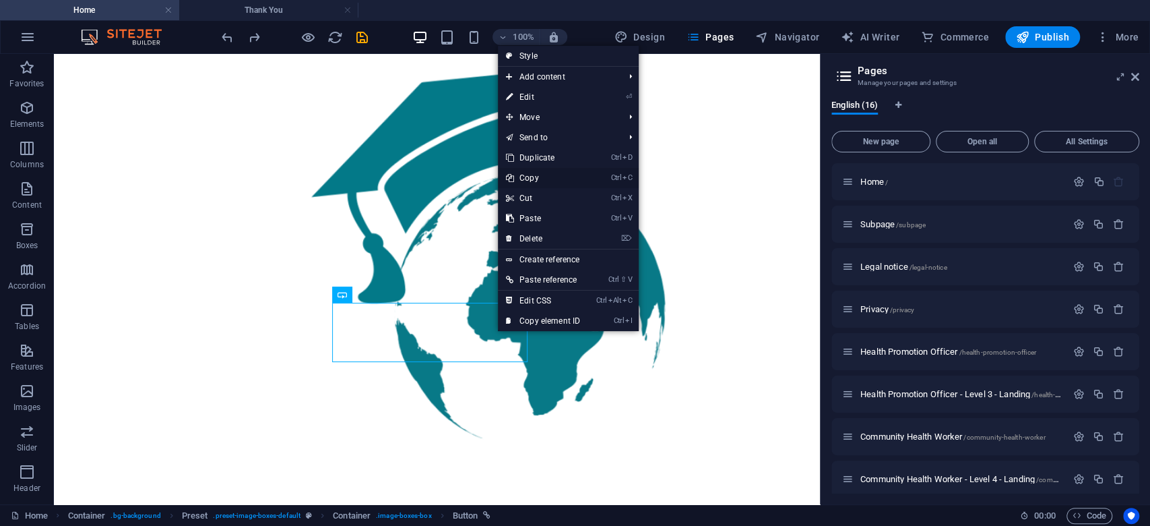
click at [539, 180] on link "Ctrl C Copy" at bounding box center [543, 178] width 90 height 20
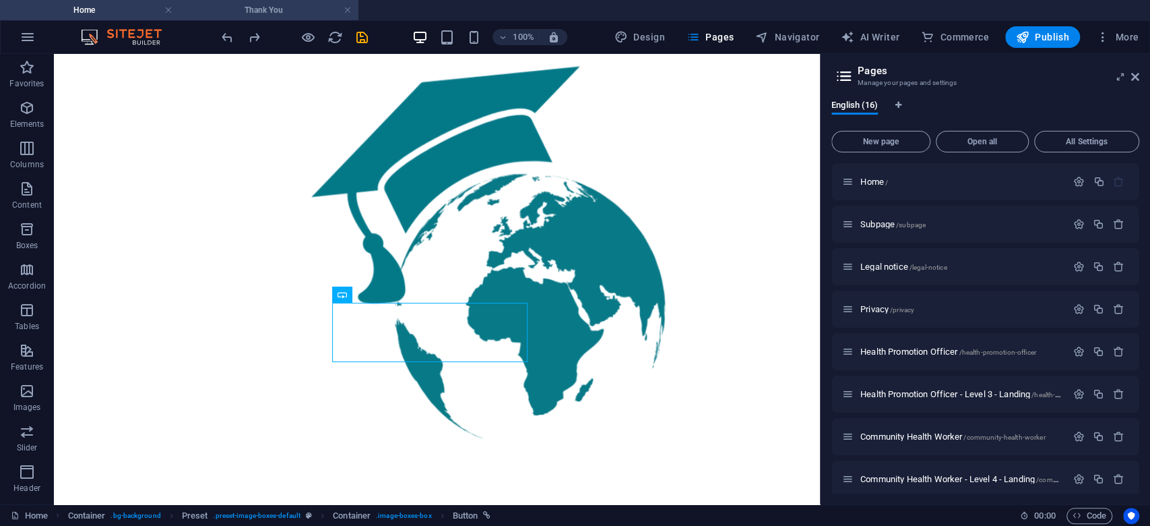
click at [250, 12] on h4 "Thank You" at bounding box center [268, 10] width 179 height 15
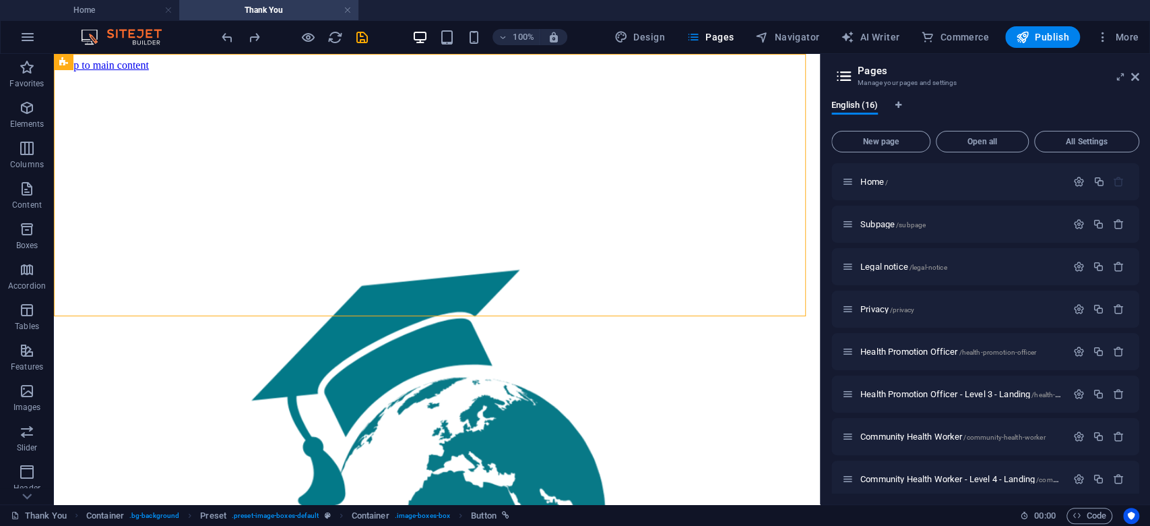
scroll to position [0, 0]
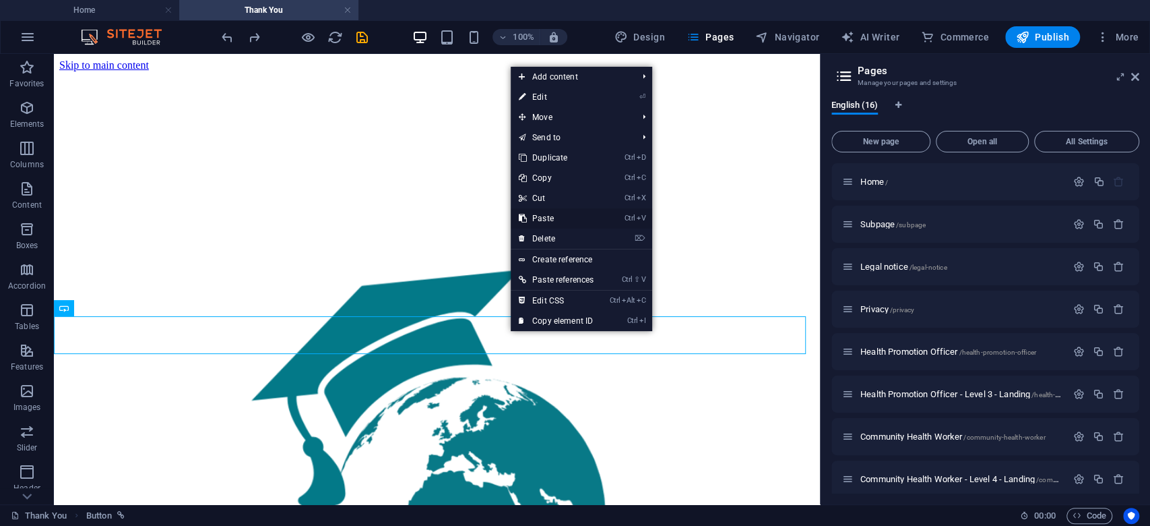
click at [566, 215] on link "Ctrl V Paste" at bounding box center [556, 218] width 91 height 20
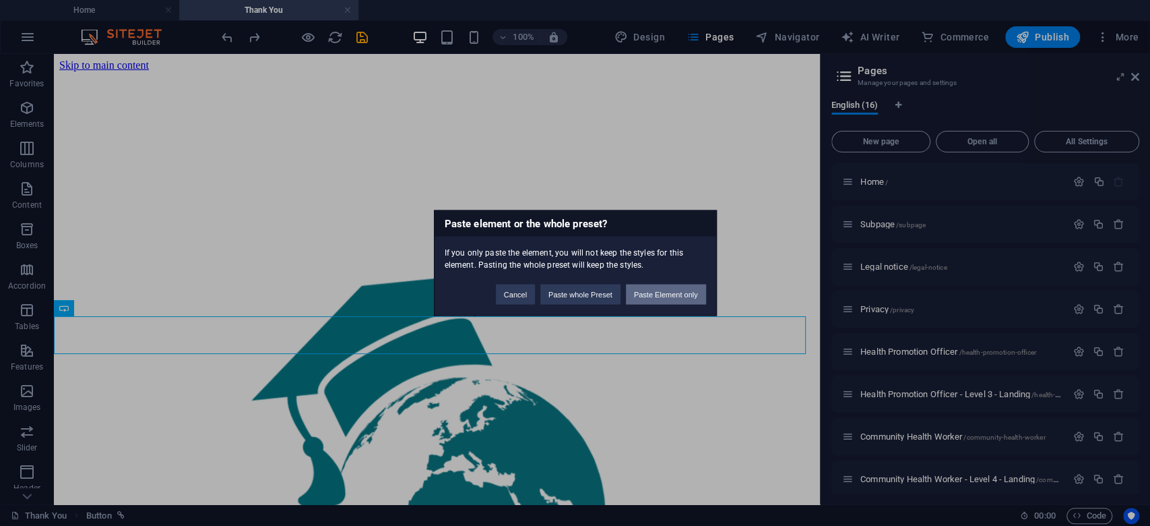
click at [679, 297] on button "Paste Element only" at bounding box center [666, 294] width 80 height 20
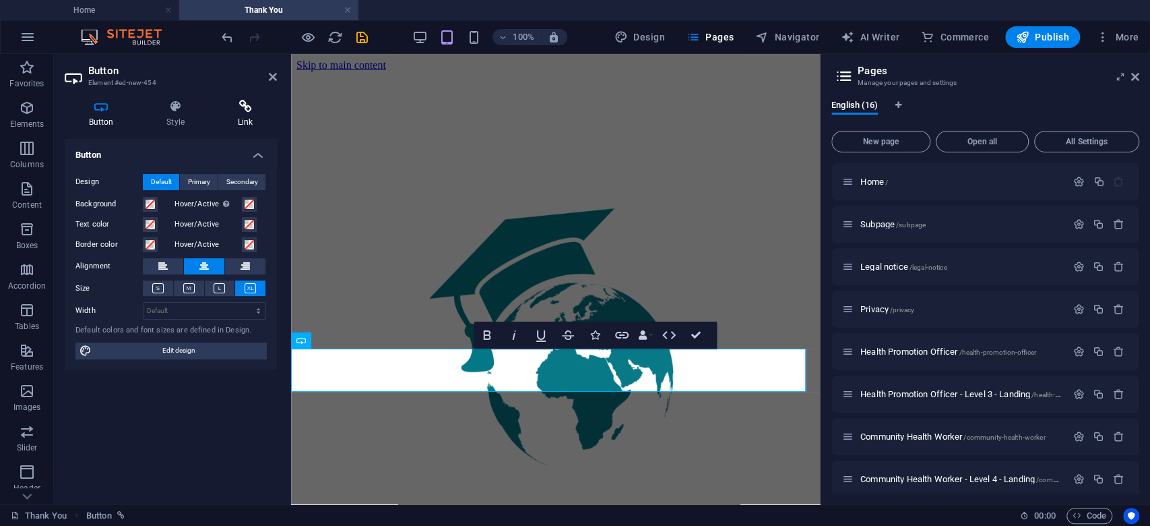
click at [232, 106] on icon at bounding box center [245, 106] width 63 height 13
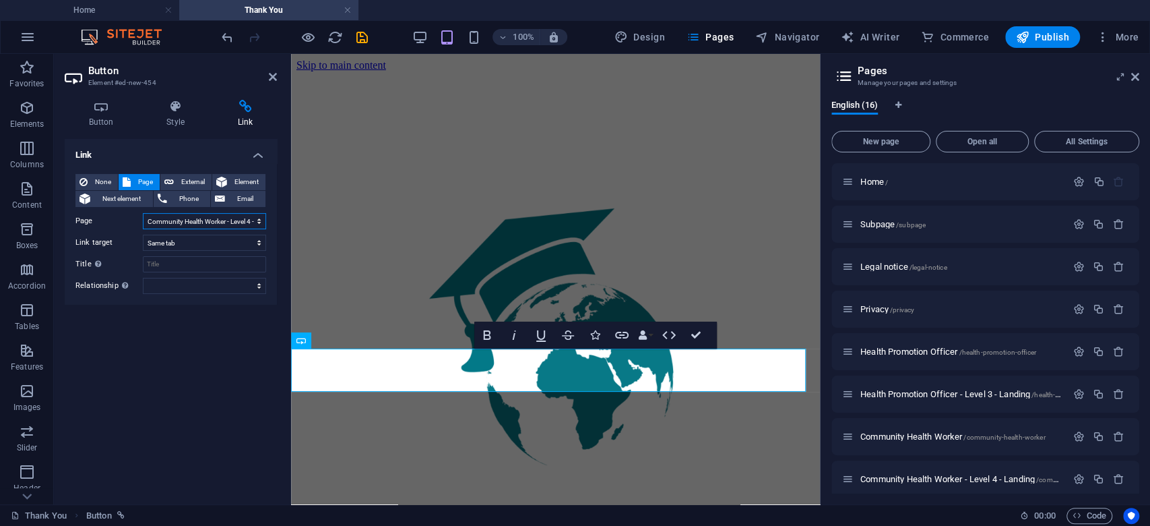
click at [208, 223] on select "Home Subpage Legal notice Privacy Health Promotion Officer Health Promotion Off…" at bounding box center [204, 221] width 123 height 16
select select "0"
click at [143, 213] on select "Home Subpage Legal notice Privacy Health Promotion Officer Health Promotion Off…" at bounding box center [204, 221] width 123 height 16
drag, startPoint x: 694, startPoint y: 335, endPoint x: 625, endPoint y: 312, distance: 73.1
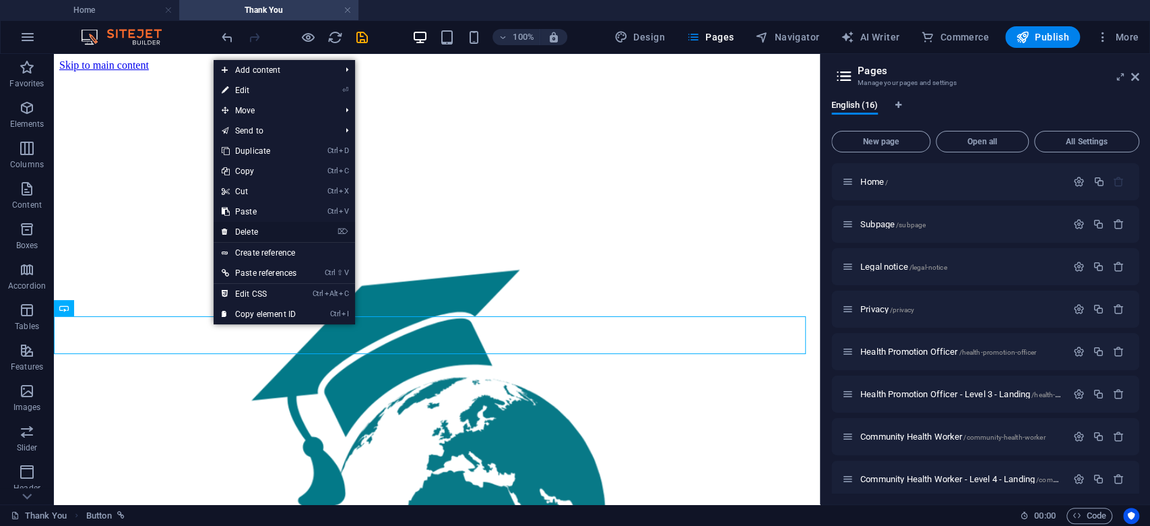
click at [257, 227] on link "⌦ Delete" at bounding box center [259, 232] width 91 height 20
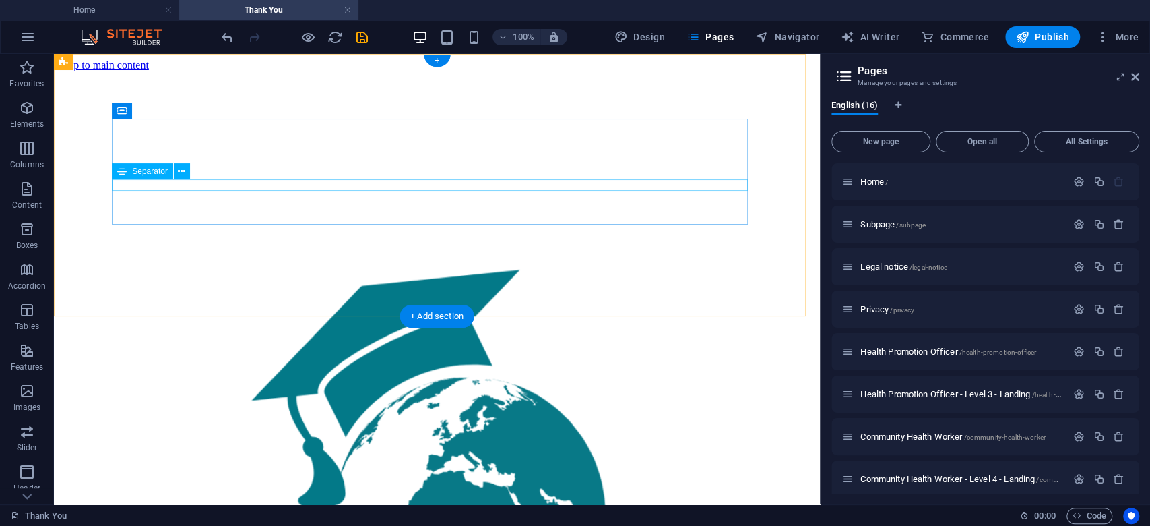
select select "%"
select select "px"
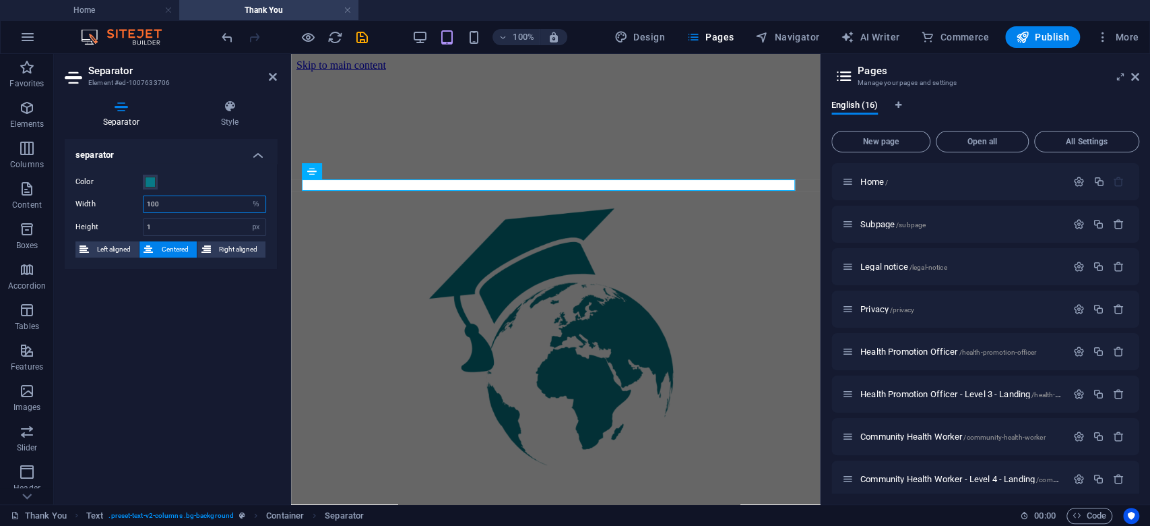
click at [156, 201] on input "100" at bounding box center [205, 204] width 122 height 16
type input "7"
type input "8"
type input "100"
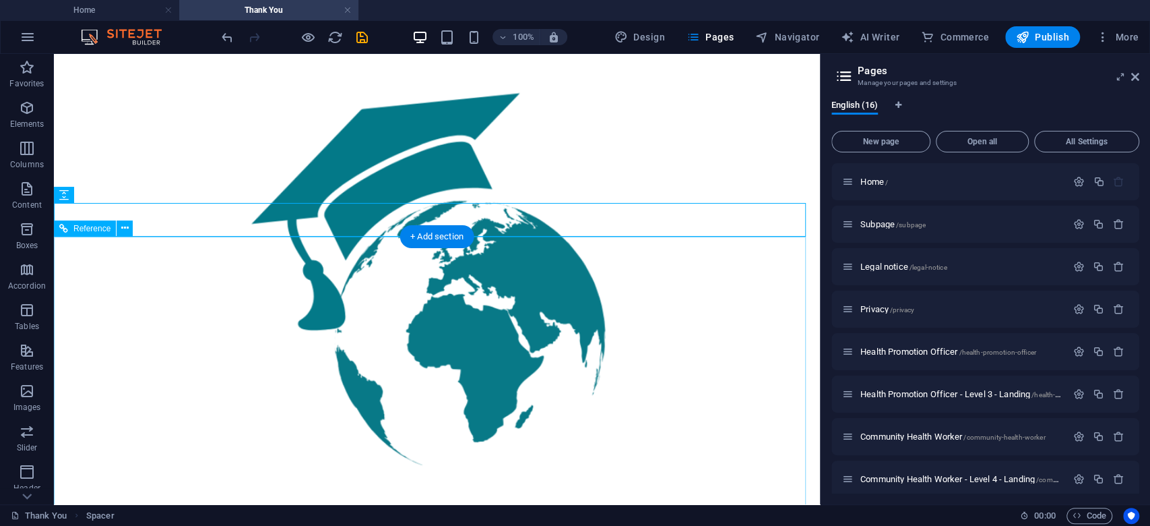
scroll to position [179, 0]
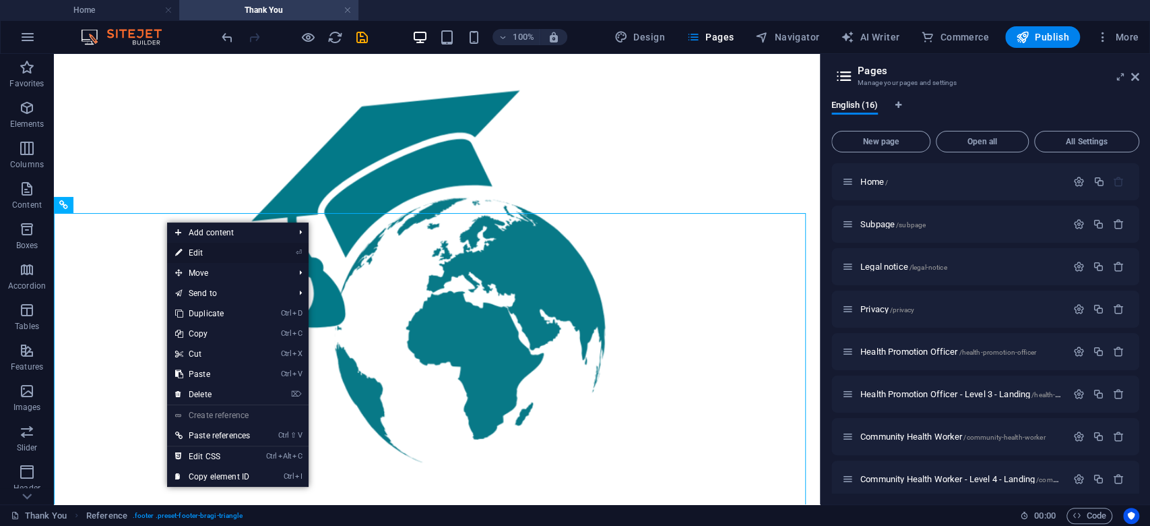
click at [205, 251] on link "⏎ Edit" at bounding box center [212, 253] width 91 height 20
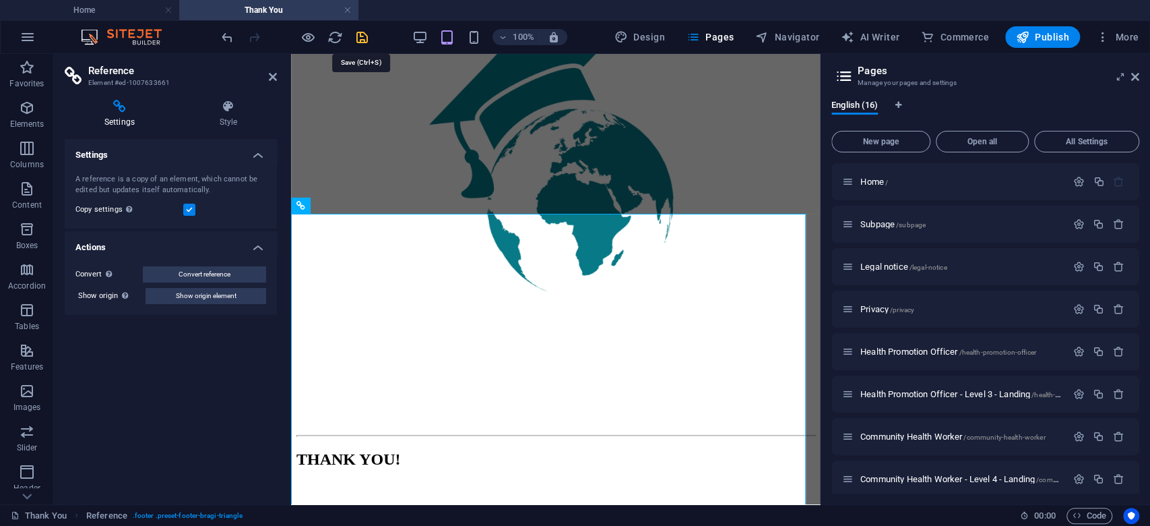
click at [361, 35] on icon "save" at bounding box center [361, 37] width 15 height 15
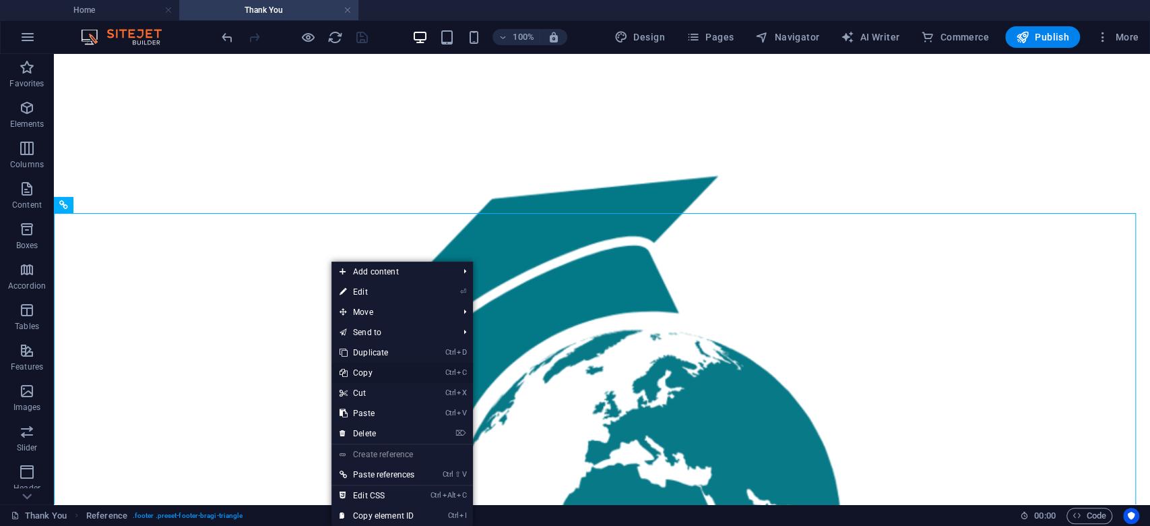
click at [377, 370] on link "Ctrl C Copy" at bounding box center [377, 373] width 91 height 20
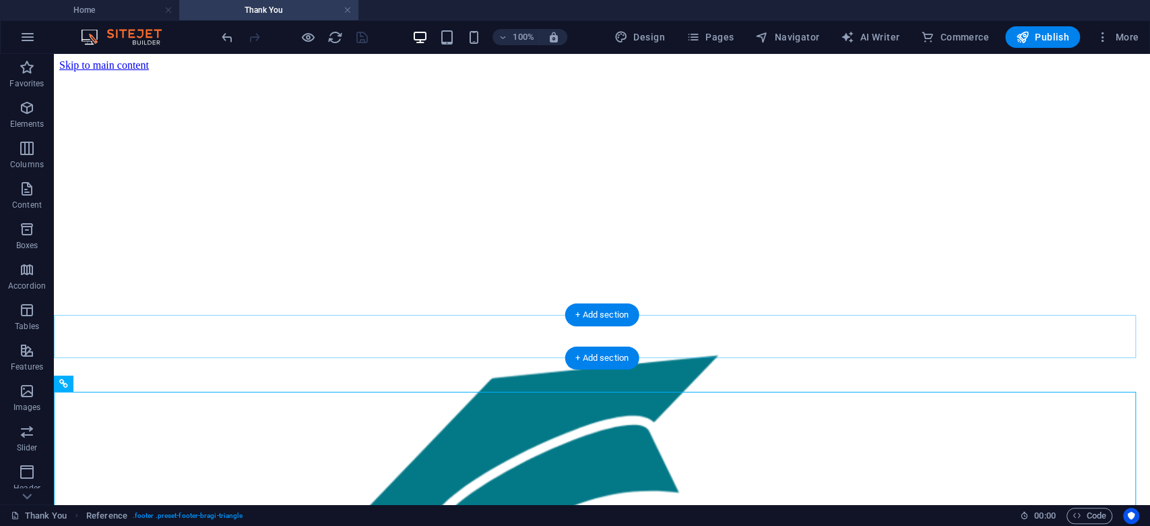
scroll to position [90, 0]
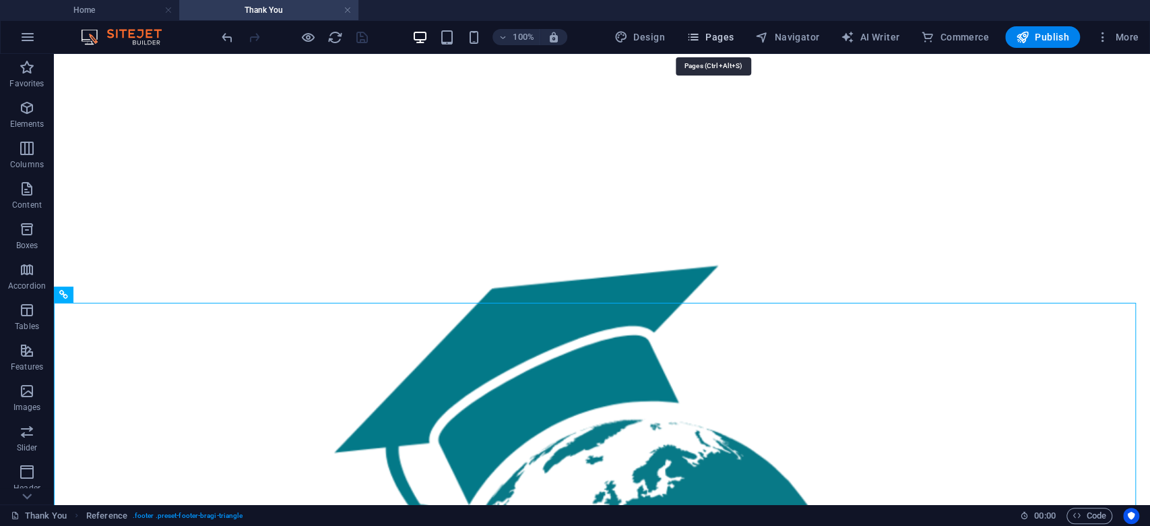
click at [730, 40] on span "Pages" at bounding box center [710, 36] width 47 height 13
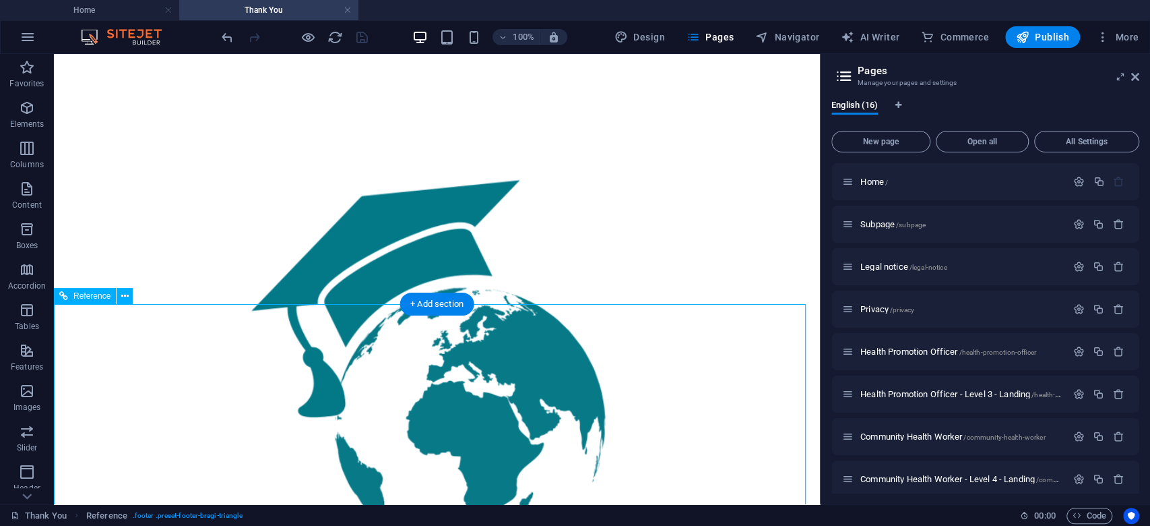
scroll to position [0, 0]
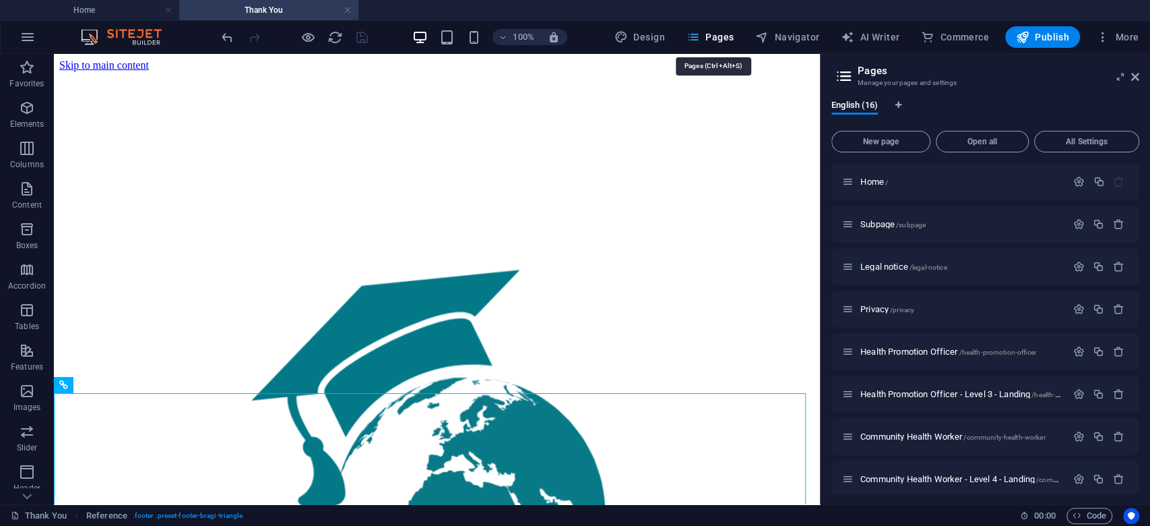
click at [709, 41] on span "Pages" at bounding box center [710, 36] width 47 height 13
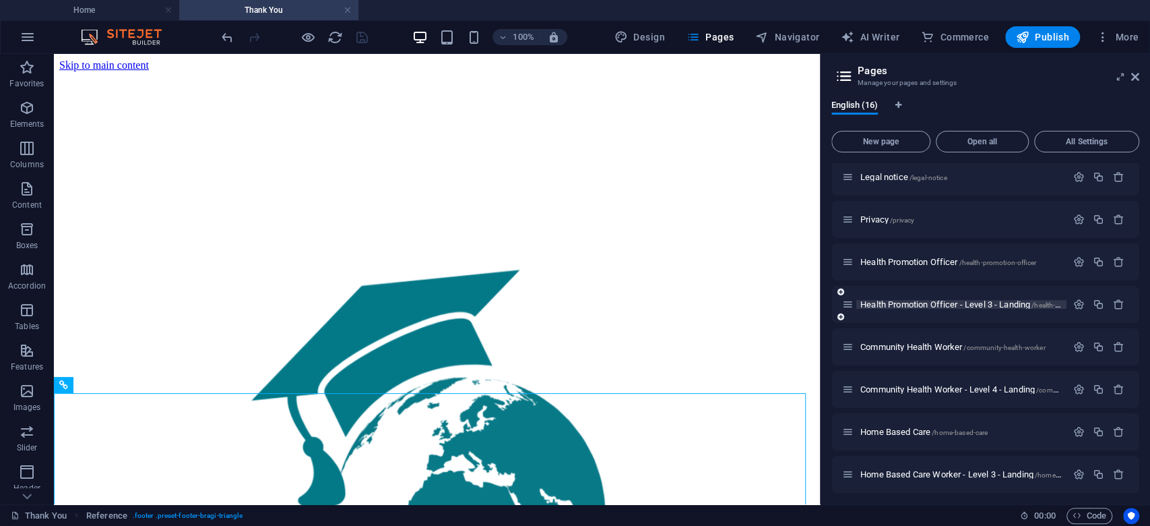
click at [949, 307] on span "Health Promotion Officer - Level 3 - Landing /health-promotion-officer-level-3-…" at bounding box center [1008, 304] width 295 height 10
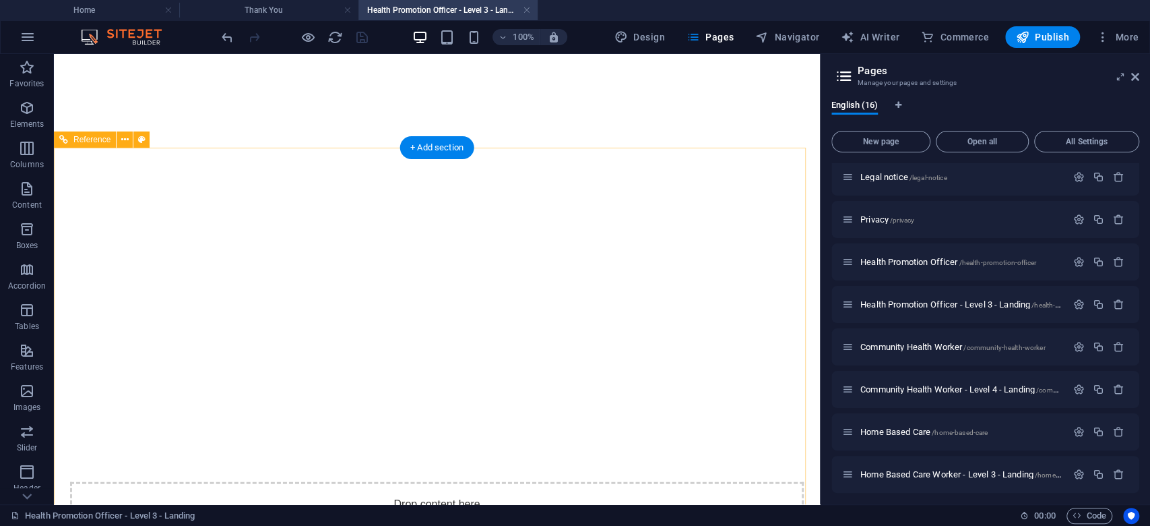
scroll to position [1999, 0]
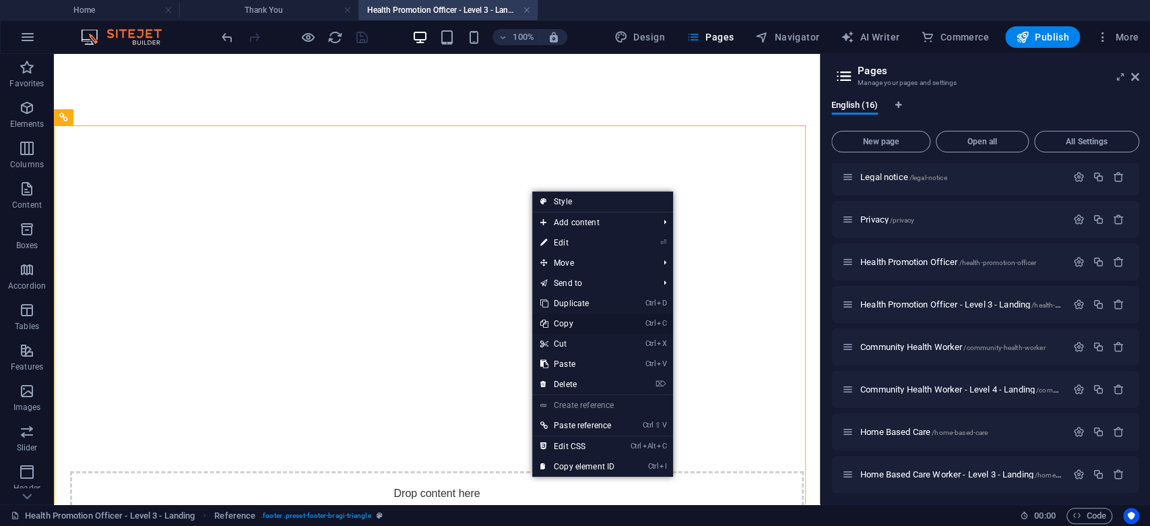
click at [573, 319] on link "Ctrl C Copy" at bounding box center [577, 323] width 90 height 20
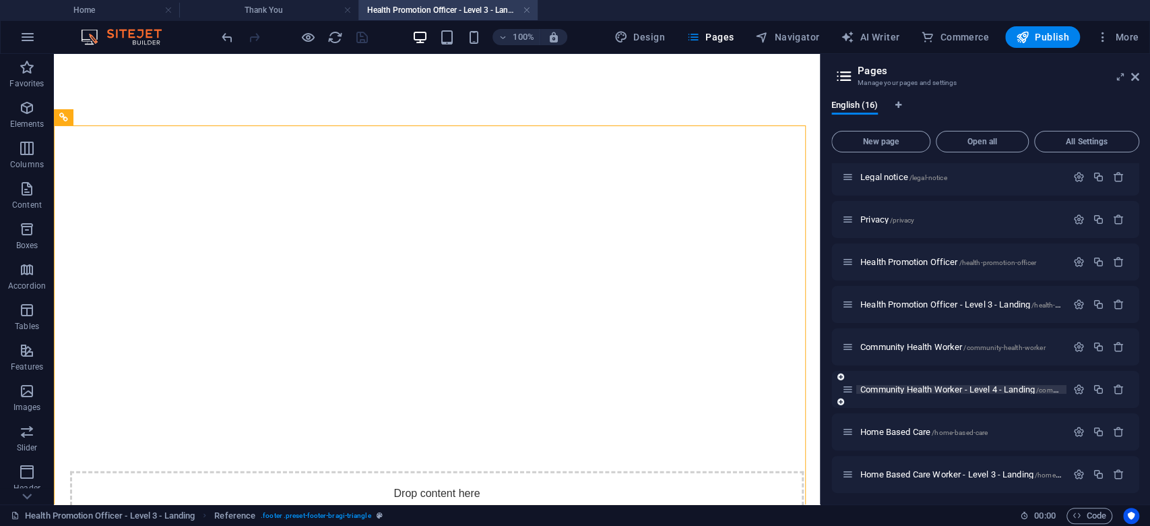
click at [966, 385] on span "Community Health Worker - Level 4 - Landing /community-health-worker-level-4-la…" at bounding box center [1013, 389] width 305 height 10
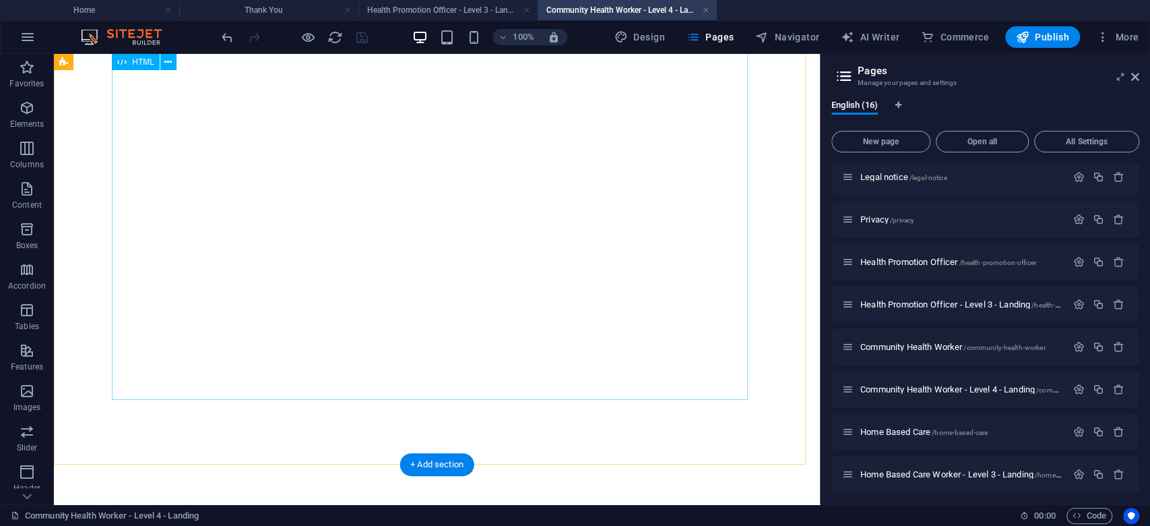
scroll to position [2074, 0]
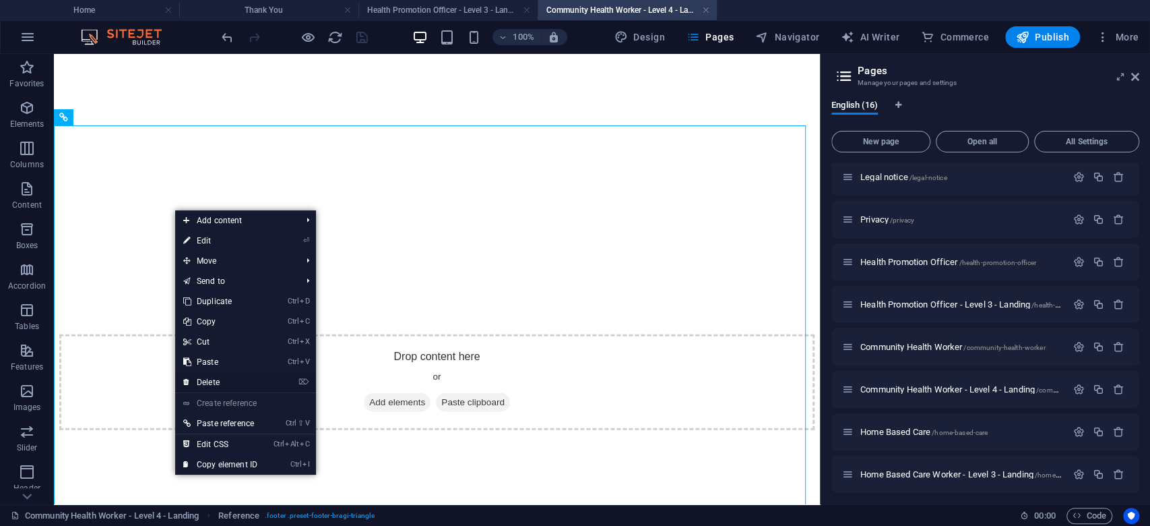
click at [219, 379] on link "⌦ Delete" at bounding box center [220, 382] width 90 height 20
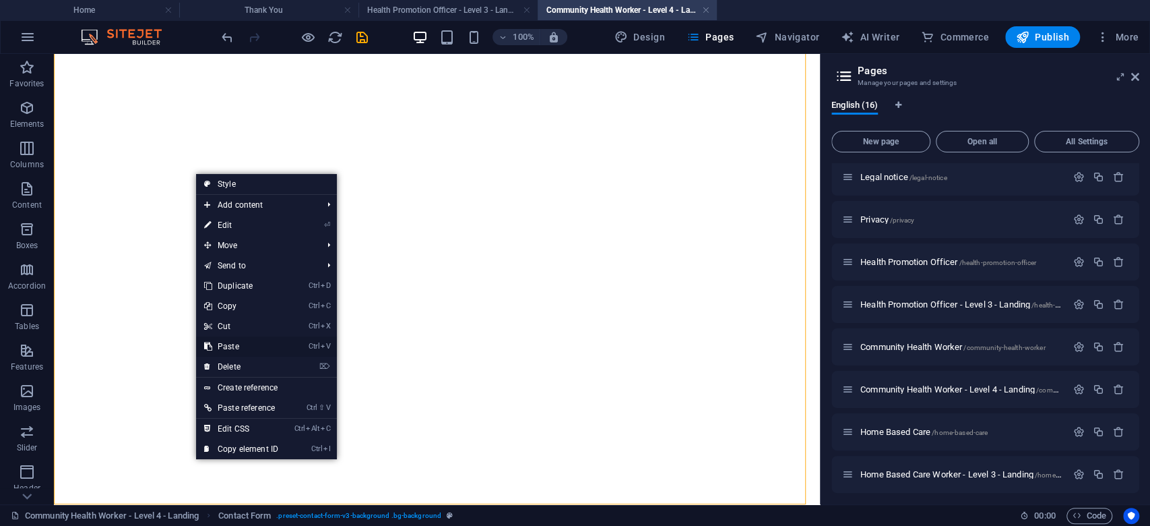
click at [240, 344] on link "Ctrl V Paste" at bounding box center [241, 346] width 90 height 20
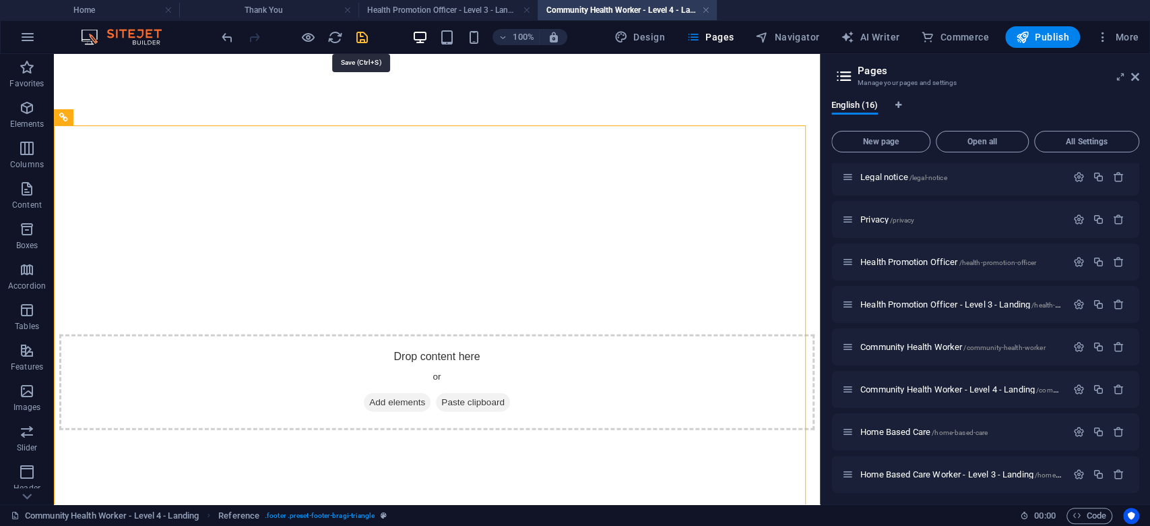
click at [366, 35] on icon "save" at bounding box center [361, 37] width 15 height 15
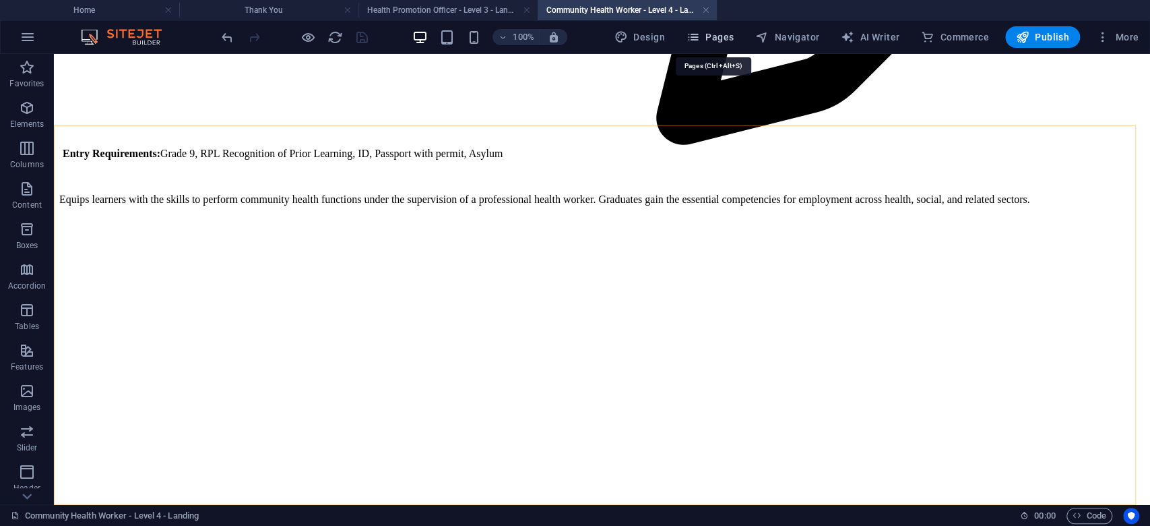
click at [721, 40] on span "Pages" at bounding box center [710, 36] width 47 height 13
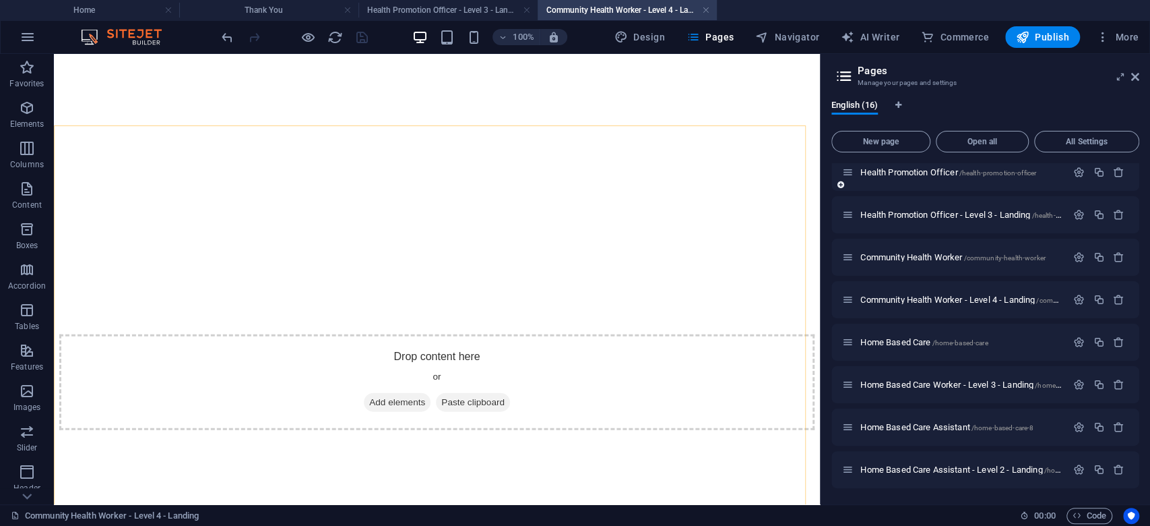
scroll to position [270, 0]
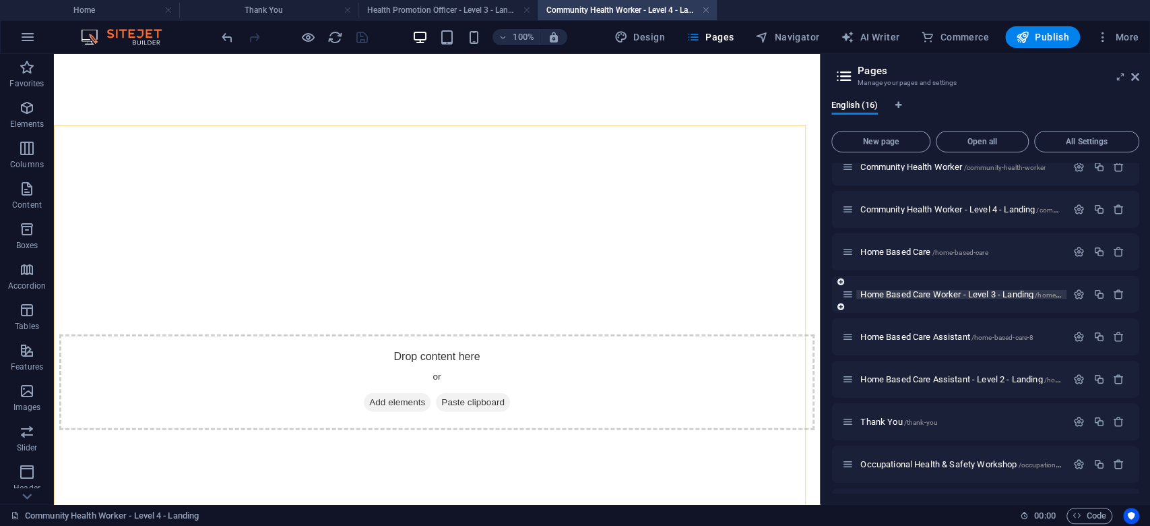
click at [968, 292] on span "Home Based Care Worker - Level 3 - Landing /home-based-care-level-3" at bounding box center [987, 294] width 252 height 10
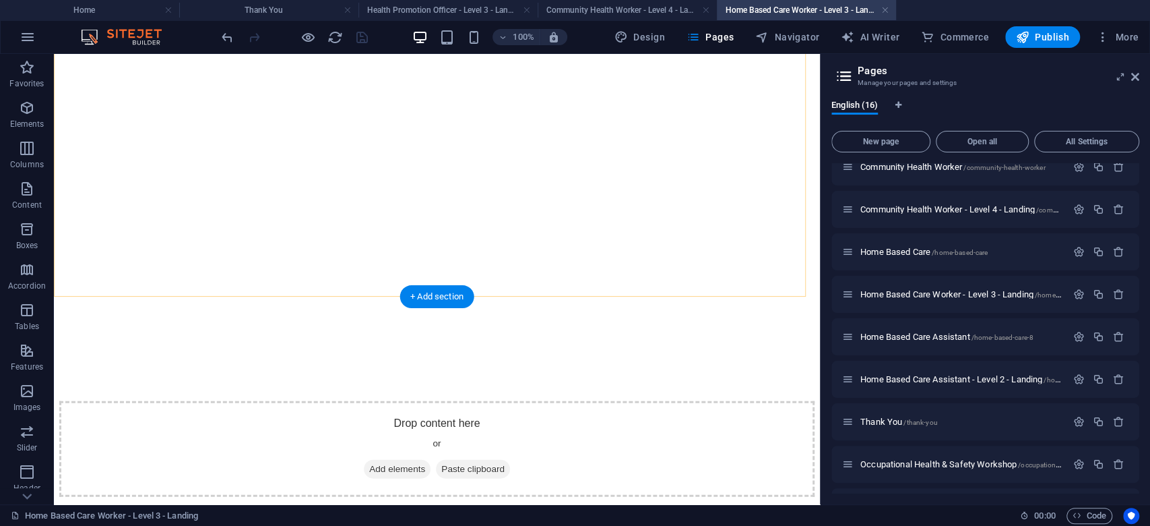
scroll to position [2064, 0]
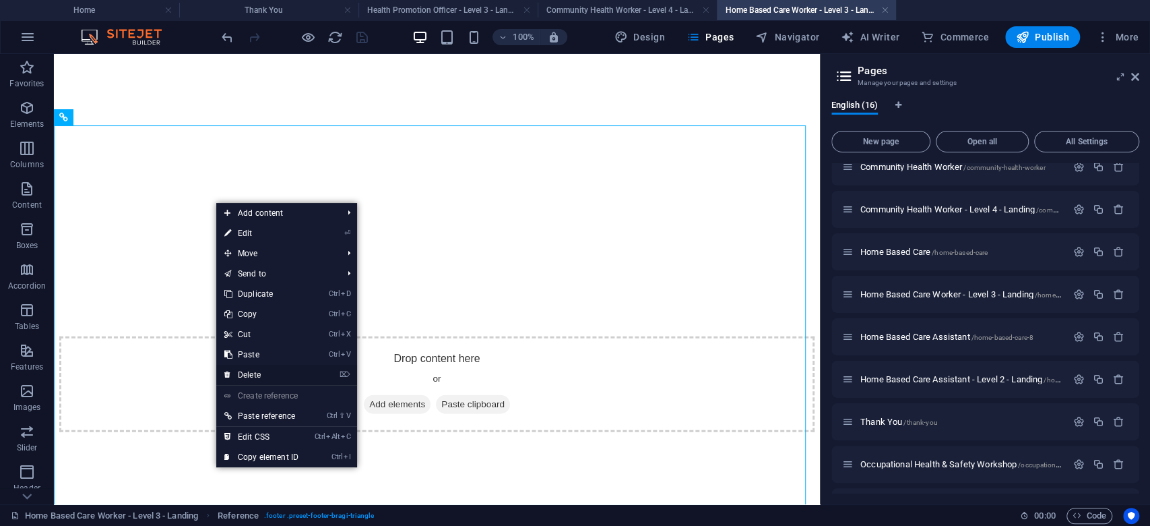
click at [257, 373] on link "⌦ Delete" at bounding box center [261, 375] width 90 height 20
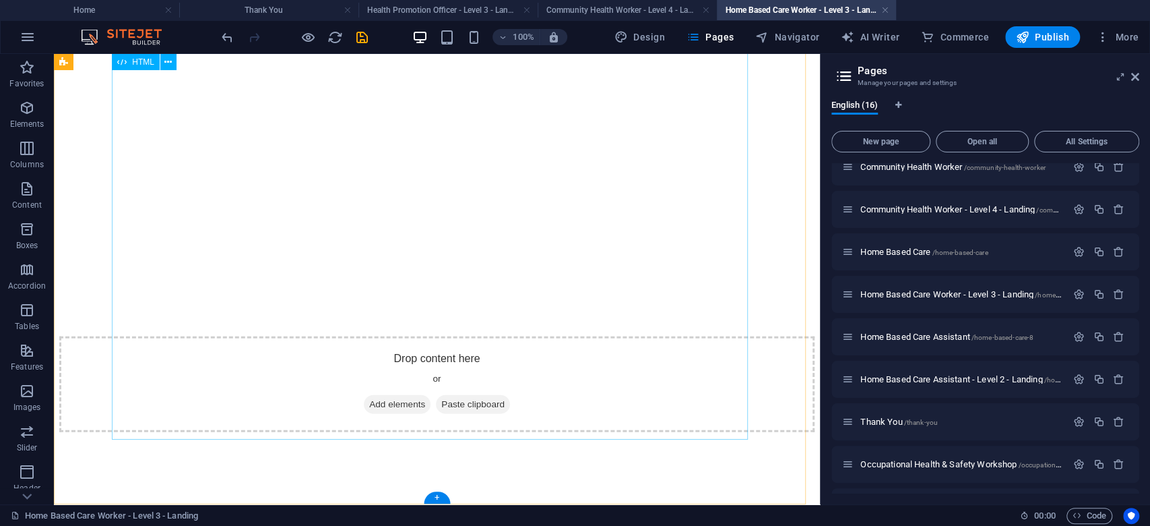
scroll to position [1685, 0]
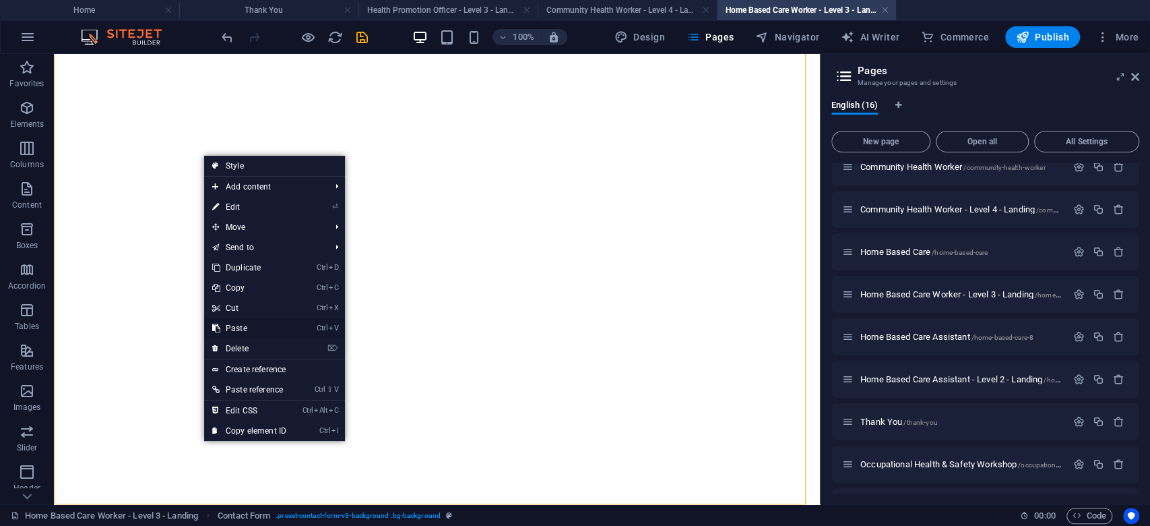
click at [245, 324] on link "Ctrl V Paste" at bounding box center [249, 328] width 90 height 20
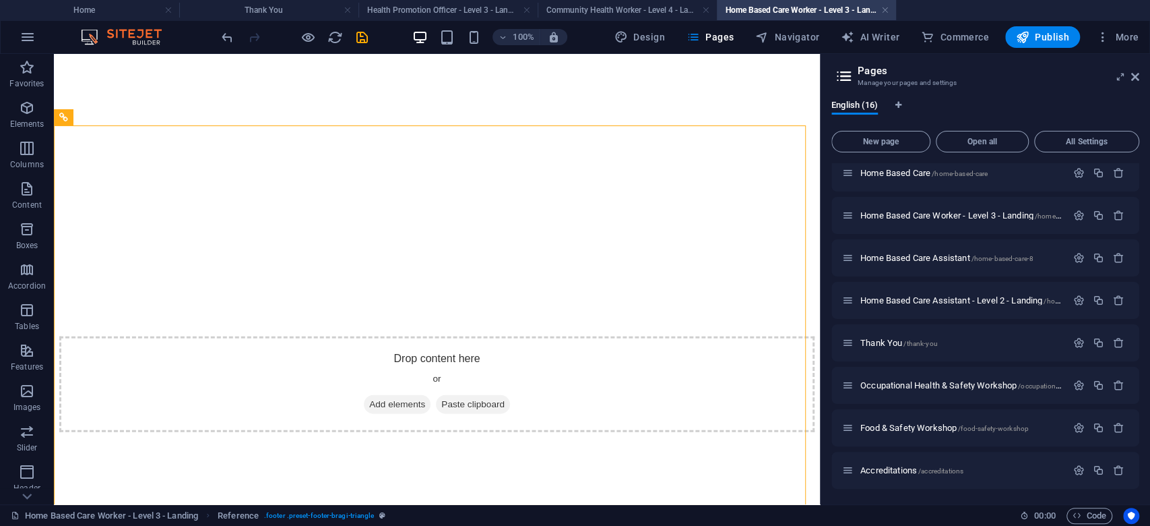
scroll to position [259, 0]
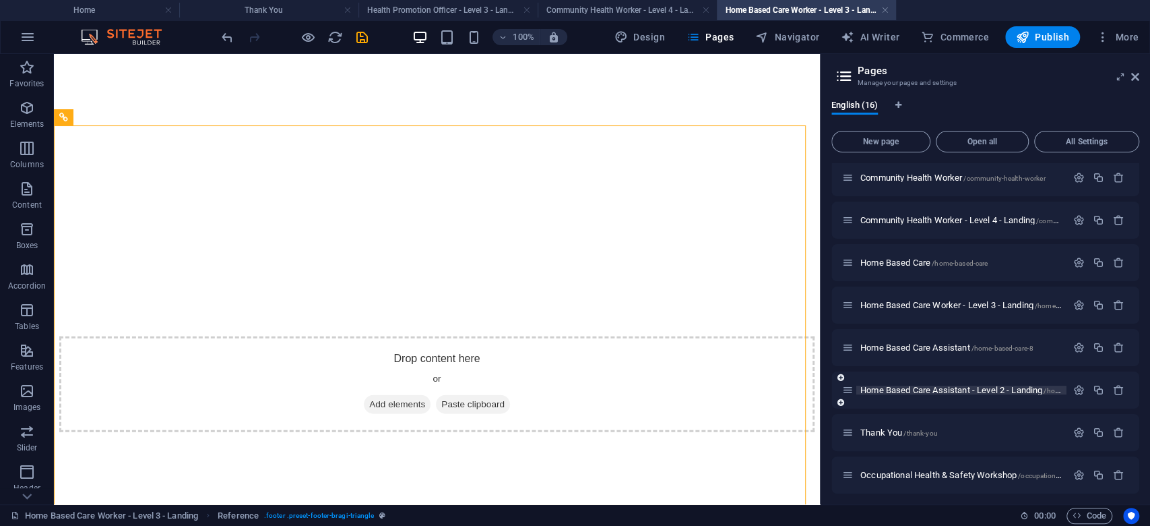
click at [945, 390] on span "Home Based Care Assistant - Level 2 - Landing /home-based-care-assistant-level-2" at bounding box center [1006, 390] width 290 height 10
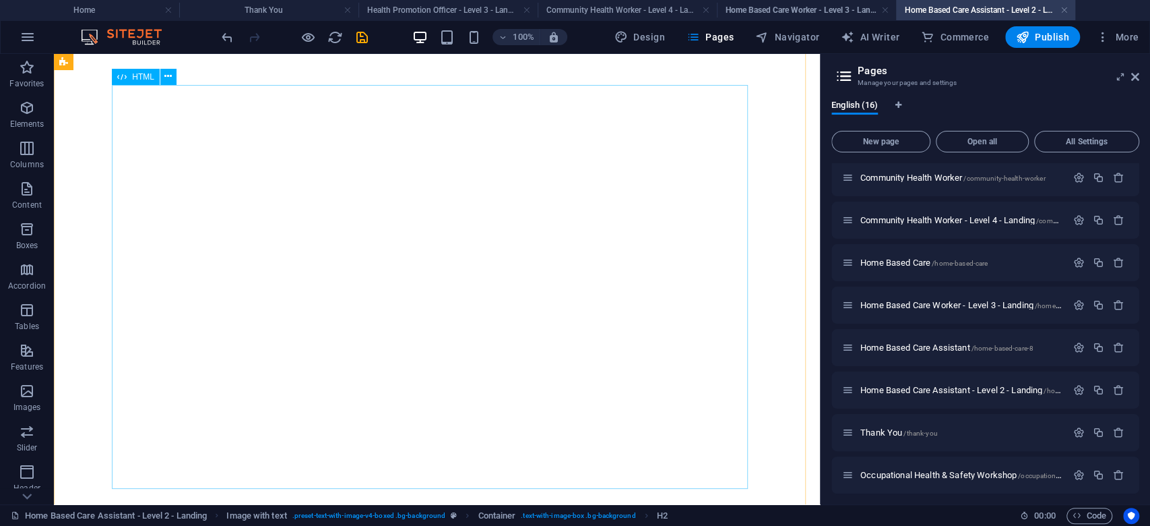
scroll to position [2143, 0]
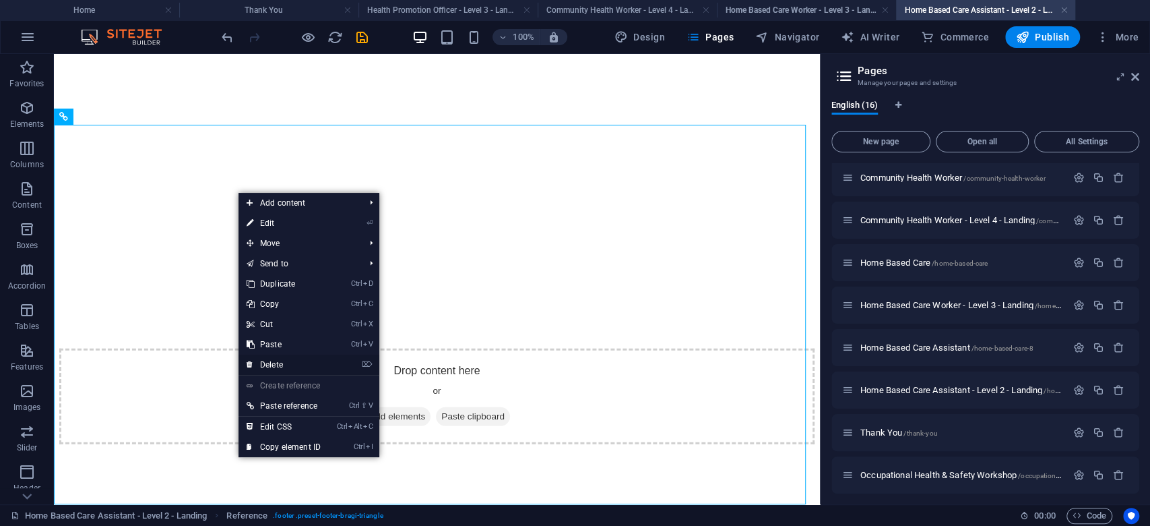
click at [280, 362] on link "⌦ Delete" at bounding box center [284, 364] width 90 height 20
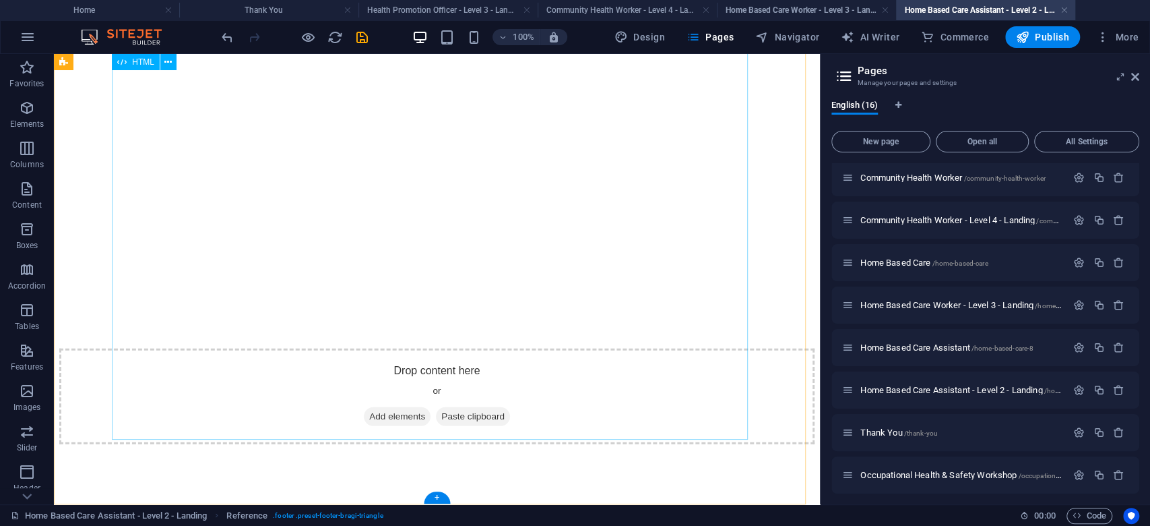
scroll to position [1764, 0]
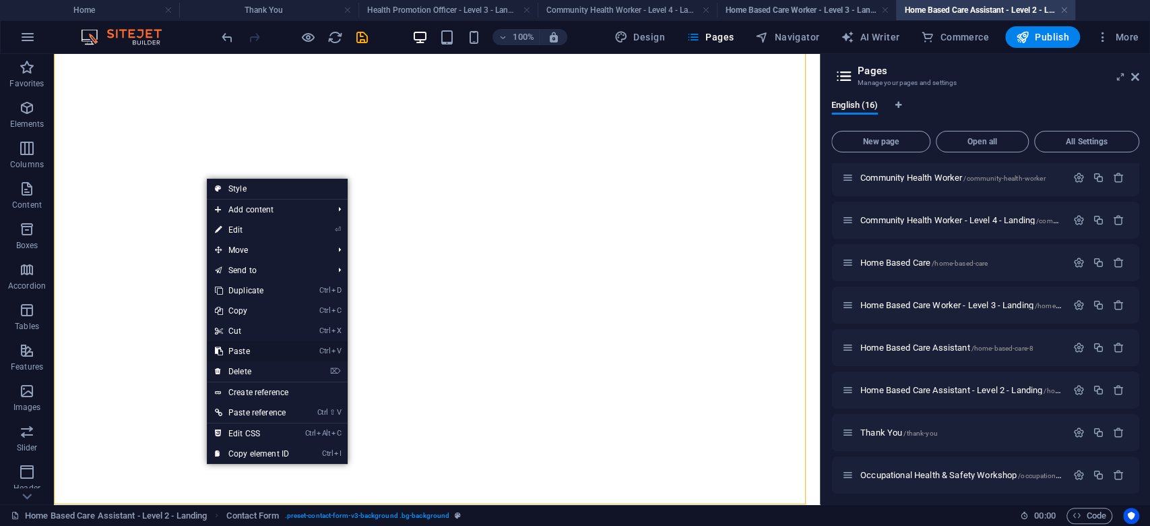
click at [247, 348] on link "Ctrl V Paste" at bounding box center [252, 351] width 90 height 20
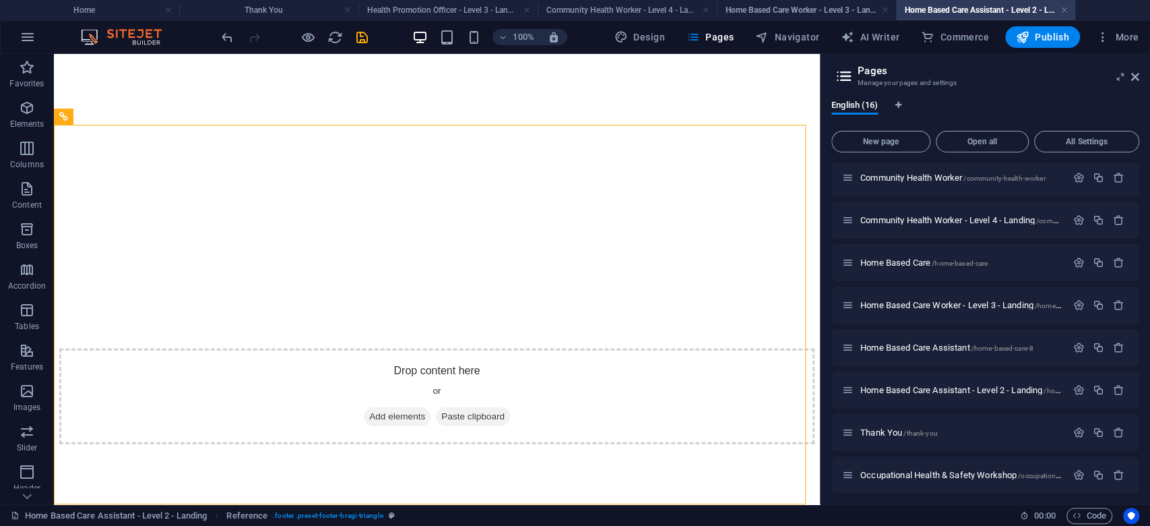
scroll to position [348, 0]
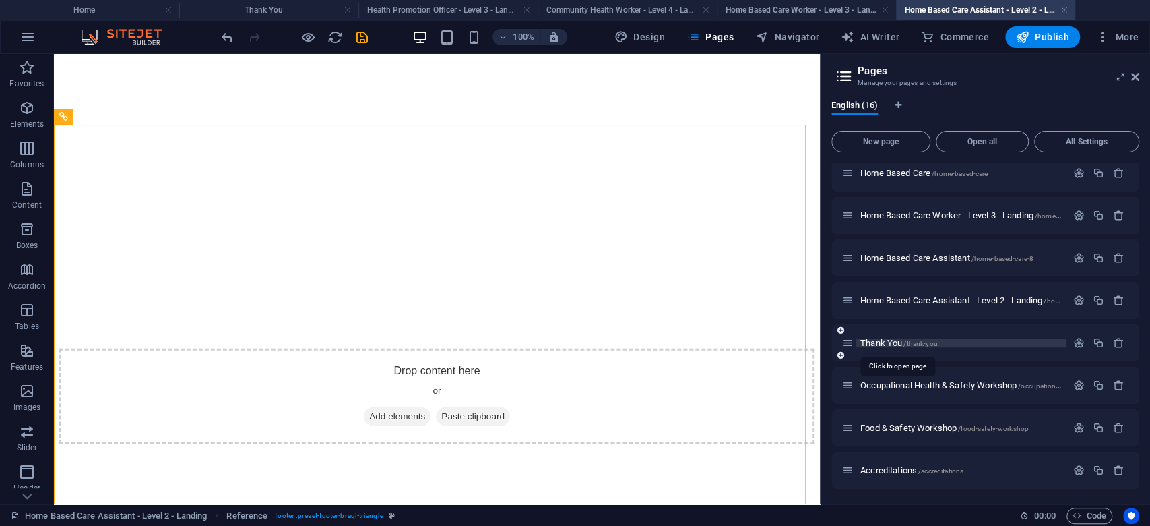
click at [930, 341] on span "/thank-you" at bounding box center [921, 343] width 34 height 7
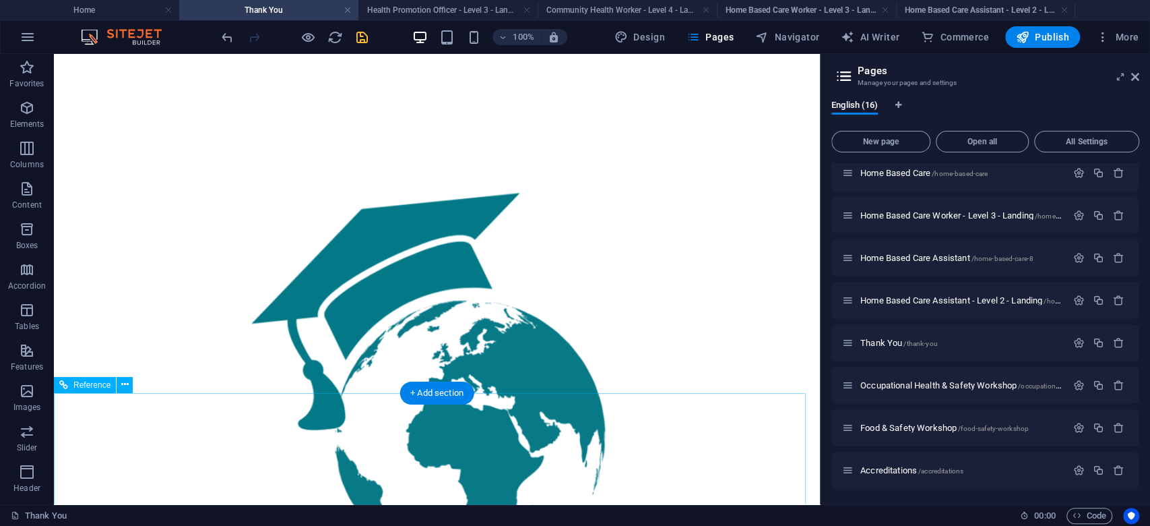
scroll to position [268, 0]
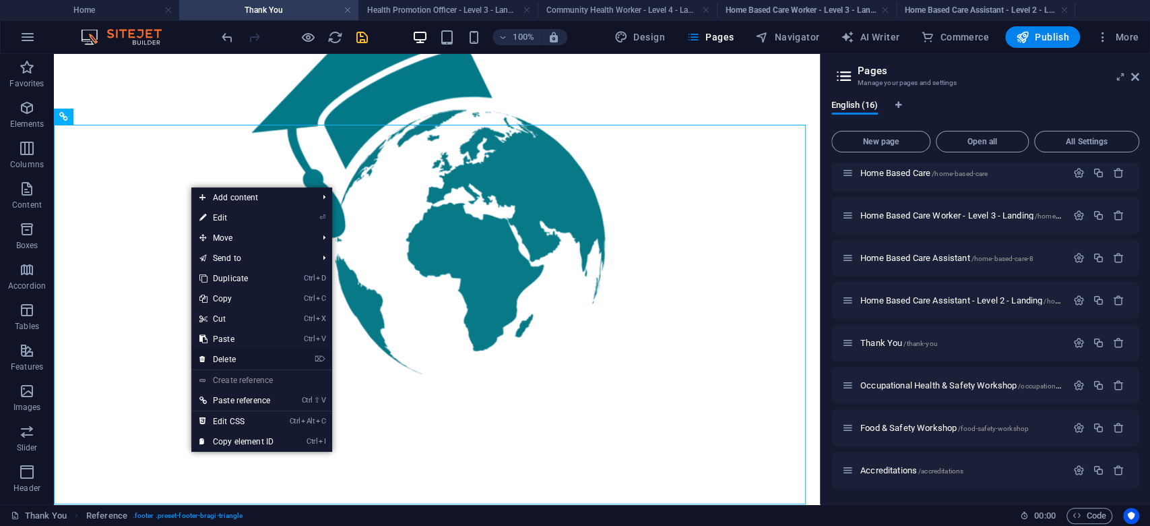
click at [245, 359] on link "⌦ Delete" at bounding box center [236, 359] width 90 height 20
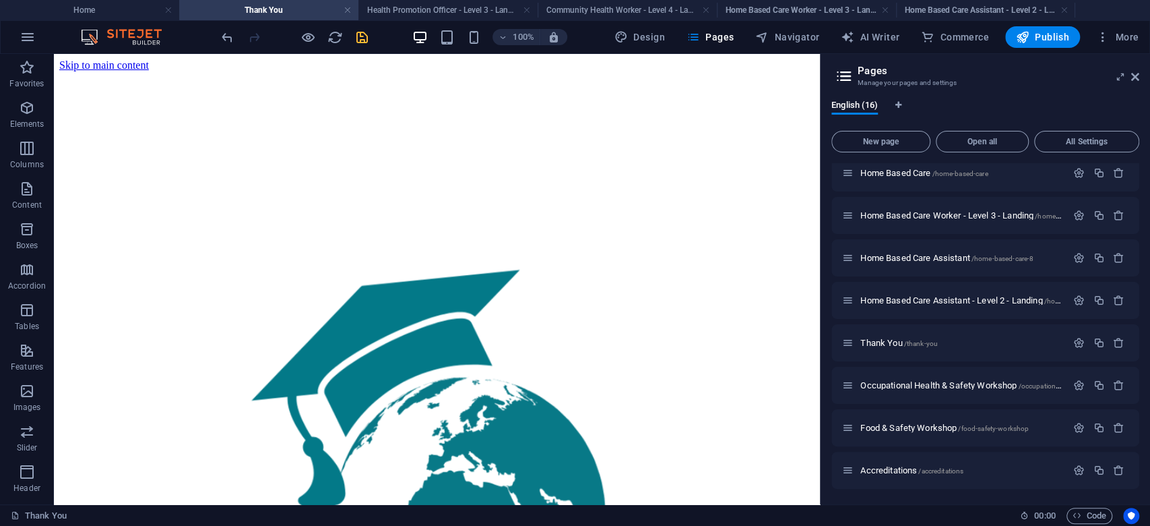
drag, startPoint x: 219, startPoint y: 448, endPoint x: 170, endPoint y: 397, distance: 70.6
drag, startPoint x: 170, startPoint y: 397, endPoint x: 129, endPoint y: 344, distance: 66.7
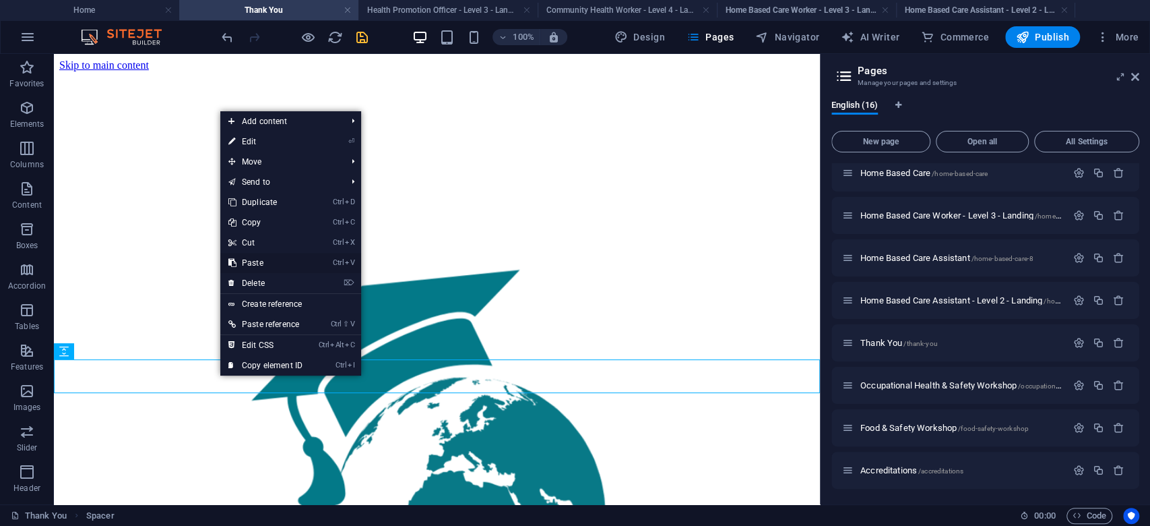
click at [270, 260] on link "Ctrl V Paste" at bounding box center [265, 263] width 90 height 20
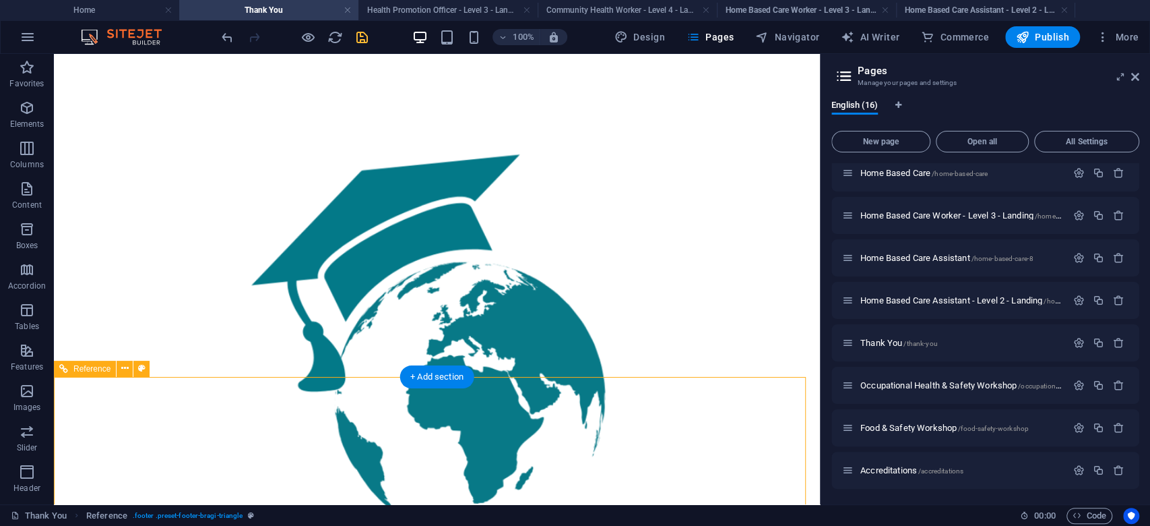
scroll to position [179, 0]
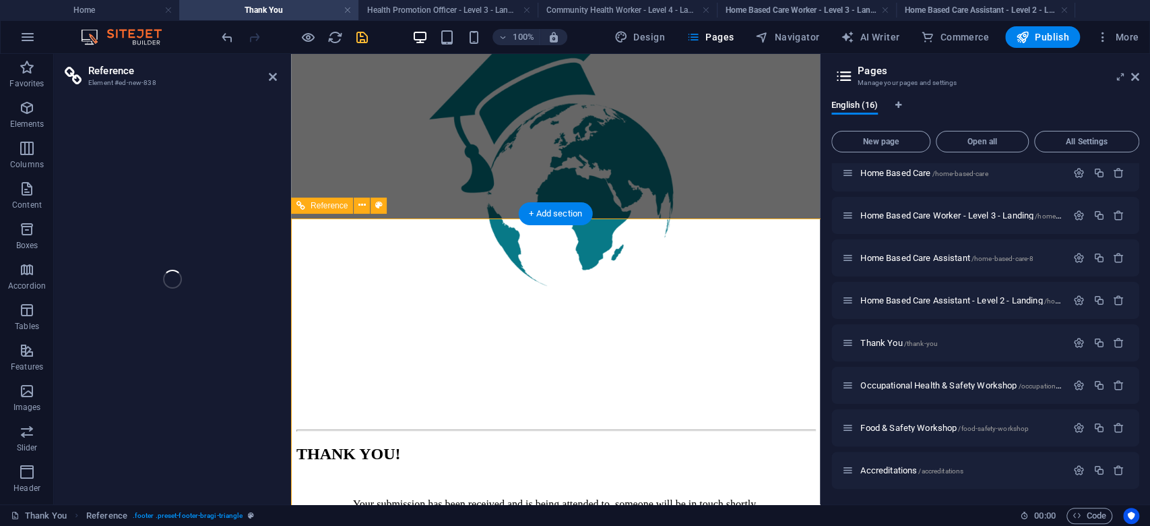
scroll to position [174, 0]
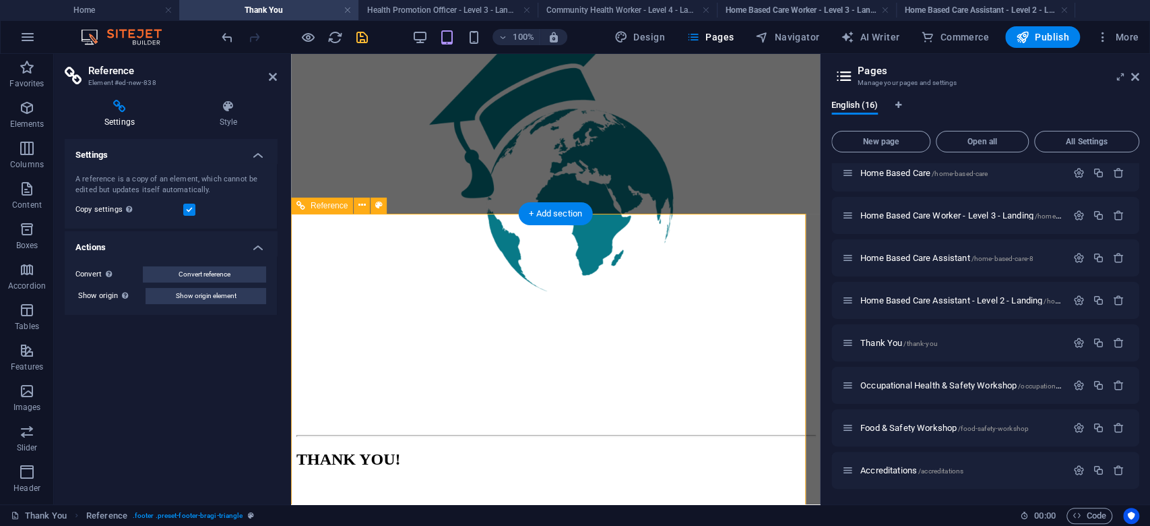
click at [237, 102] on icon at bounding box center [228, 106] width 97 height 13
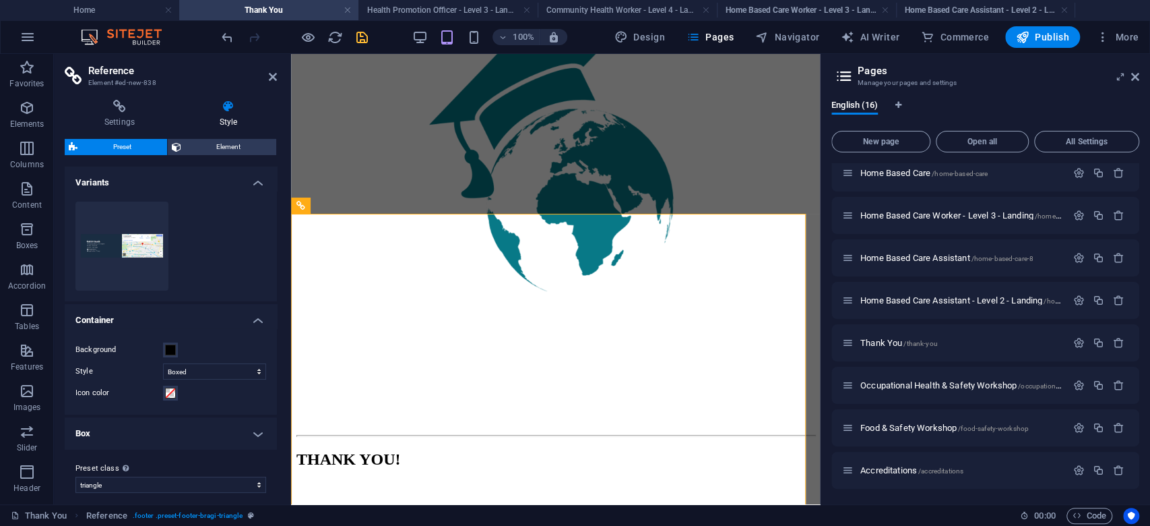
scroll to position [9, 0]
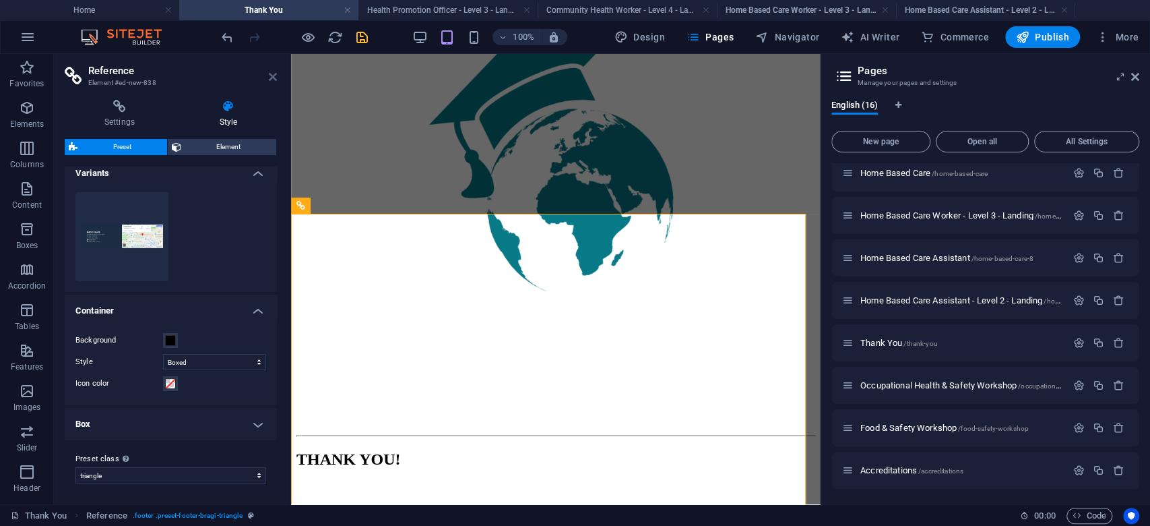
click at [270, 78] on icon at bounding box center [273, 76] width 8 height 11
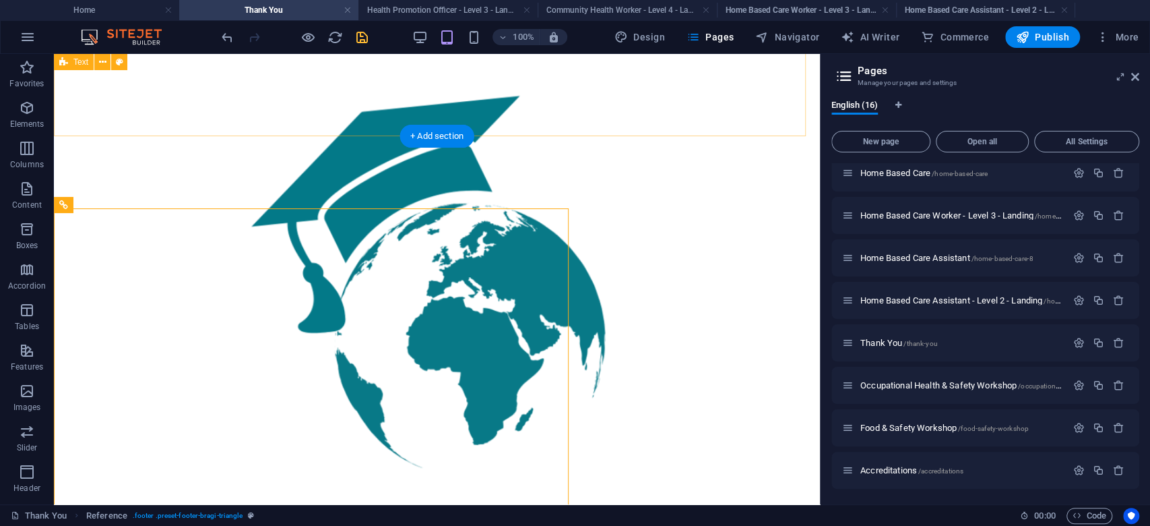
scroll to position [179, 0]
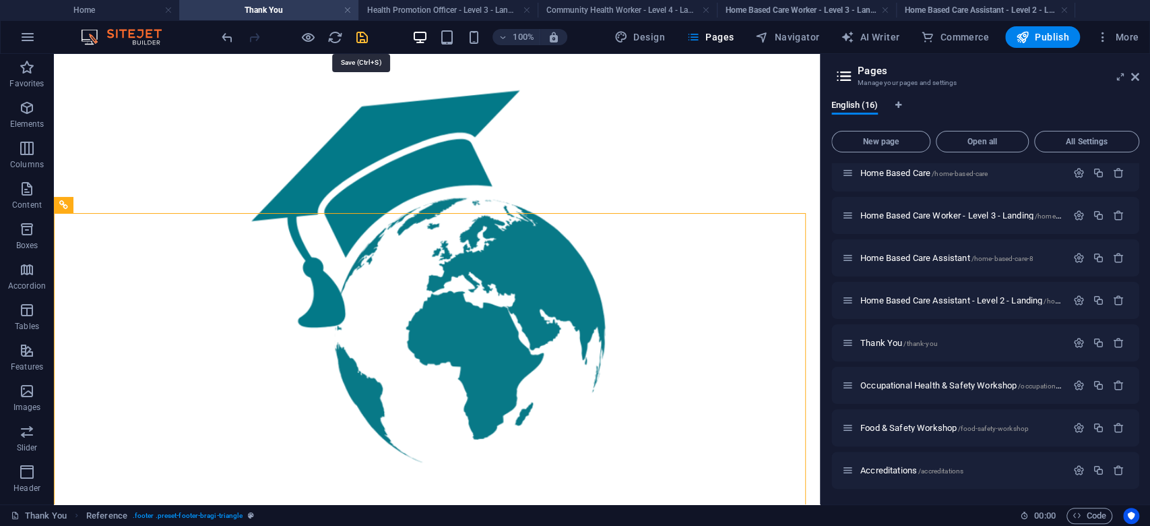
click at [365, 34] on icon "save" at bounding box center [361, 37] width 15 height 15
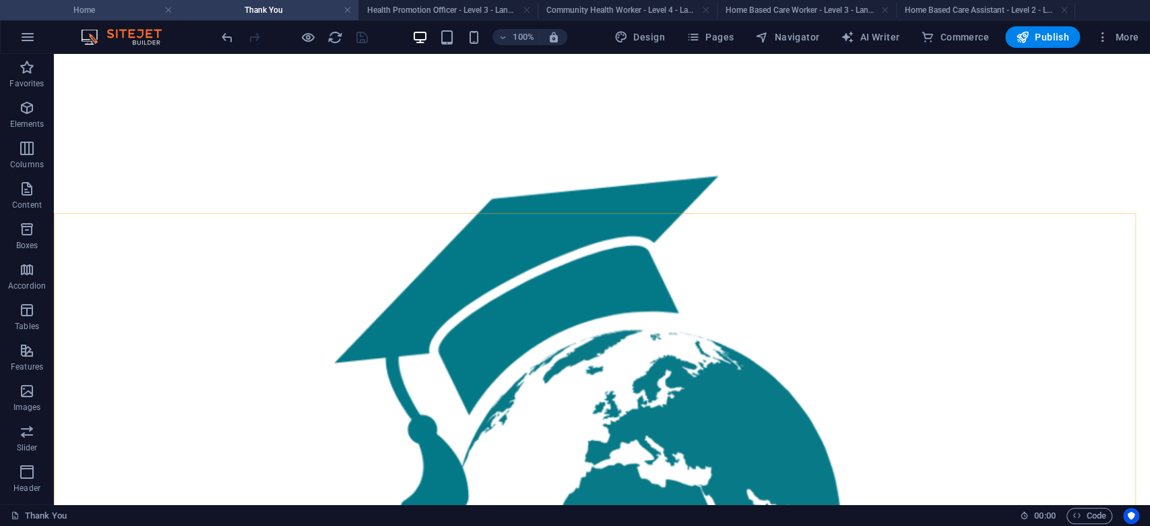
click at [119, 9] on h4 "Home" at bounding box center [89, 10] width 179 height 15
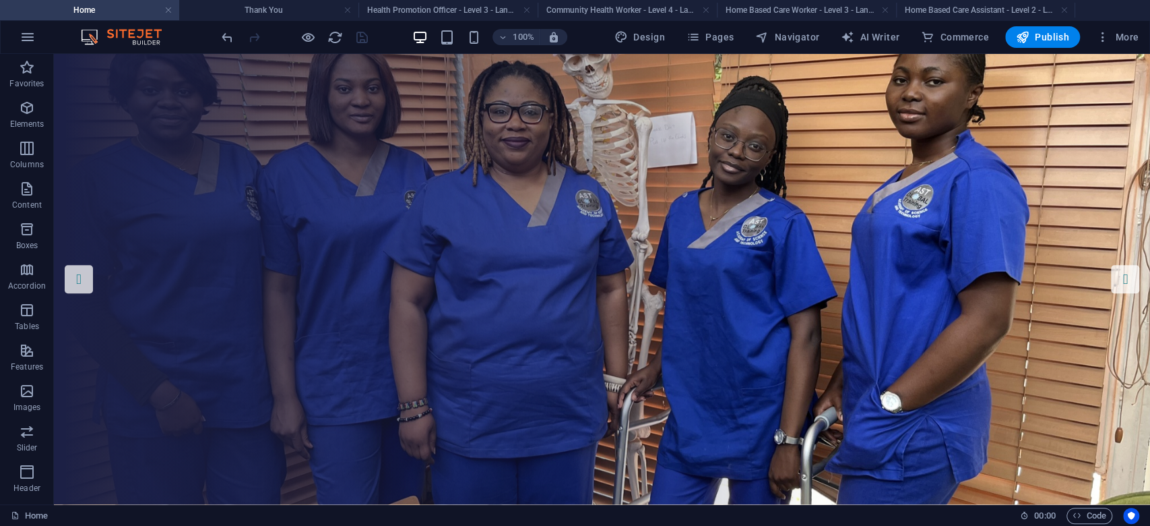
scroll to position [0, 0]
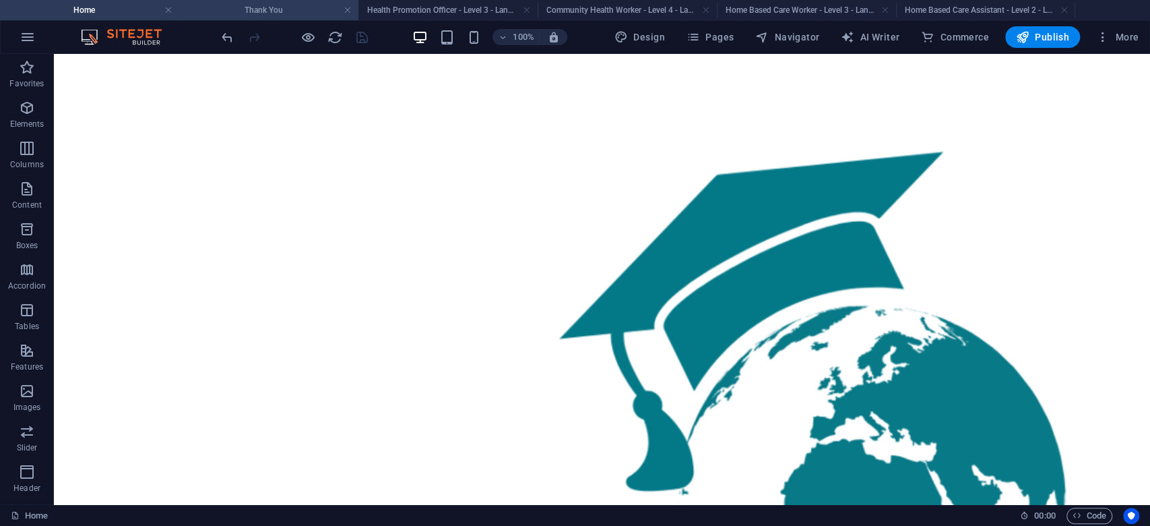
click at [222, 1] on li "Thank You" at bounding box center [268, 10] width 179 height 20
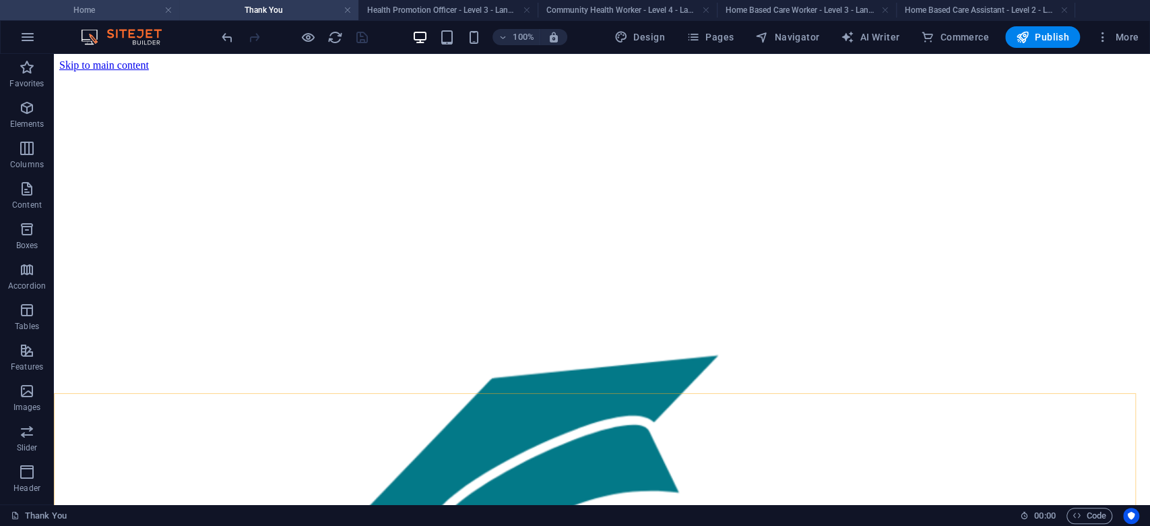
click at [127, 15] on h4 "Home" at bounding box center [89, 10] width 179 height 15
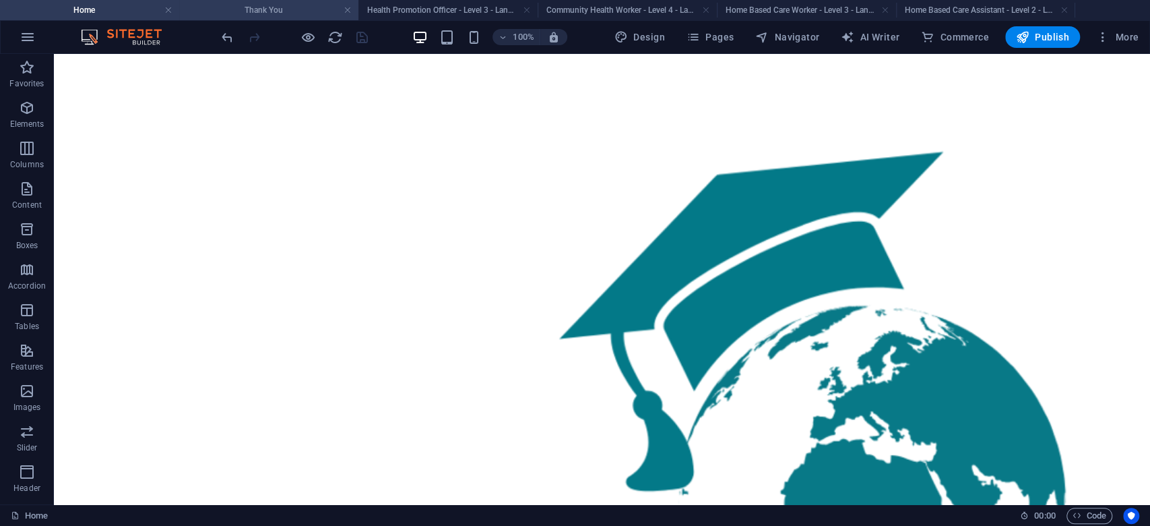
click at [259, 17] on h4 "Thank You" at bounding box center [268, 10] width 179 height 15
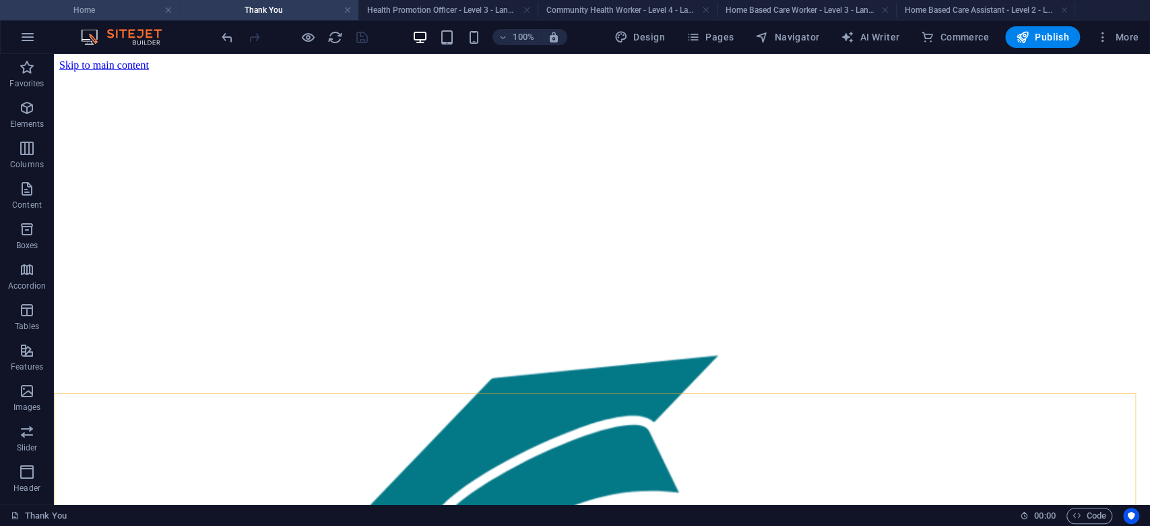
click at [124, 16] on h4 "Home" at bounding box center [89, 10] width 179 height 15
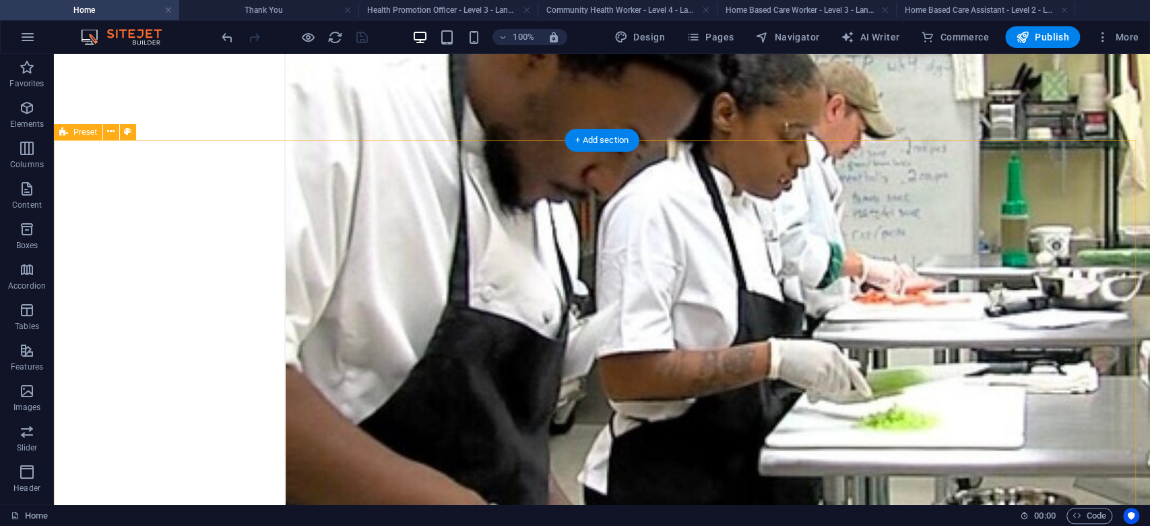
scroll to position [6754, 0]
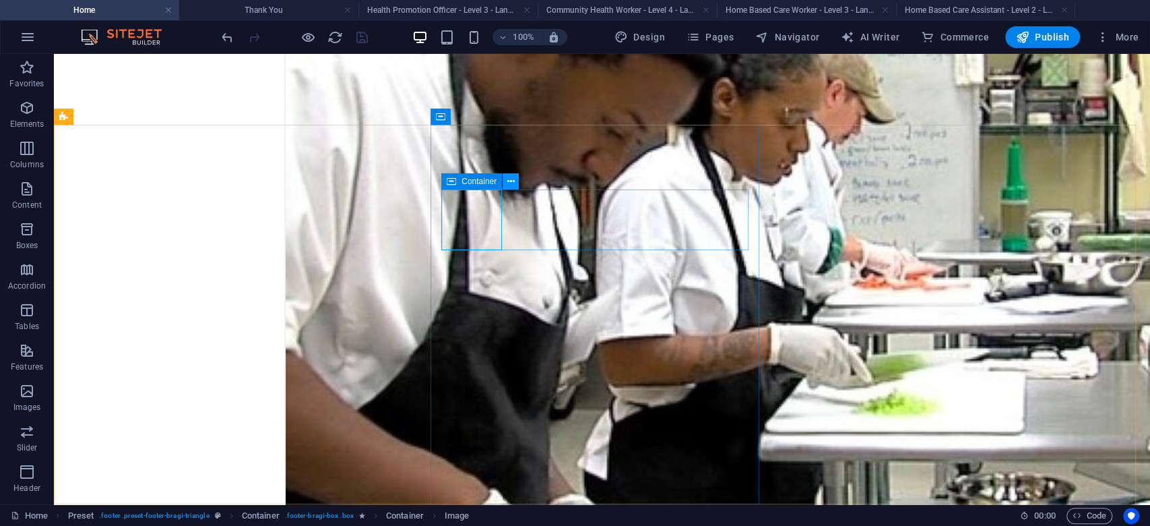
click at [509, 185] on icon at bounding box center [510, 182] width 7 height 14
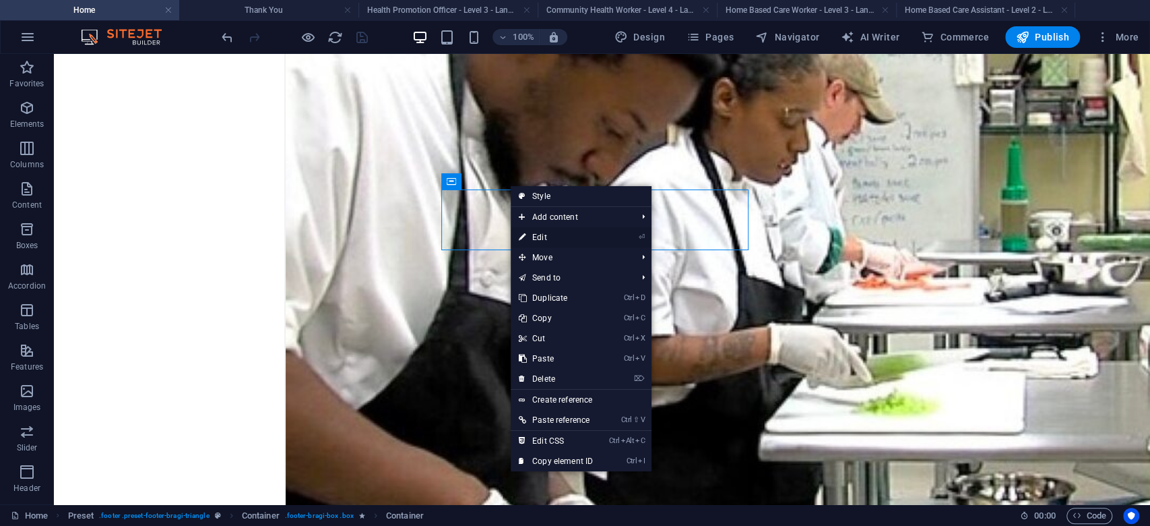
click at [539, 239] on link "⏎ Edit" at bounding box center [556, 237] width 90 height 20
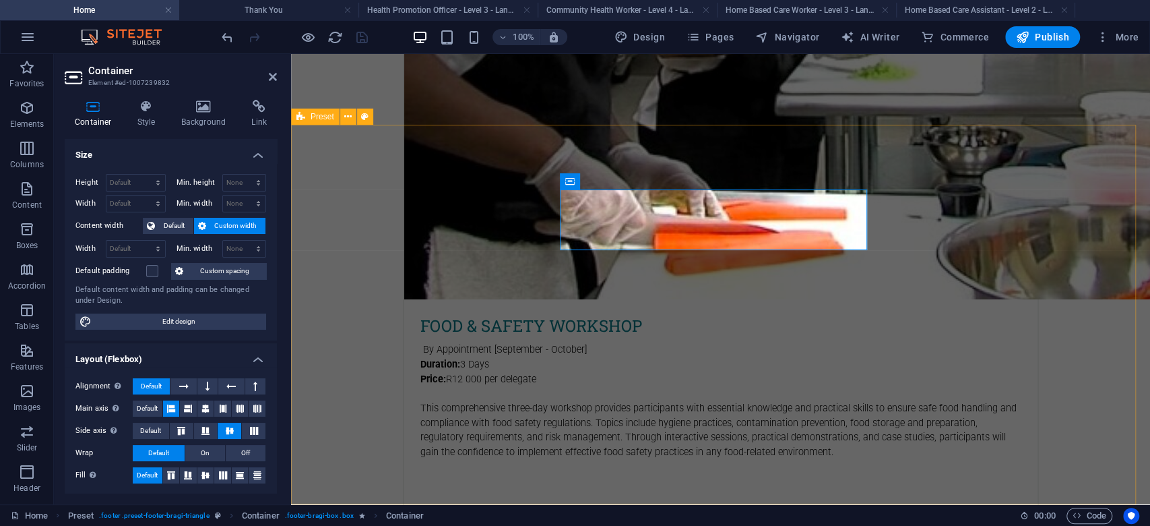
scroll to position [6899, 0]
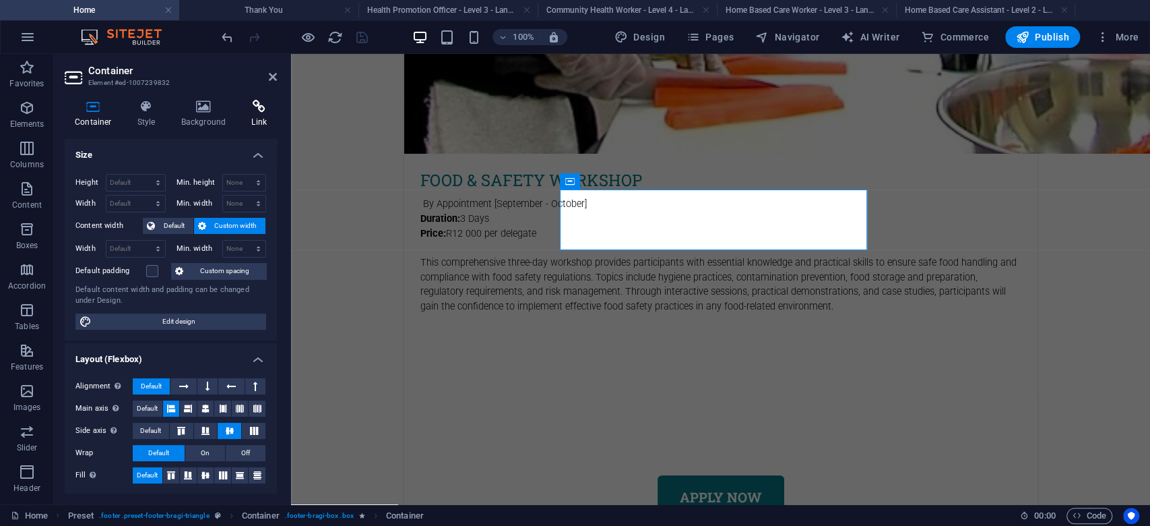
click at [255, 107] on icon at bounding box center [259, 106] width 36 height 13
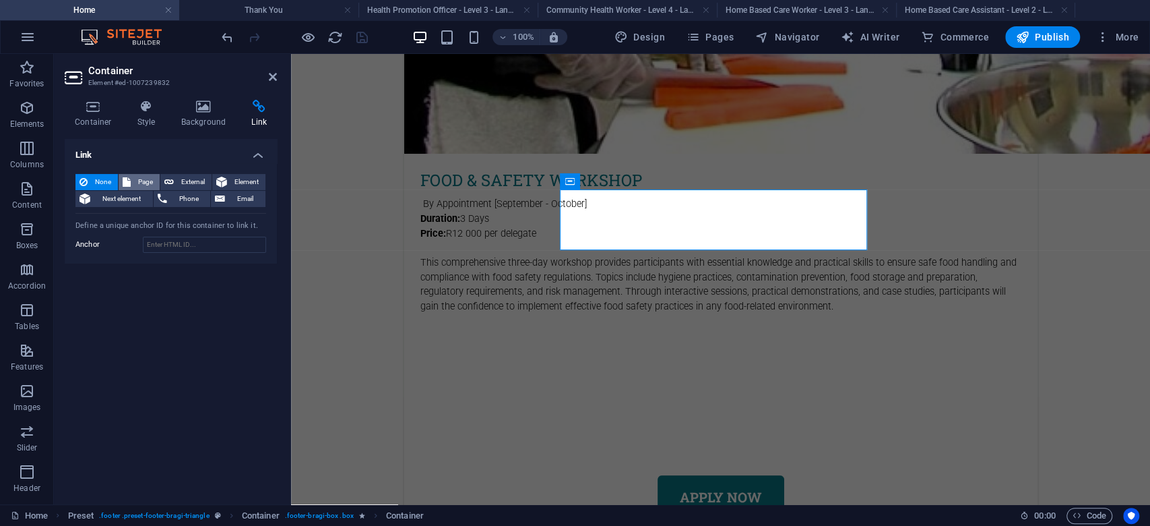
click at [148, 181] on span "Page" at bounding box center [145, 182] width 21 height 16
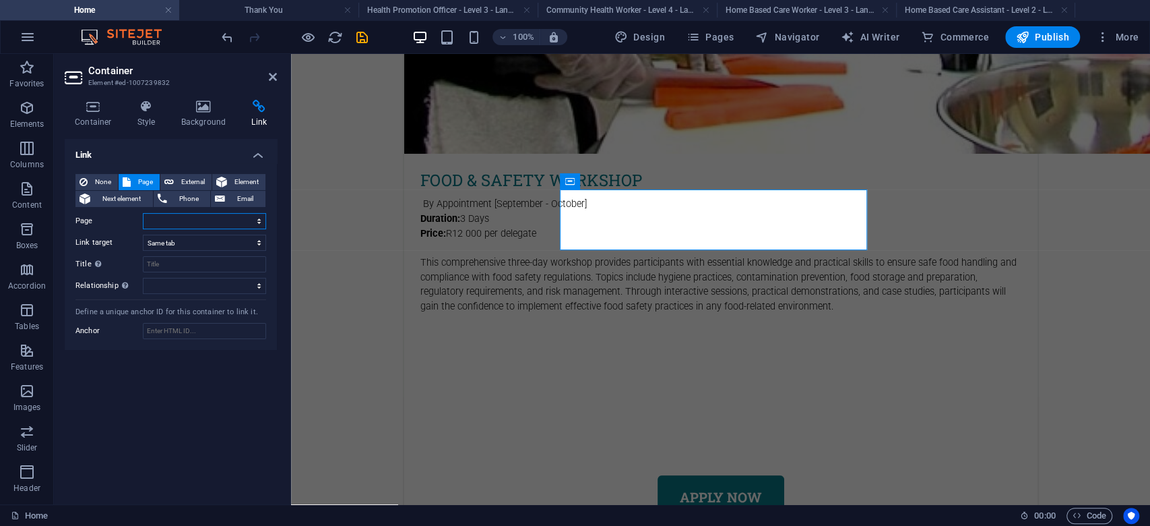
click at [220, 220] on select "Home Subpage Legal notice Privacy Health Promotion Officer Health Promotion Off…" at bounding box center [204, 221] width 123 height 16
select select "0"
click at [143, 213] on select "Home Subpage Legal notice Privacy Health Promotion Officer Health Promotion Off…" at bounding box center [204, 221] width 123 height 16
drag, startPoint x: 365, startPoint y: 36, endPoint x: 310, endPoint y: 3, distance: 64.4
click at [365, 36] on icon "save" at bounding box center [361, 37] width 15 height 15
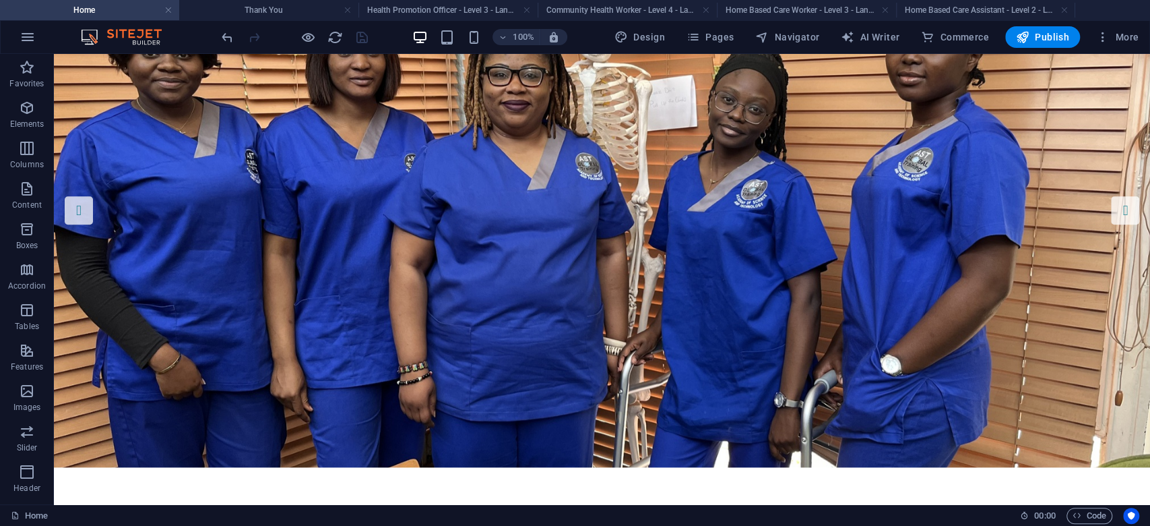
scroll to position [0, 0]
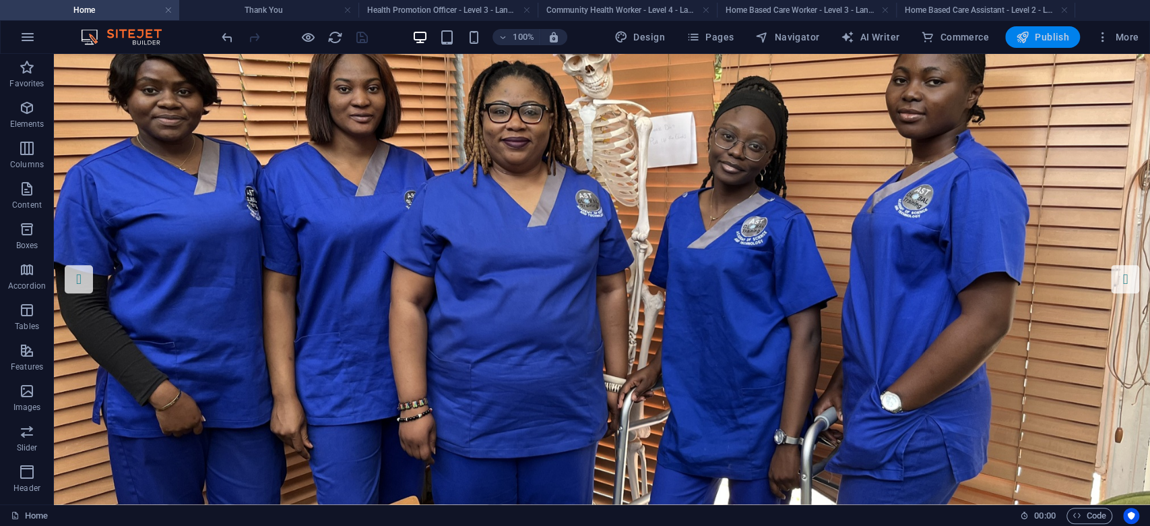
click at [1046, 37] on span "Publish" at bounding box center [1042, 36] width 53 height 13
